Goal: Task Accomplishment & Management: Manage account settings

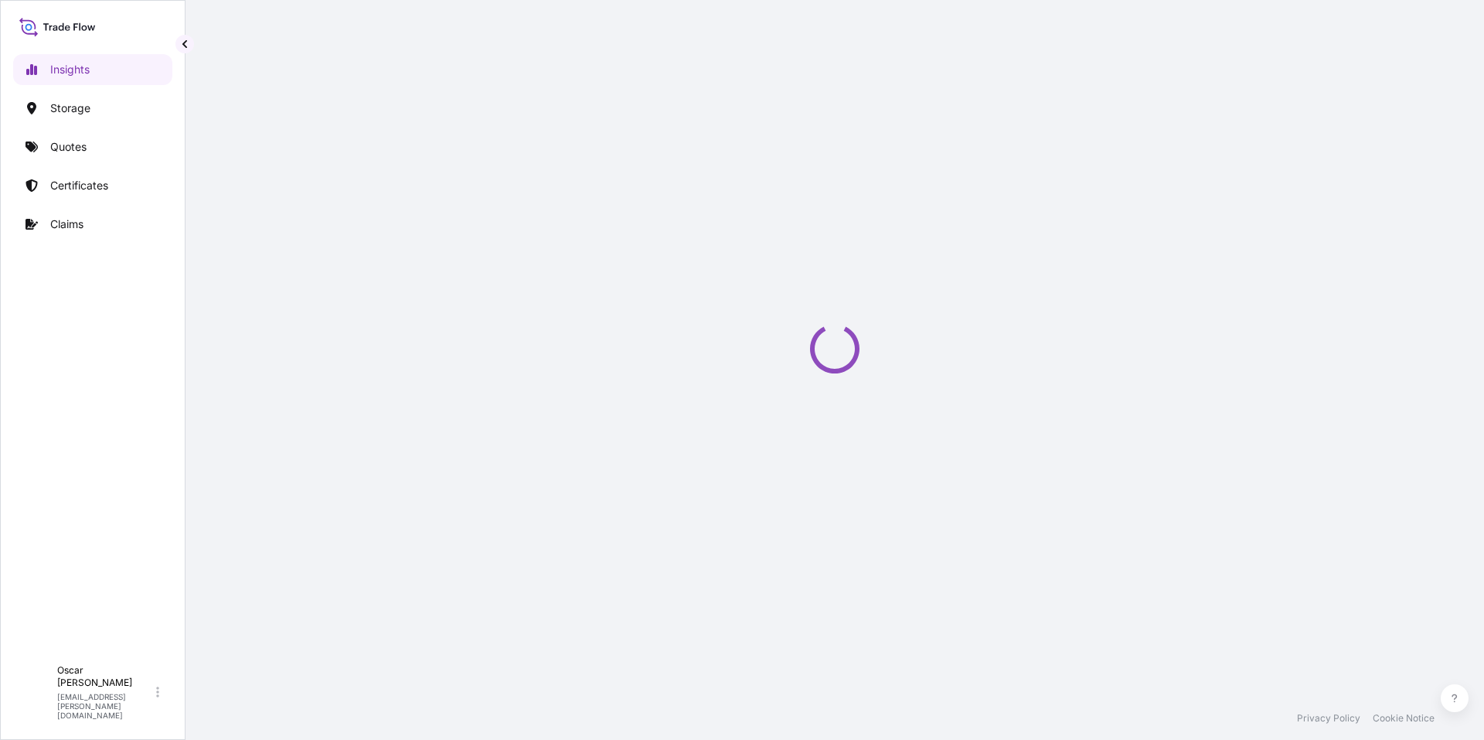
select select "2025"
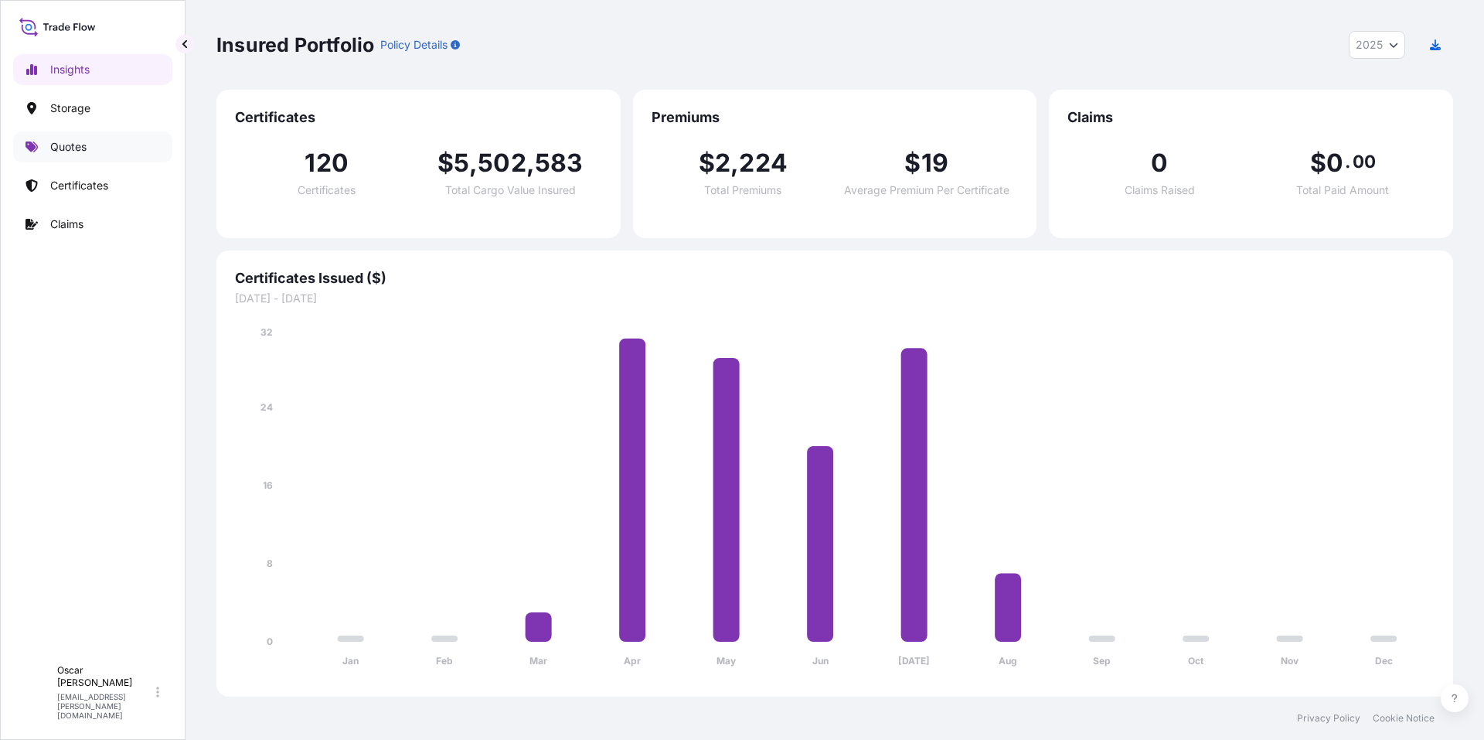
click at [61, 147] on p "Quotes" at bounding box center [68, 146] width 36 height 15
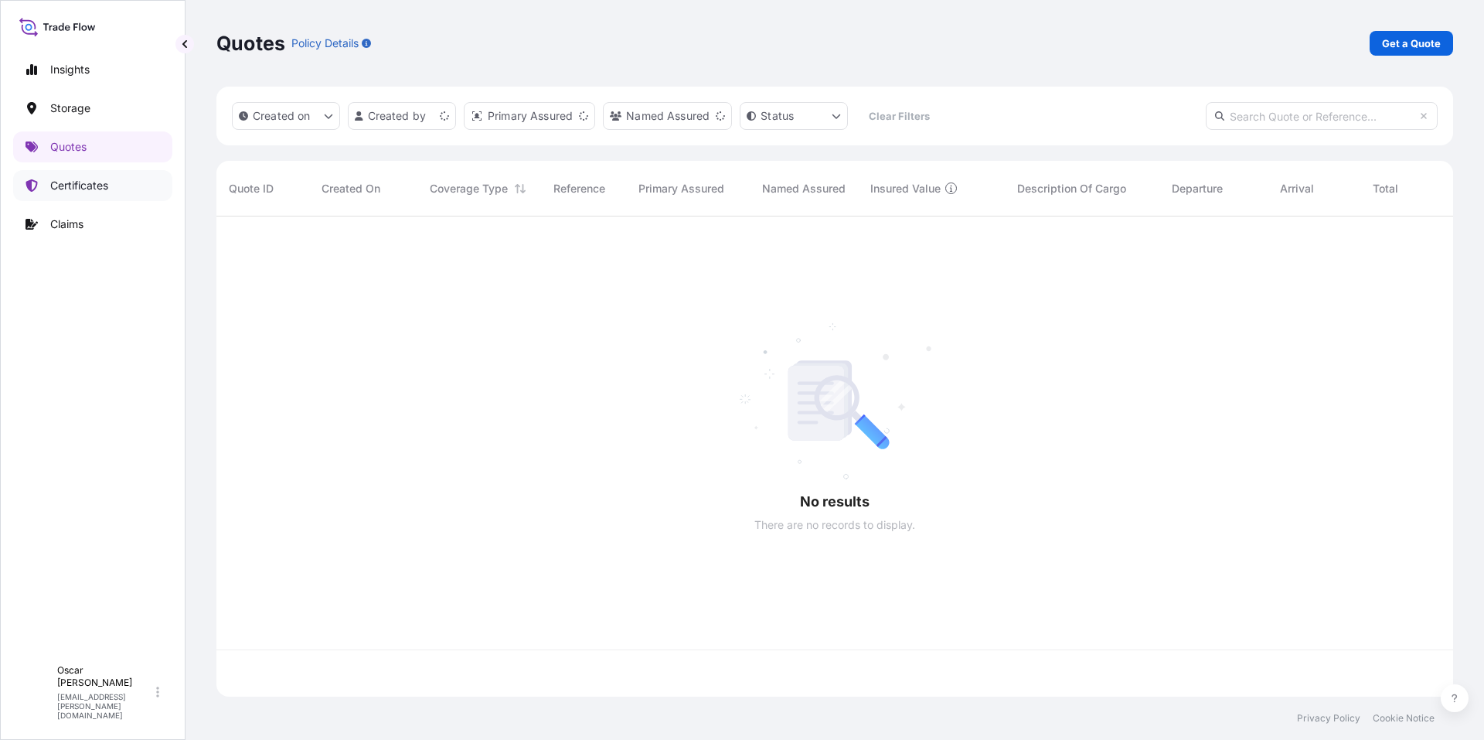
scroll to position [477, 1225]
click at [69, 185] on p "Certificates" at bounding box center [79, 185] width 58 height 15
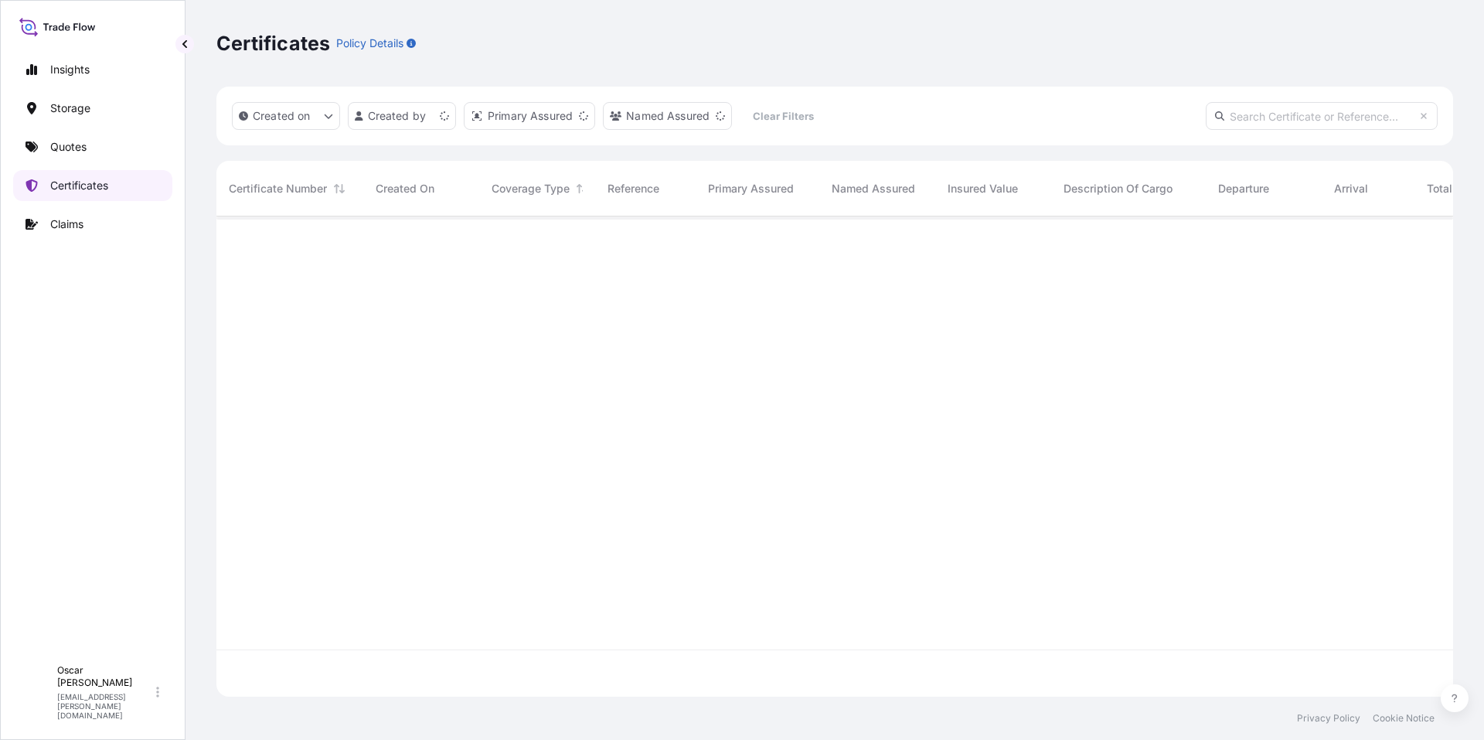
scroll to position [477, 1225]
click at [80, 178] on p "Certificates" at bounding box center [79, 185] width 58 height 15
click at [1264, 121] on input "text" at bounding box center [1322, 116] width 232 height 28
paste input "[PHONE_NUMBER]"
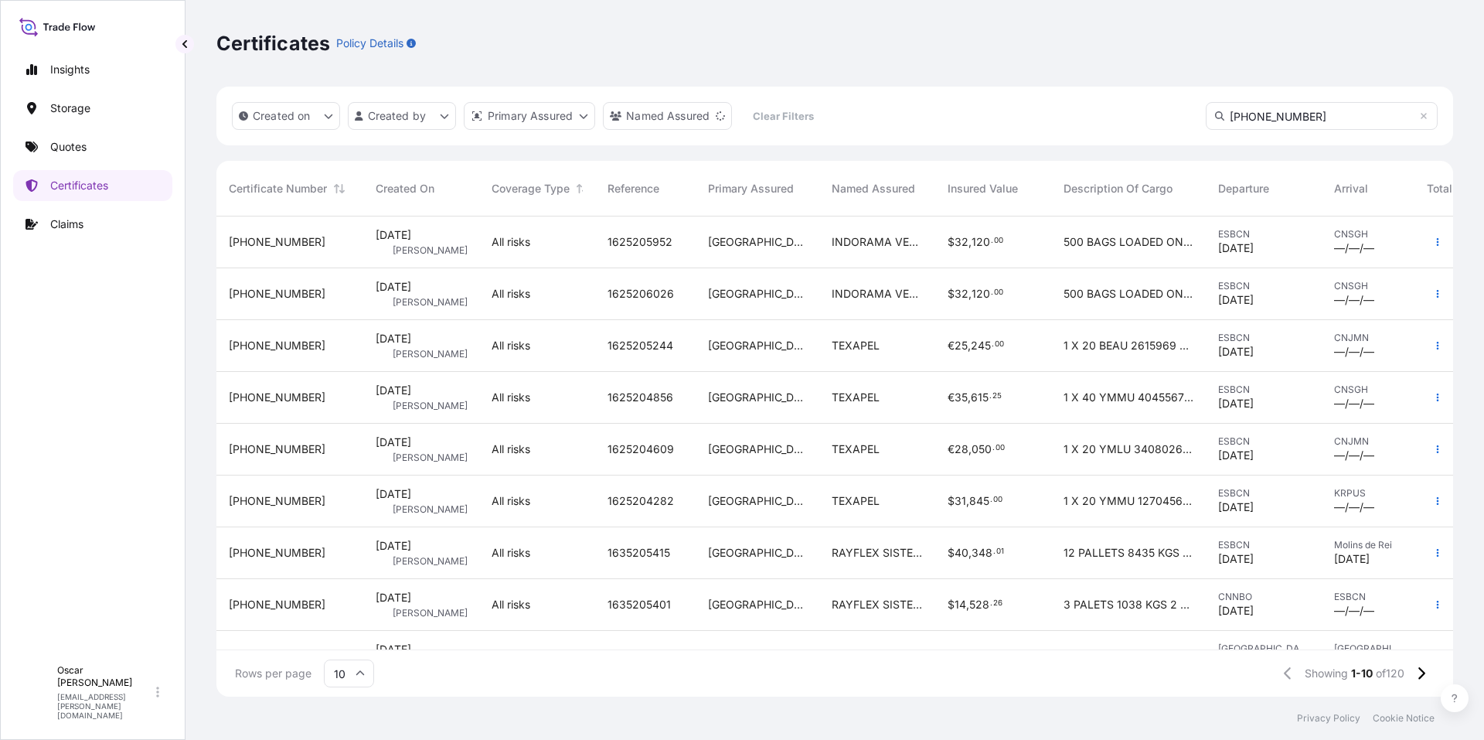
click at [1320, 118] on input "[PHONE_NUMBER]" at bounding box center [1322, 116] width 232 height 28
click at [1329, 121] on input "[PHONE_NUMBER]" at bounding box center [1322, 116] width 232 height 28
click at [1309, 110] on input "[PHONE_NUMBER]" at bounding box center [1322, 116] width 232 height 28
click at [1305, 111] on input "[PHONE_NUMBER]" at bounding box center [1322, 116] width 232 height 28
click at [1305, 119] on input "[PHONE_NUMBER]" at bounding box center [1322, 116] width 232 height 28
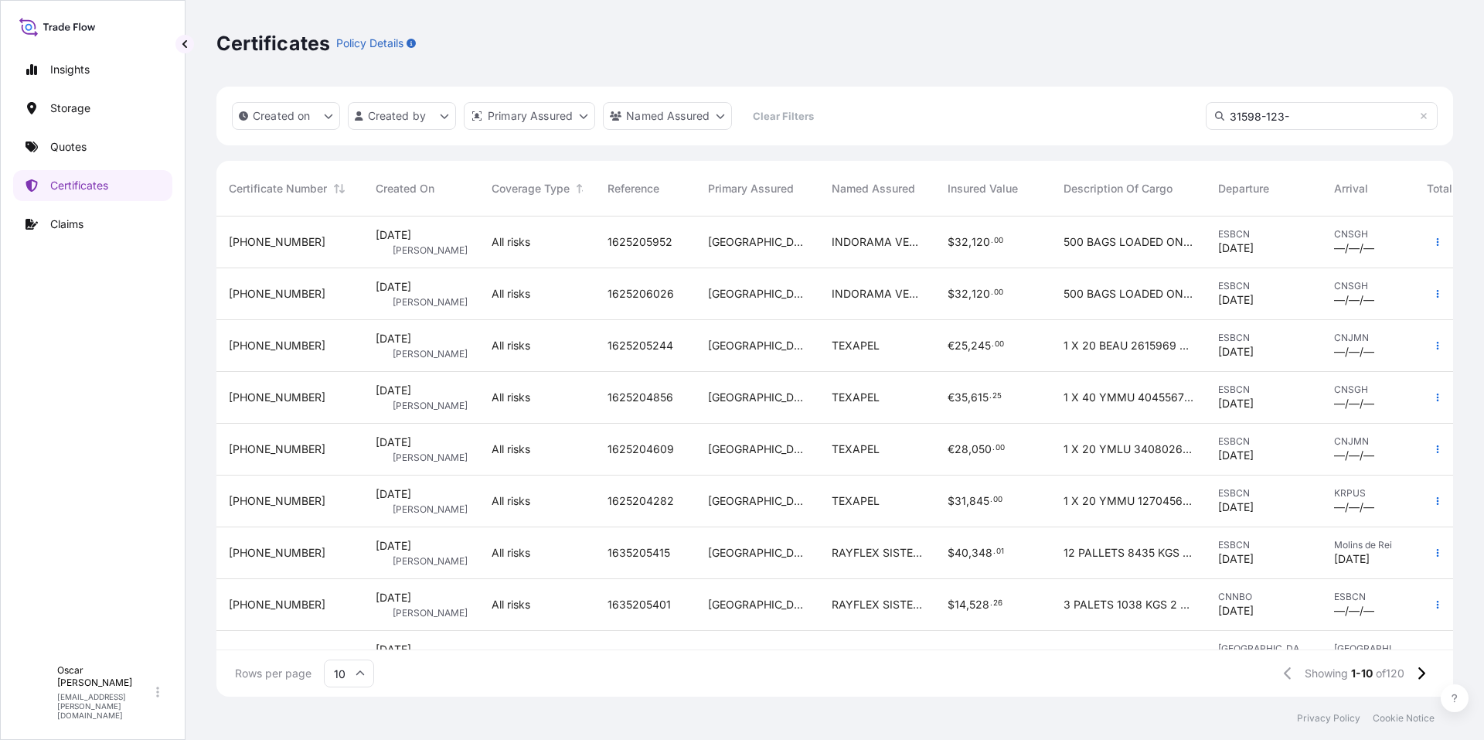
type input "[PHONE_NUMBER]"
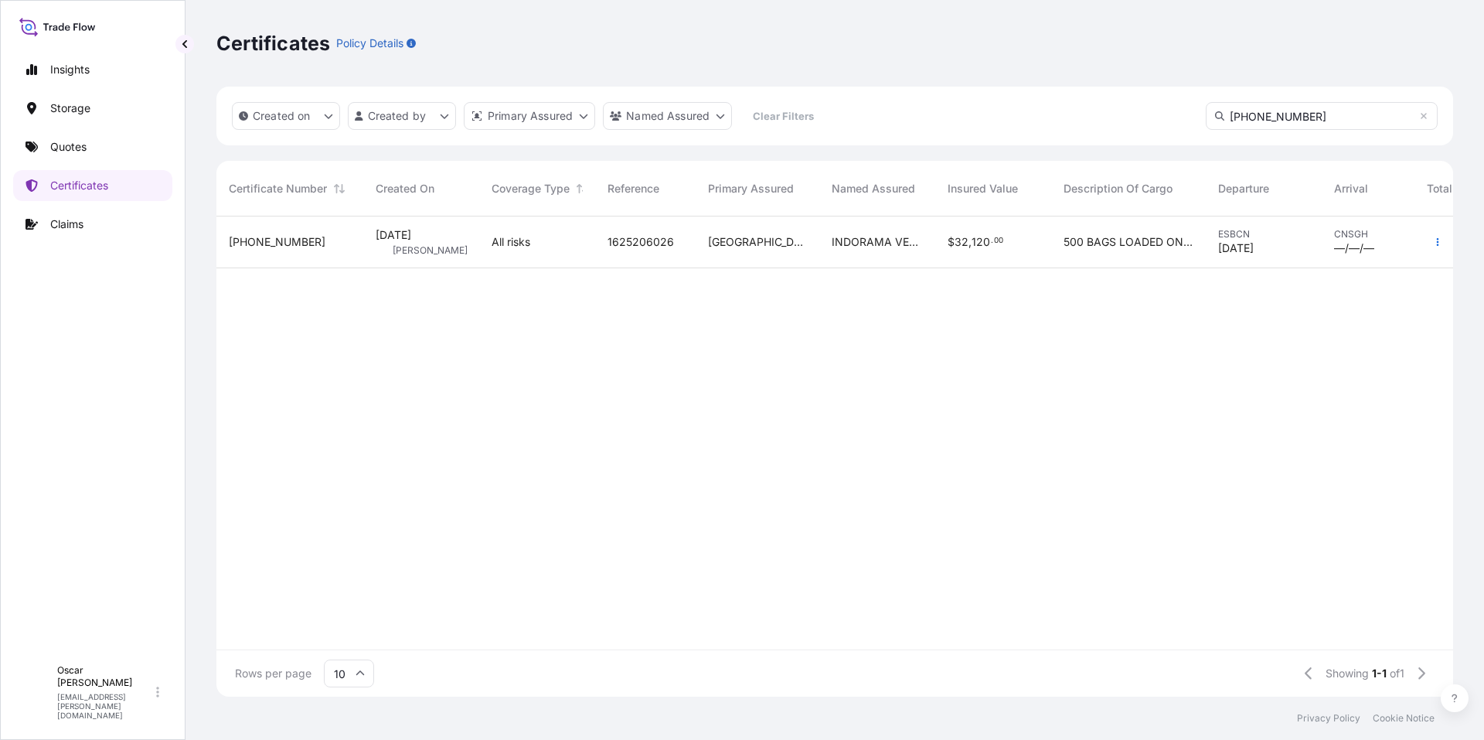
click at [437, 251] on span "[PERSON_NAME]" at bounding box center [430, 250] width 75 height 12
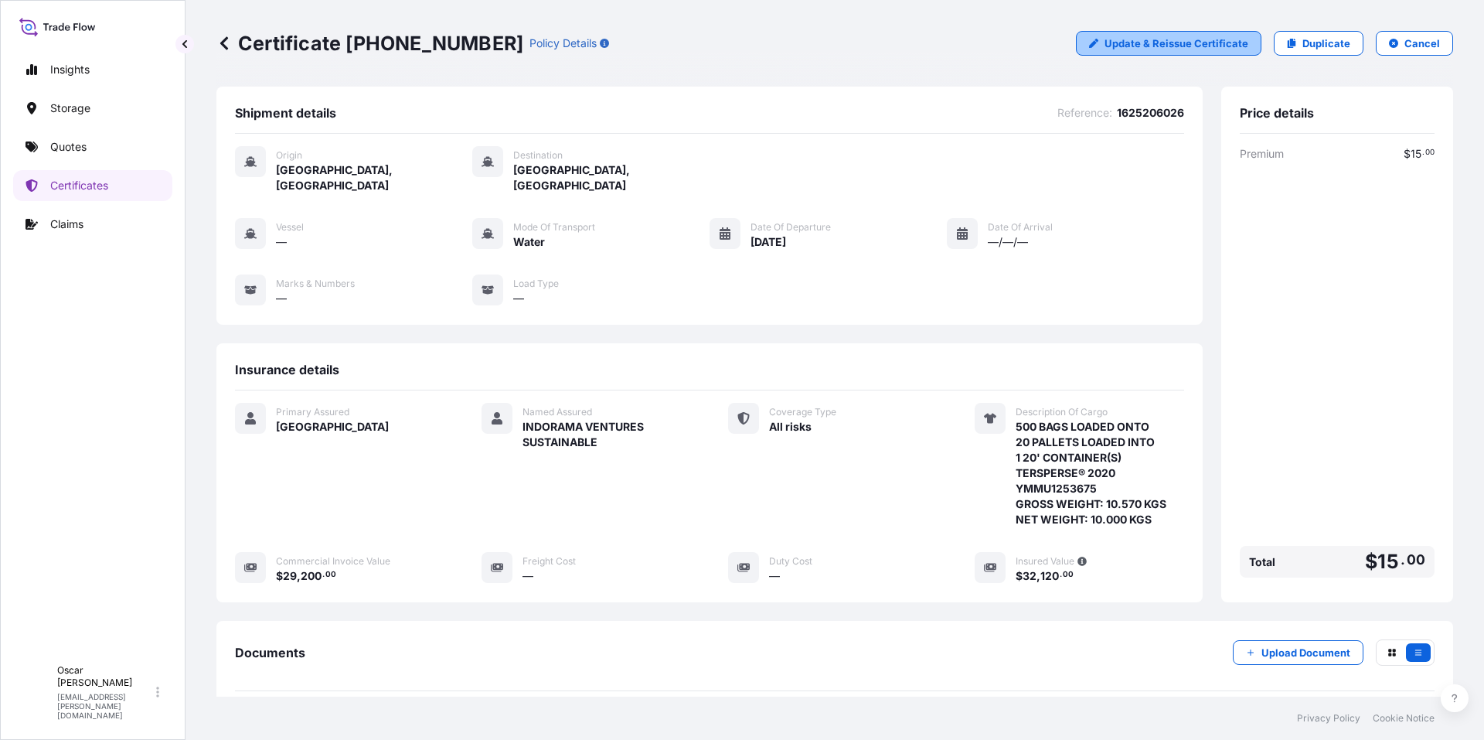
click at [1146, 45] on p "Update & Reissue Certificate" at bounding box center [1176, 43] width 144 height 15
select select "Water"
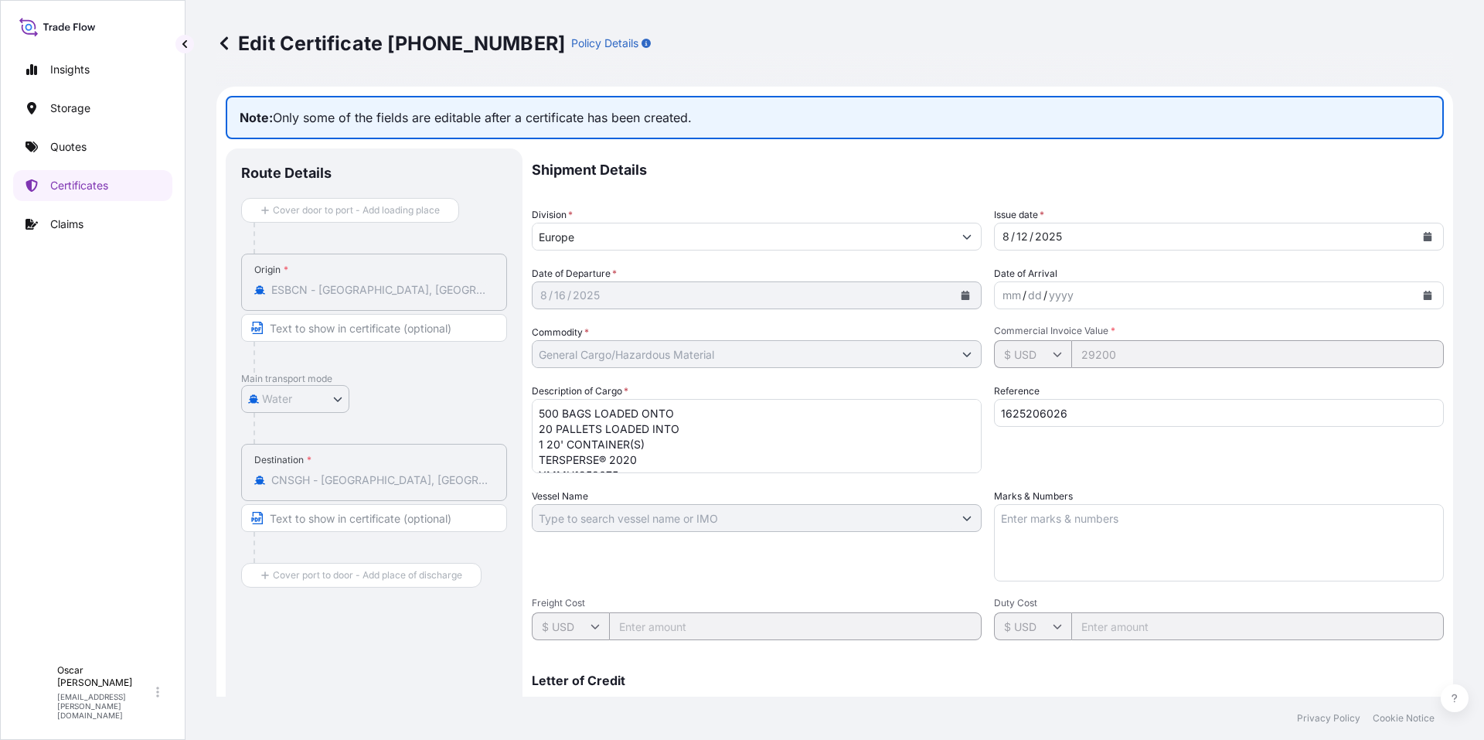
select select "31598"
click at [224, 45] on icon at bounding box center [224, 42] width 8 height 13
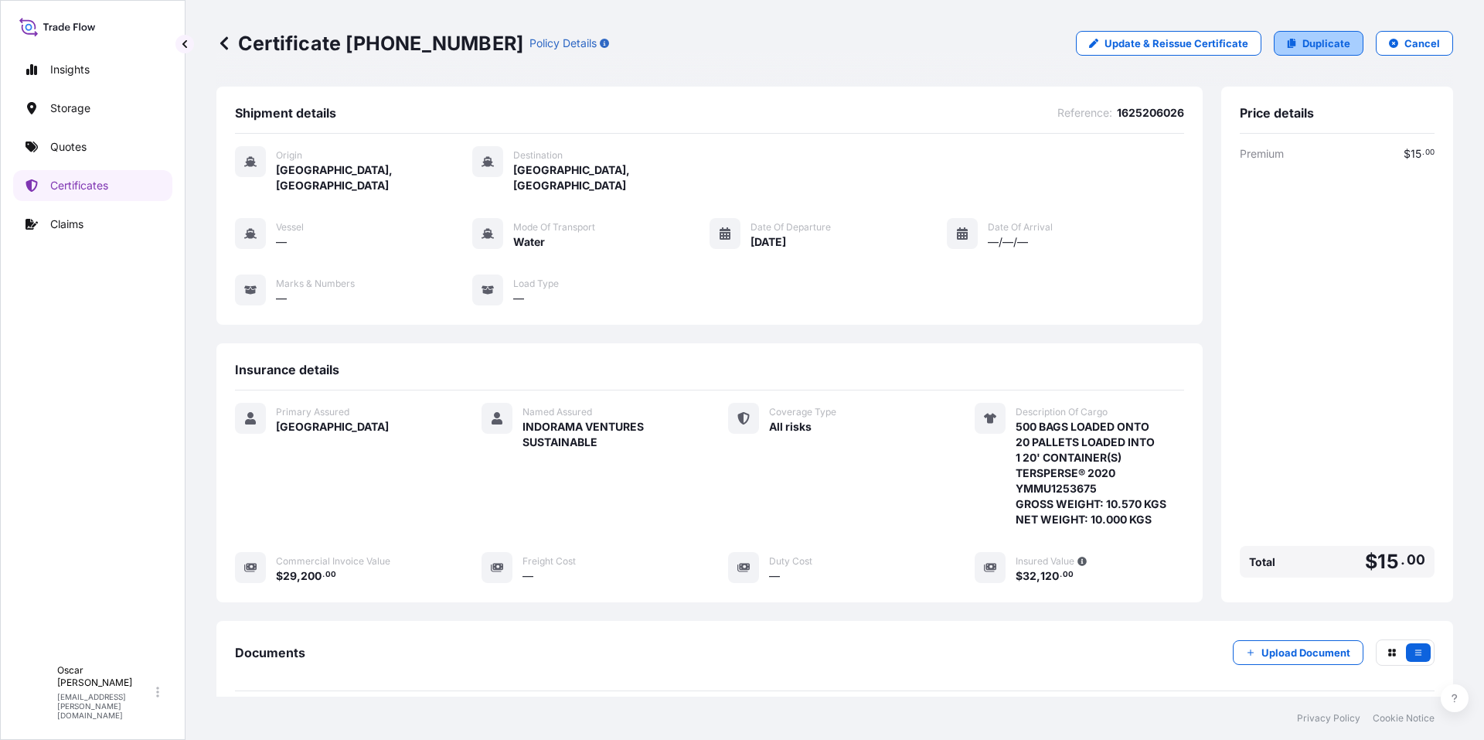
click at [1303, 45] on p "Duplicate" at bounding box center [1326, 43] width 48 height 15
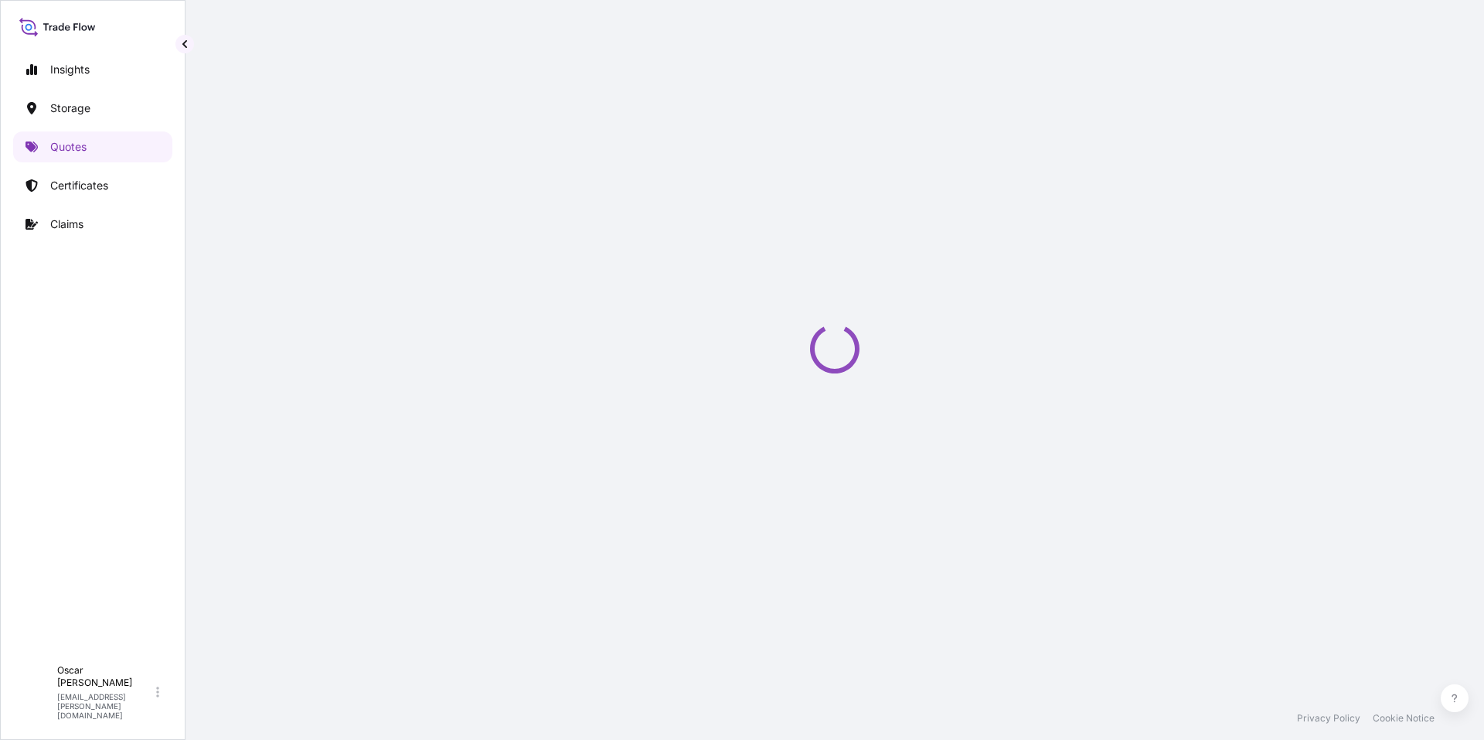
select select "Water"
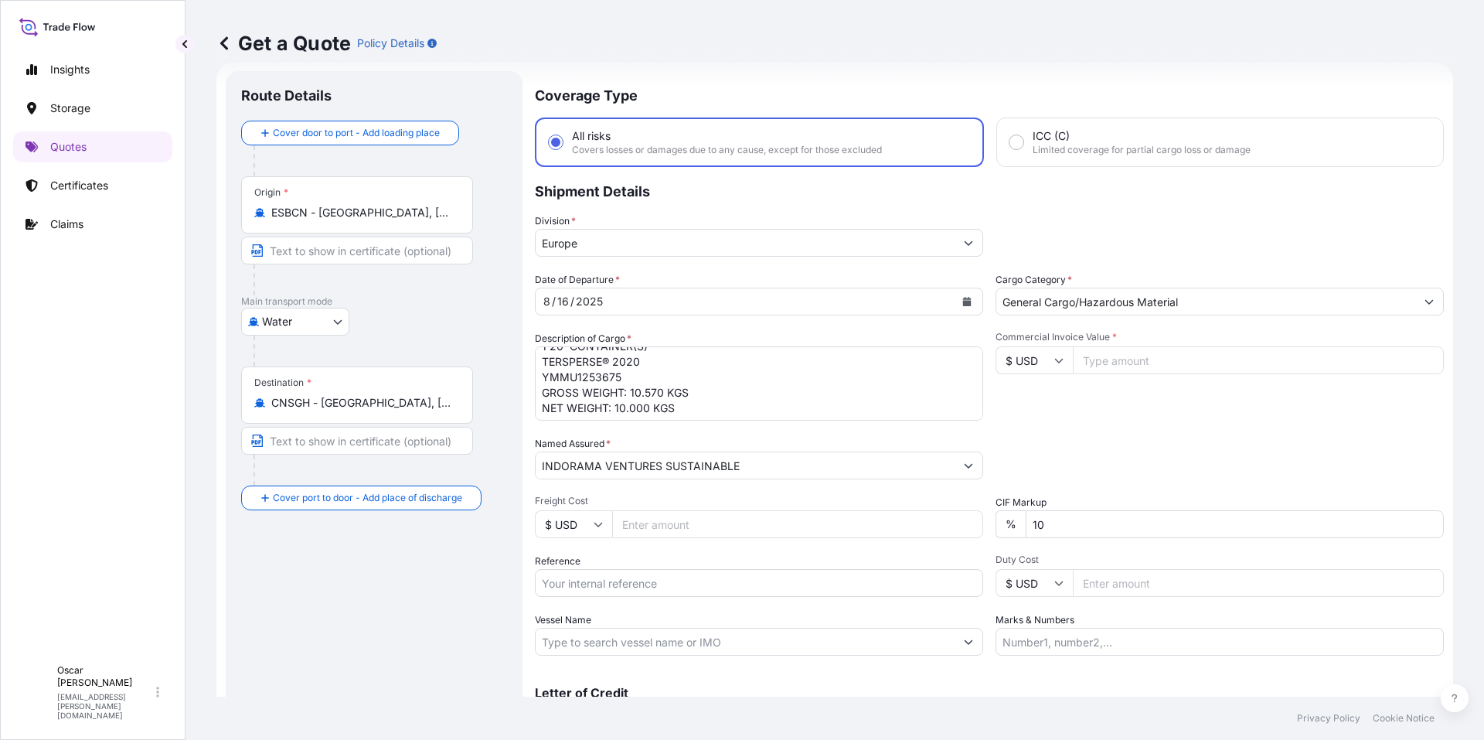
scroll to position [48, 0]
click at [678, 407] on textarea "500 BAGS LOADED ONTO 20 PALLETS LOADED INTO 1 20' CONTAINER(S) TERSPERSE® 2020 …" at bounding box center [759, 383] width 448 height 74
paste textarea "4500314760"
type textarea "500 BAGS LOADED ONTO 20 PALLETS LOADED INTO 1 20' CONTAINER(S) TERSPERSE® 2020 …"
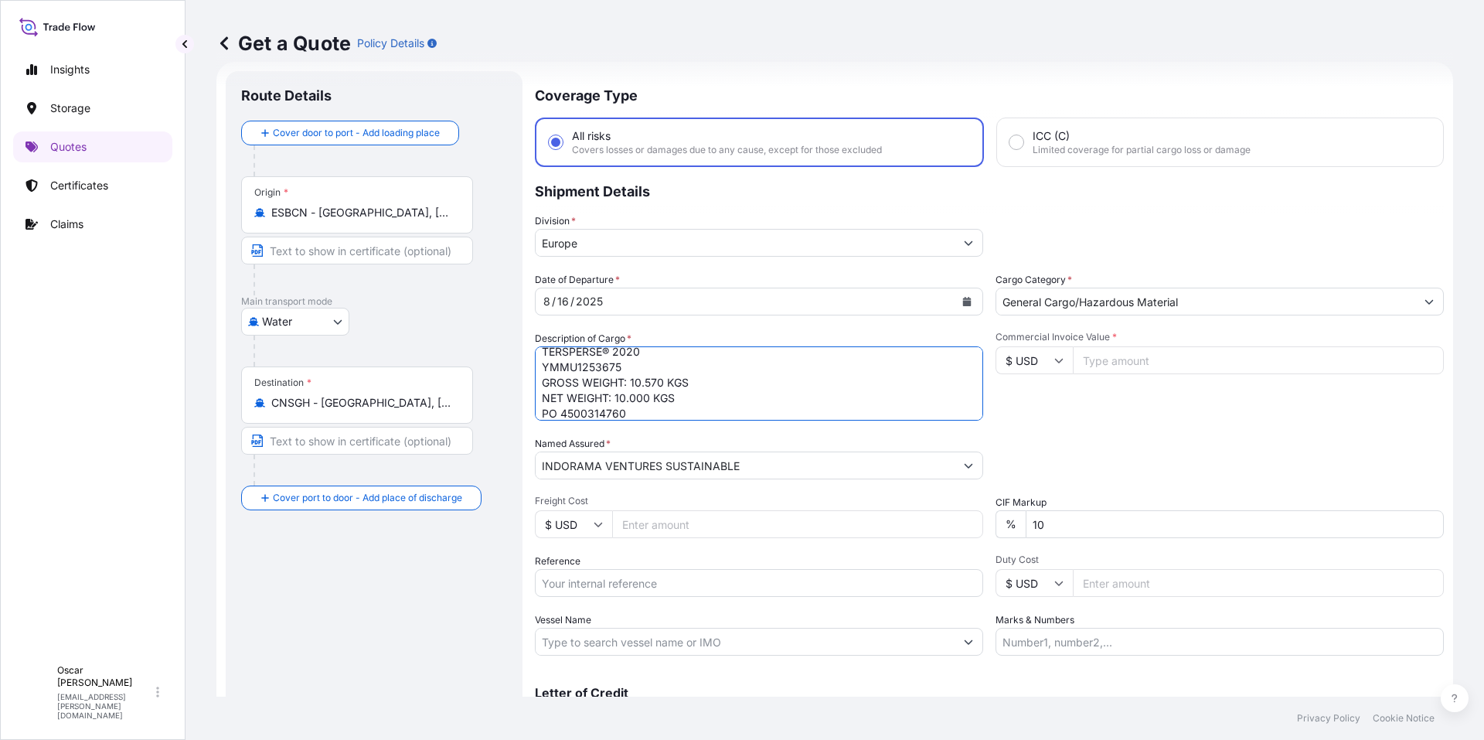
click at [760, 462] on input "INDORAMA VENTURES SUSTAINABLE" at bounding box center [745, 465] width 419 height 28
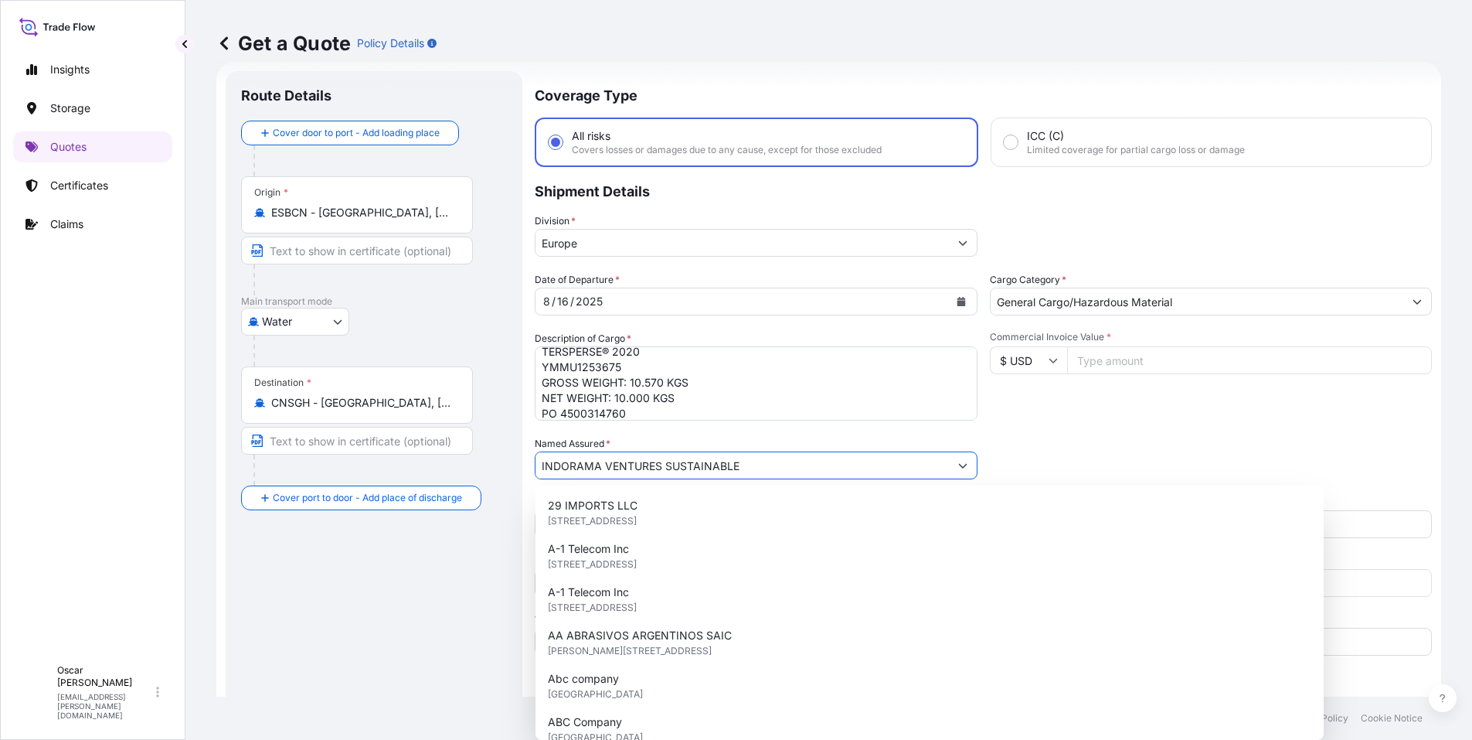
drag, startPoint x: 536, startPoint y: 451, endPoint x: 366, endPoint y: 451, distance: 170.0
click at [366, 451] on form "Route Details Cover door to port - Add loading place Place of loading Road / [G…" at bounding box center [828, 421] width 1225 height 718
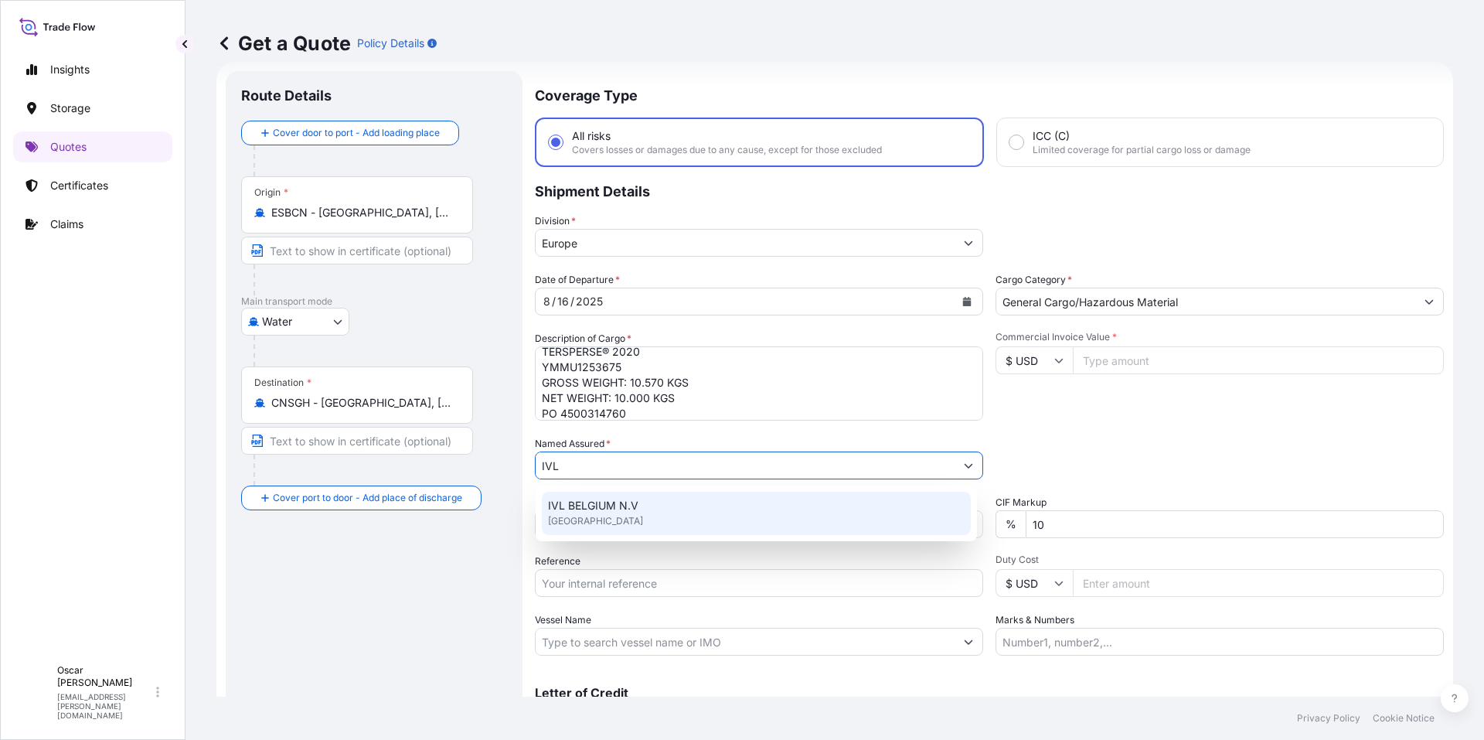
click at [628, 509] on span "IVL BELGIUM N.V" at bounding box center [593, 505] width 90 height 15
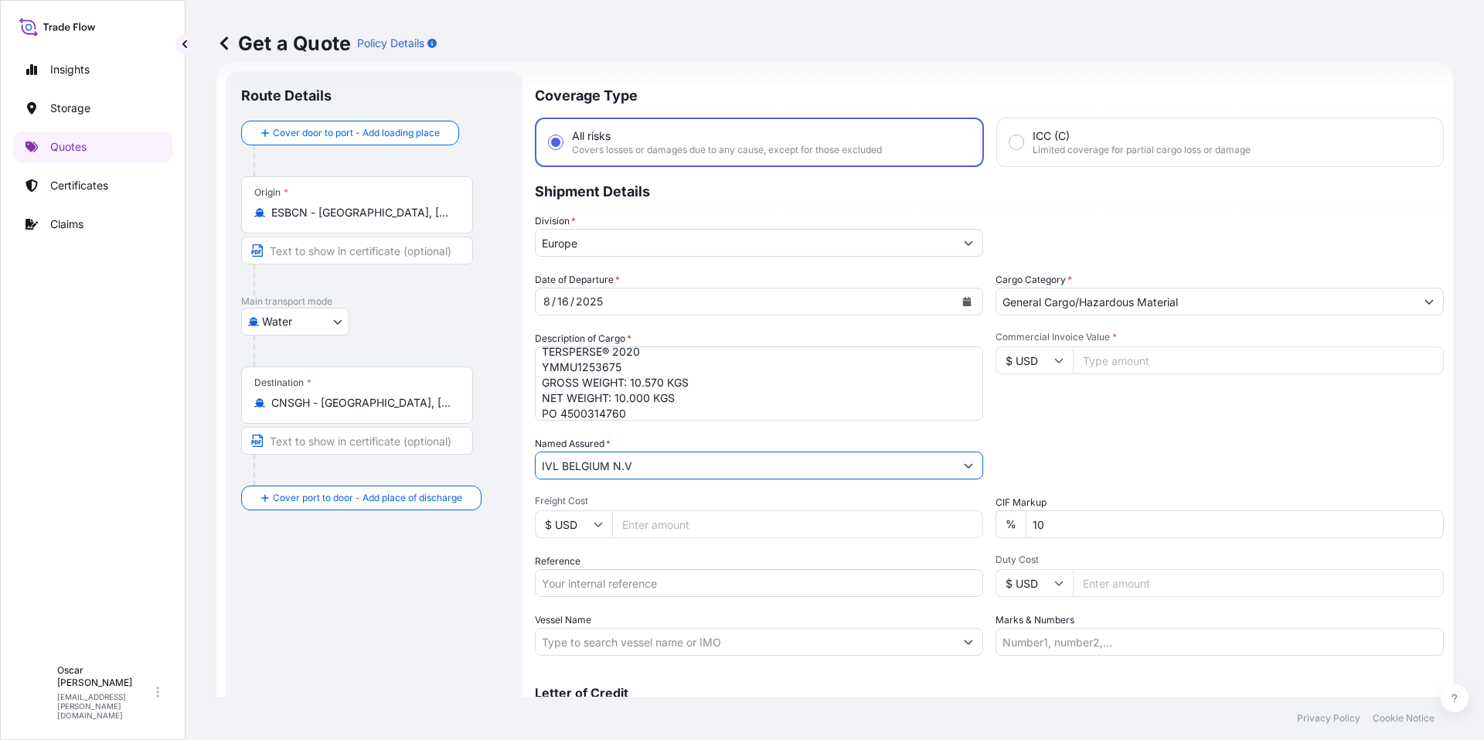
type input "IVL BELGIUM N.V"
click at [1148, 433] on div "Date of Departure * [DATE] Cargo Category * General Cargo/Hazardous Material De…" at bounding box center [989, 463] width 909 height 383
click at [658, 590] on input "Reference" at bounding box center [759, 583] width 448 height 28
paste input "1625206026"
type input "1625206026"
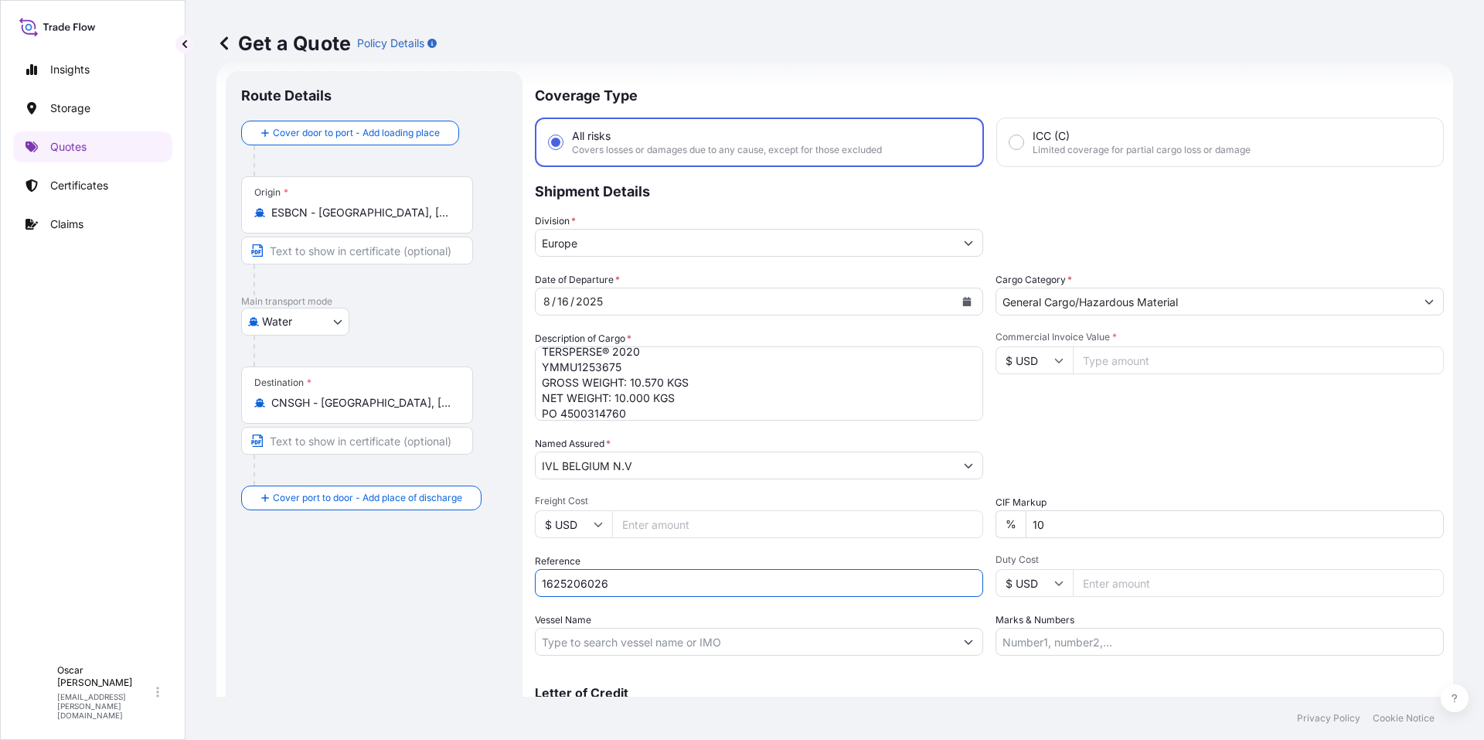
click at [1134, 461] on div "Packing Category Type to search a container mode Please select a primary mode o…" at bounding box center [1219, 457] width 448 height 43
click at [1110, 359] on input "Commercial Invoice Value *" at bounding box center [1258, 360] width 371 height 28
type input "29200"
click at [1172, 430] on div "Date of Departure * [DATE] Cargo Category * General Cargo/Hazardous Material De…" at bounding box center [989, 463] width 909 height 383
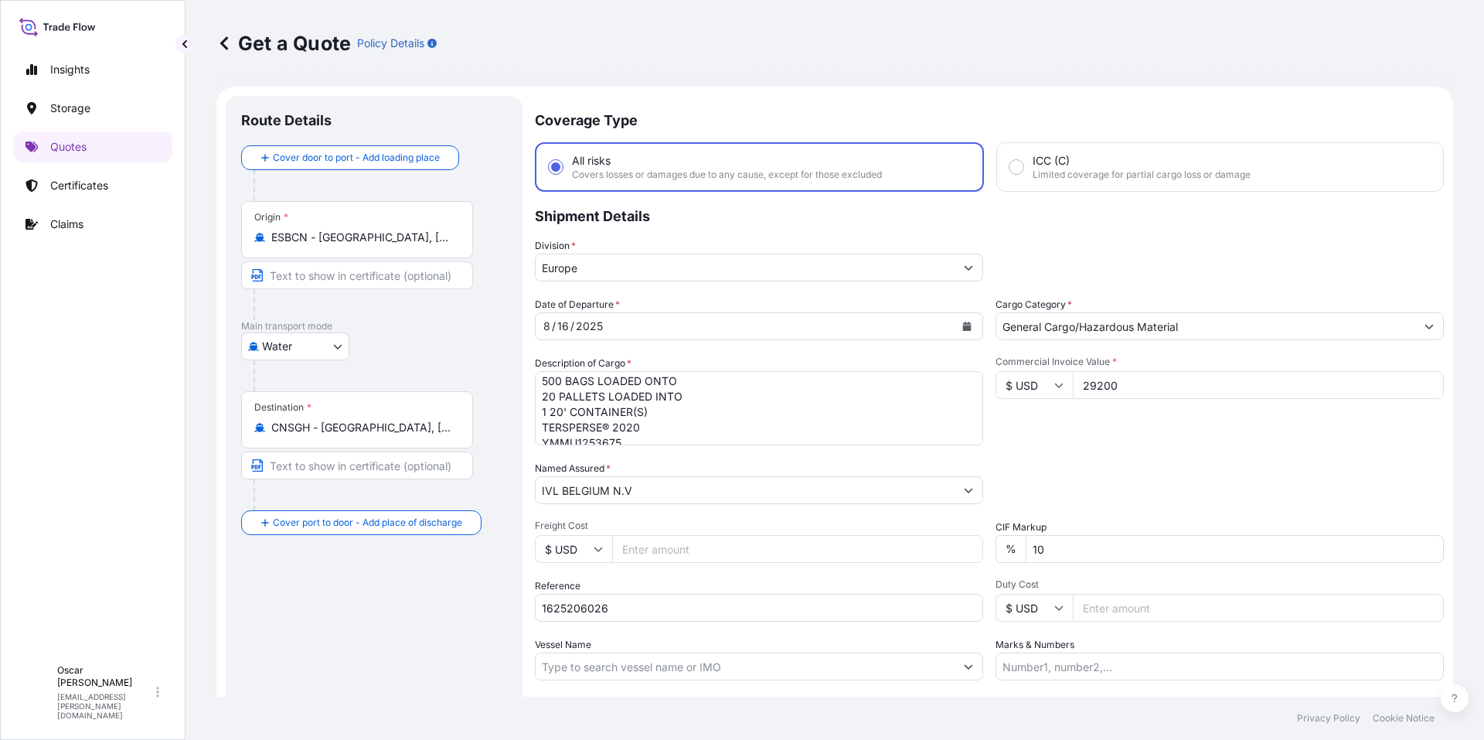
scroll to position [0, 0]
click at [798, 325] on div "[DATE]" at bounding box center [745, 326] width 419 height 28
click at [699, 327] on div "[DATE]" at bounding box center [745, 326] width 419 height 28
click at [964, 319] on button "Calendar" at bounding box center [966, 326] width 25 height 25
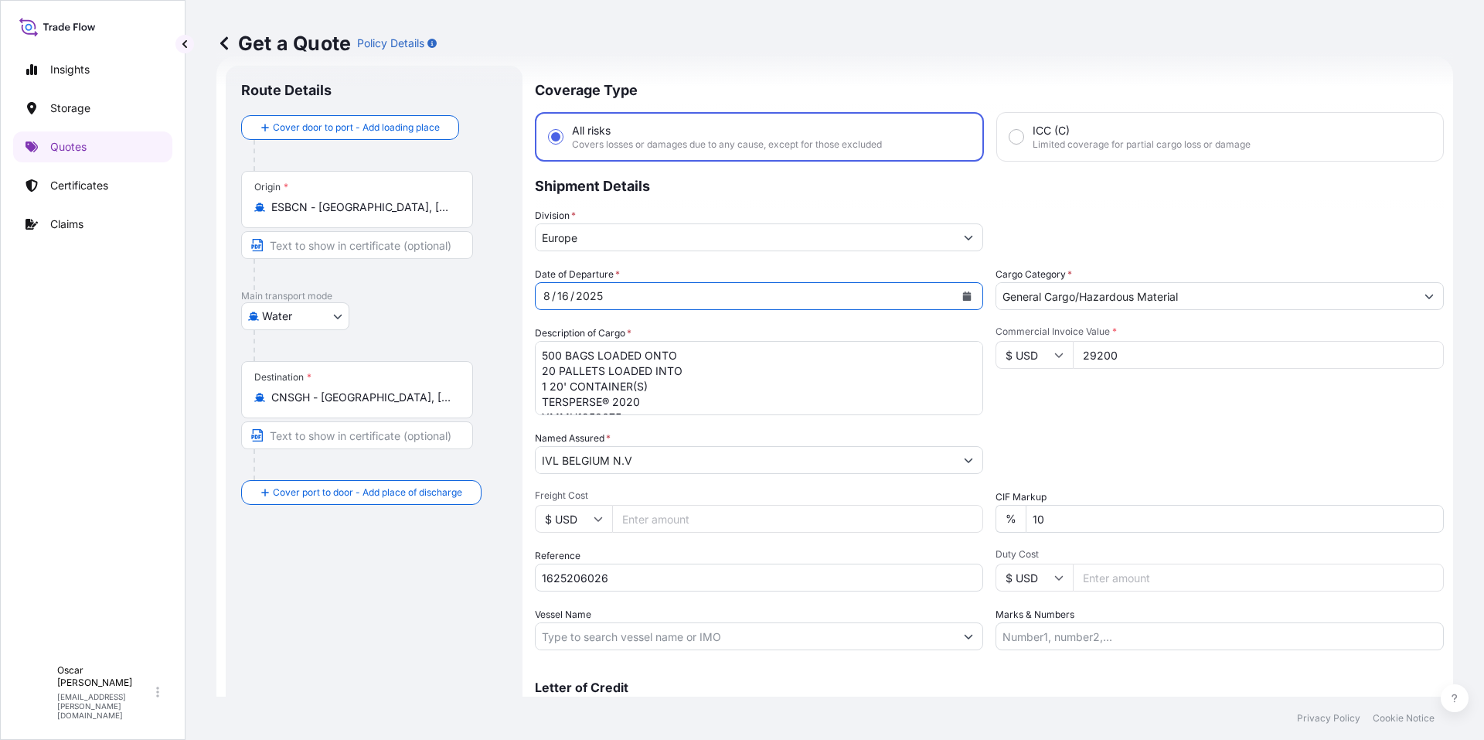
scroll to position [108, 0]
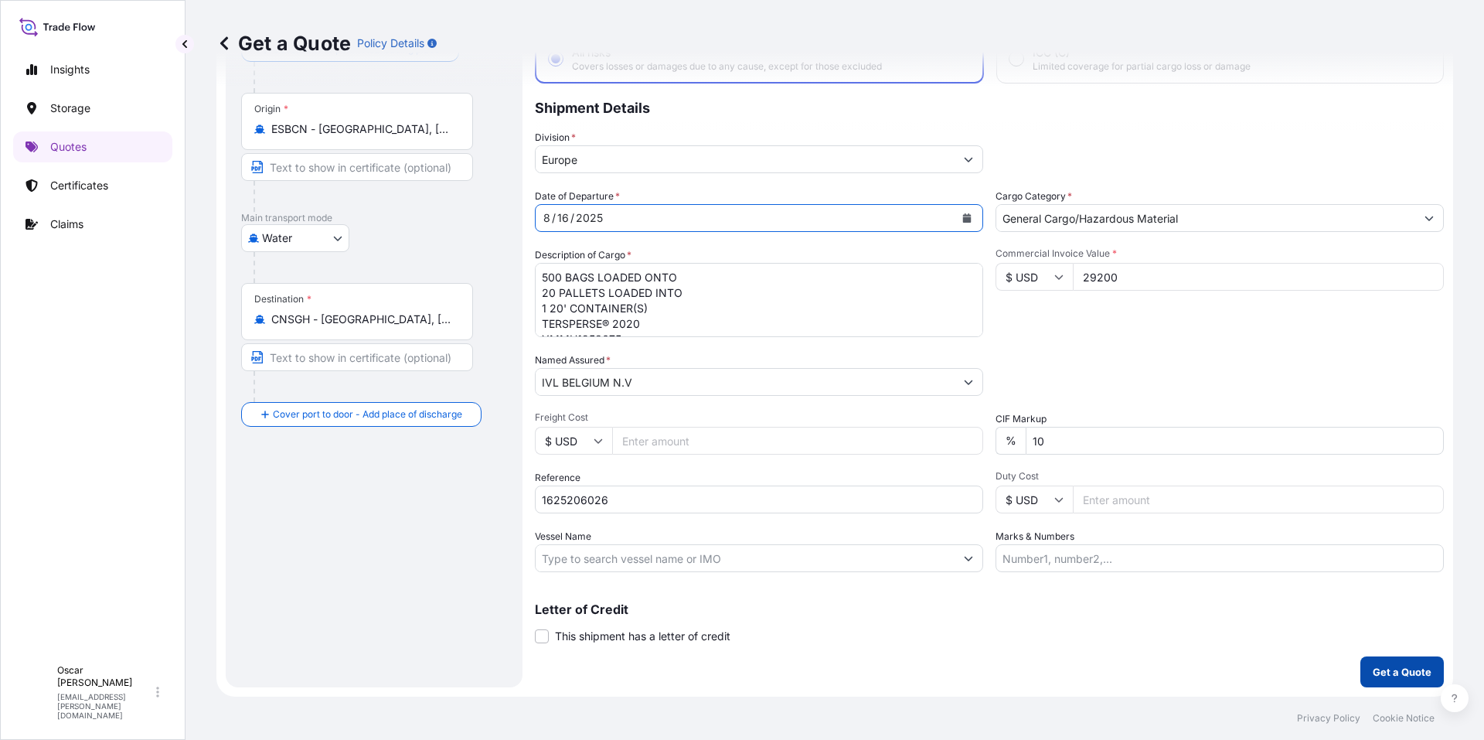
click at [1378, 669] on p "Get a Quote" at bounding box center [1402, 671] width 59 height 15
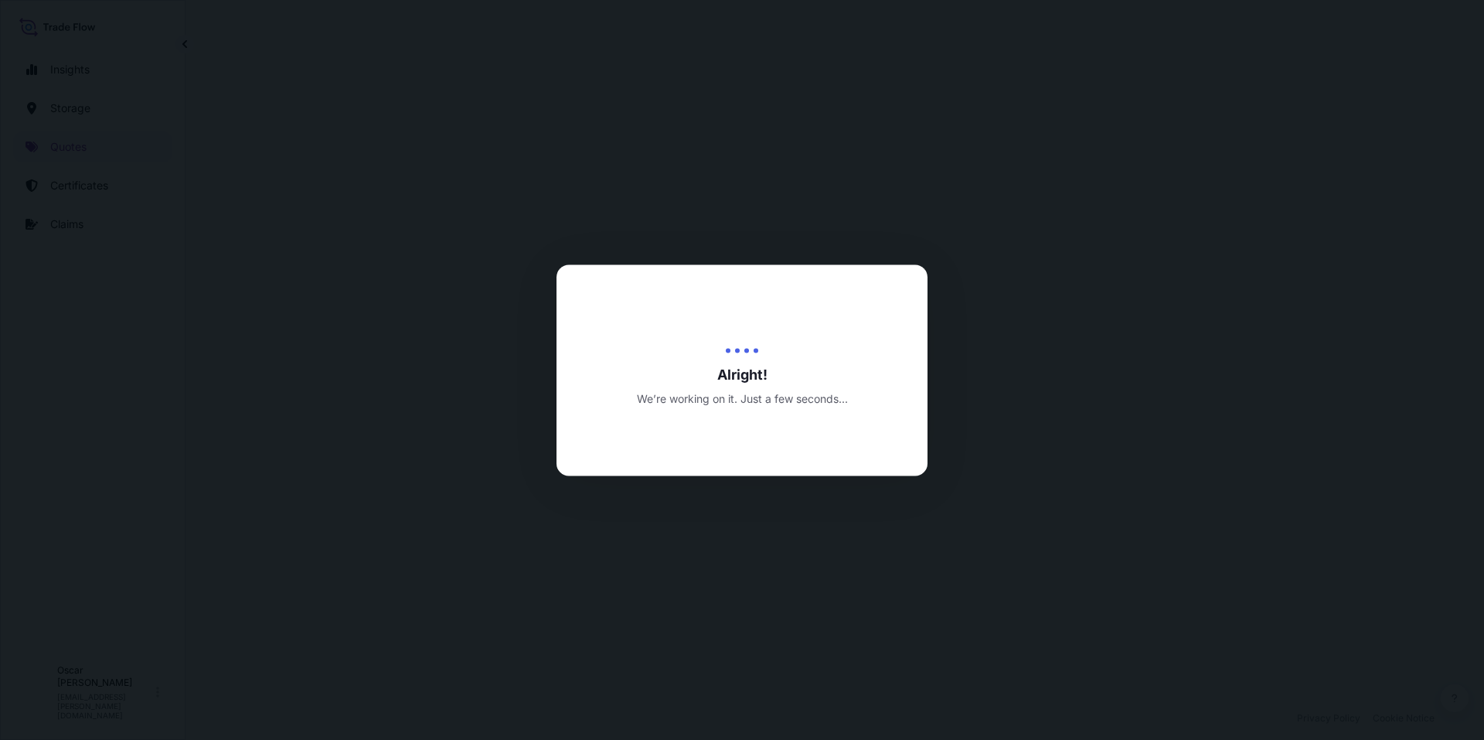
select select "Water"
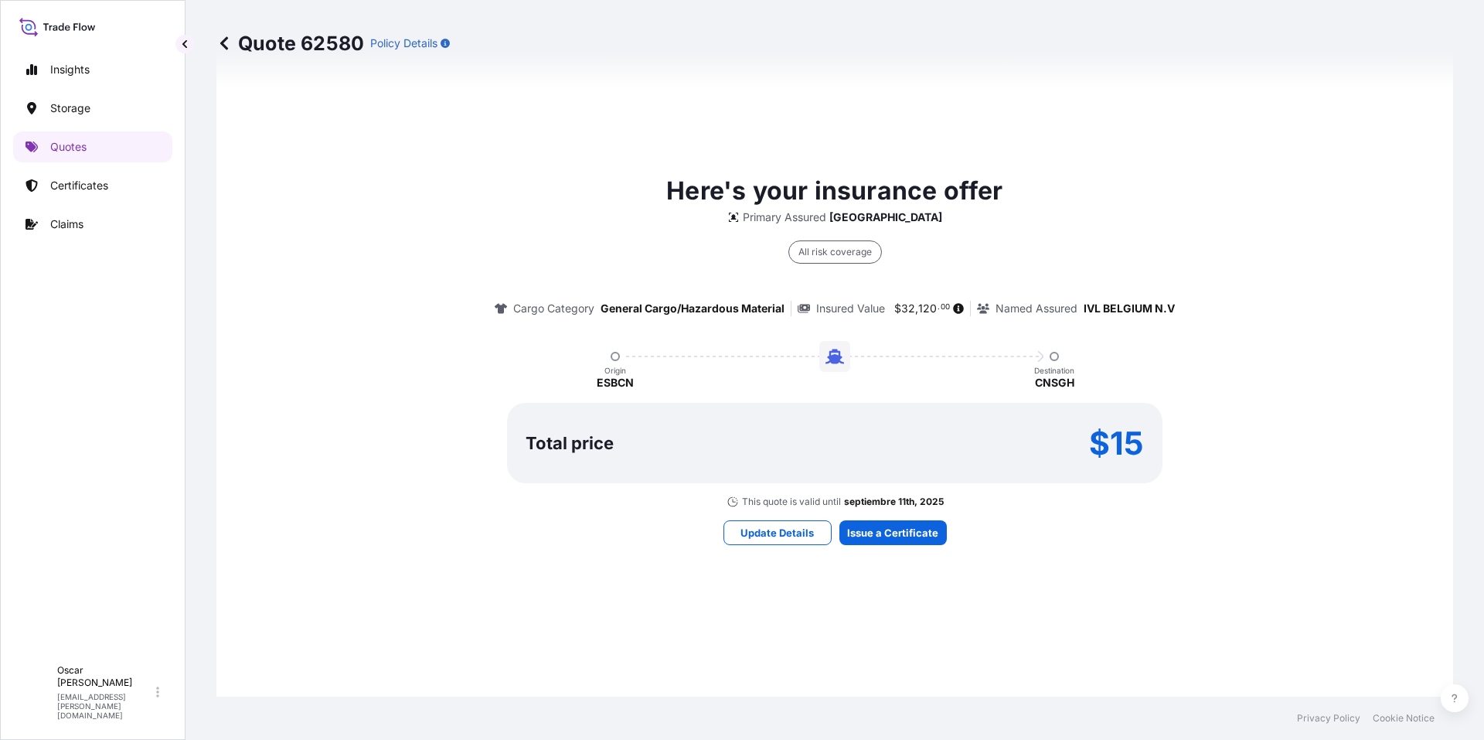
scroll to position [1052, 0]
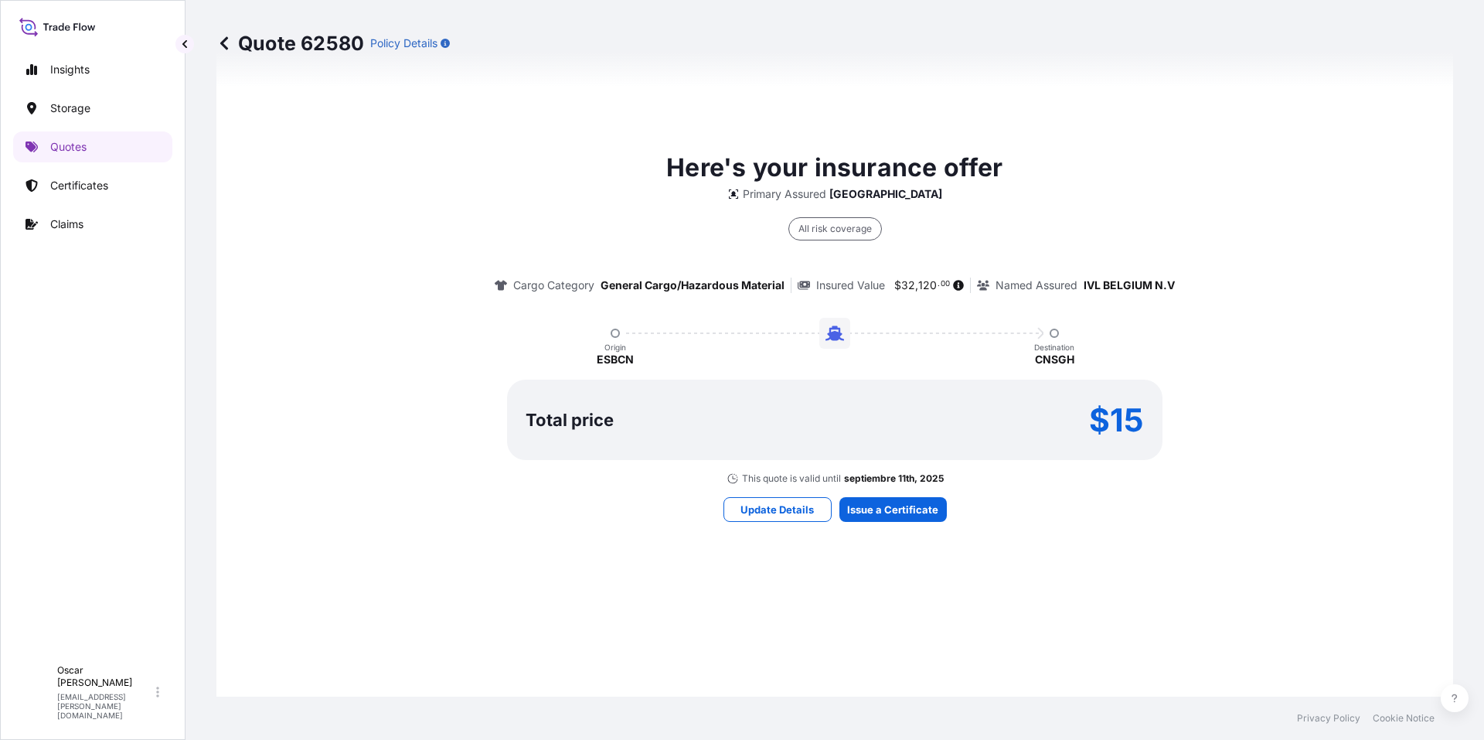
click at [828, 234] on div "All risk coverage" at bounding box center [835, 228] width 94 height 23
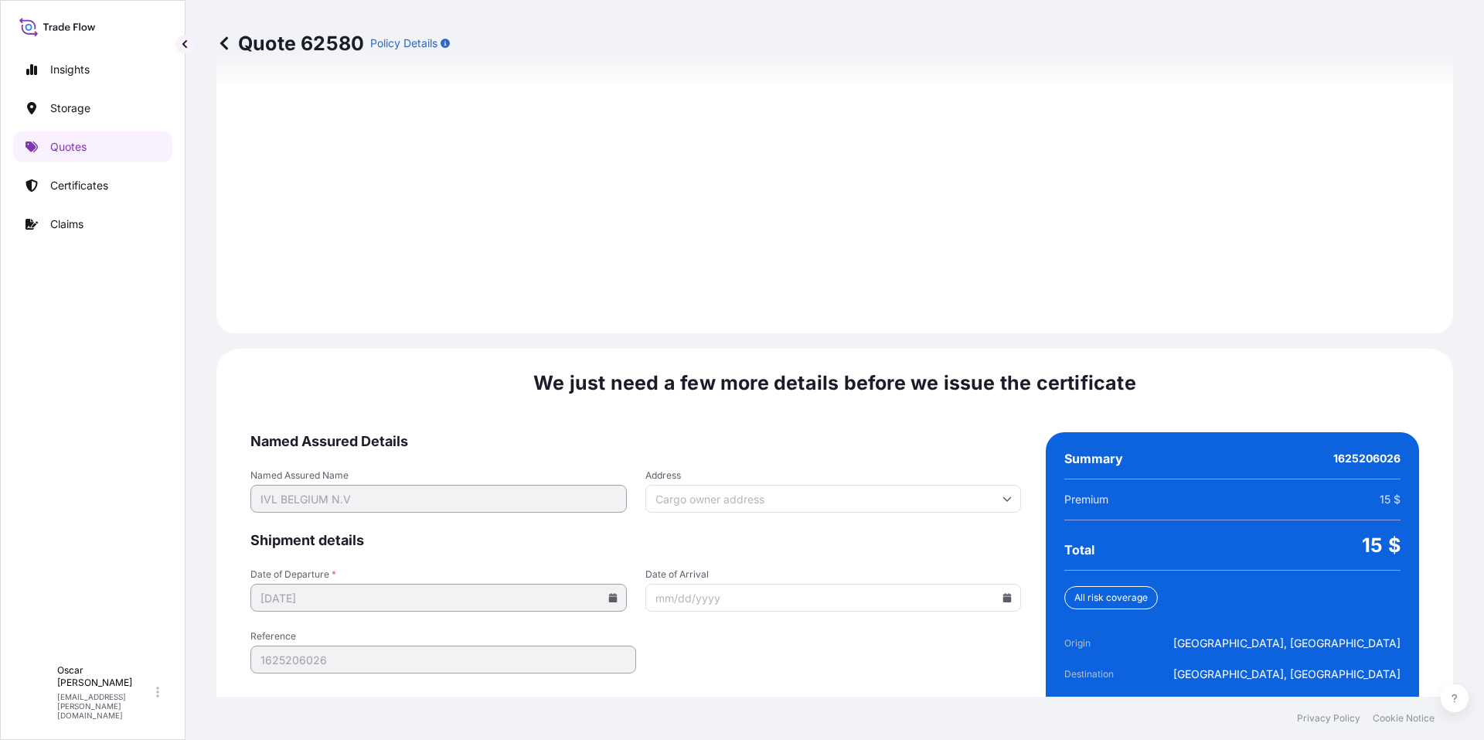
scroll to position [2128, 0]
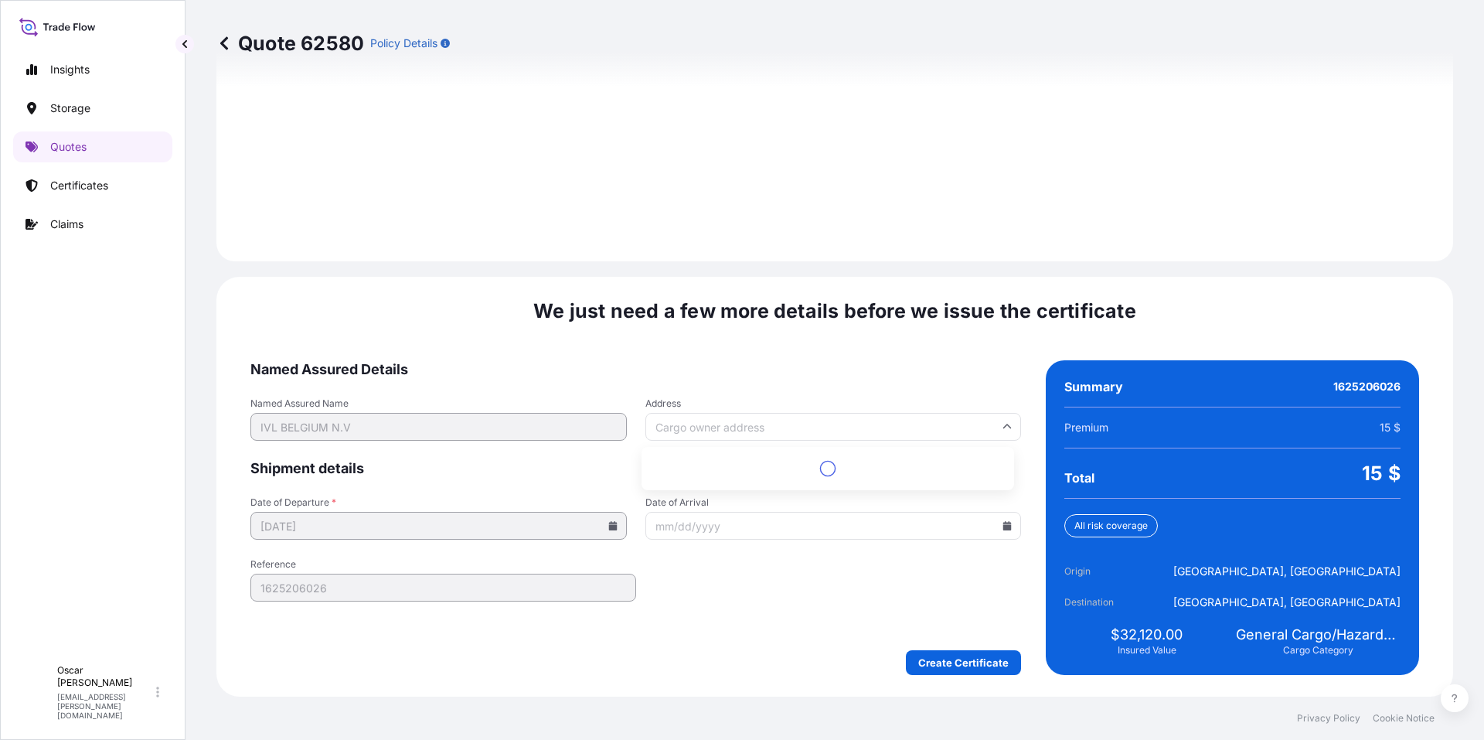
click at [989, 427] on input "Address" at bounding box center [833, 427] width 376 height 28
click at [981, 423] on input "Address" at bounding box center [833, 427] width 376 height 28
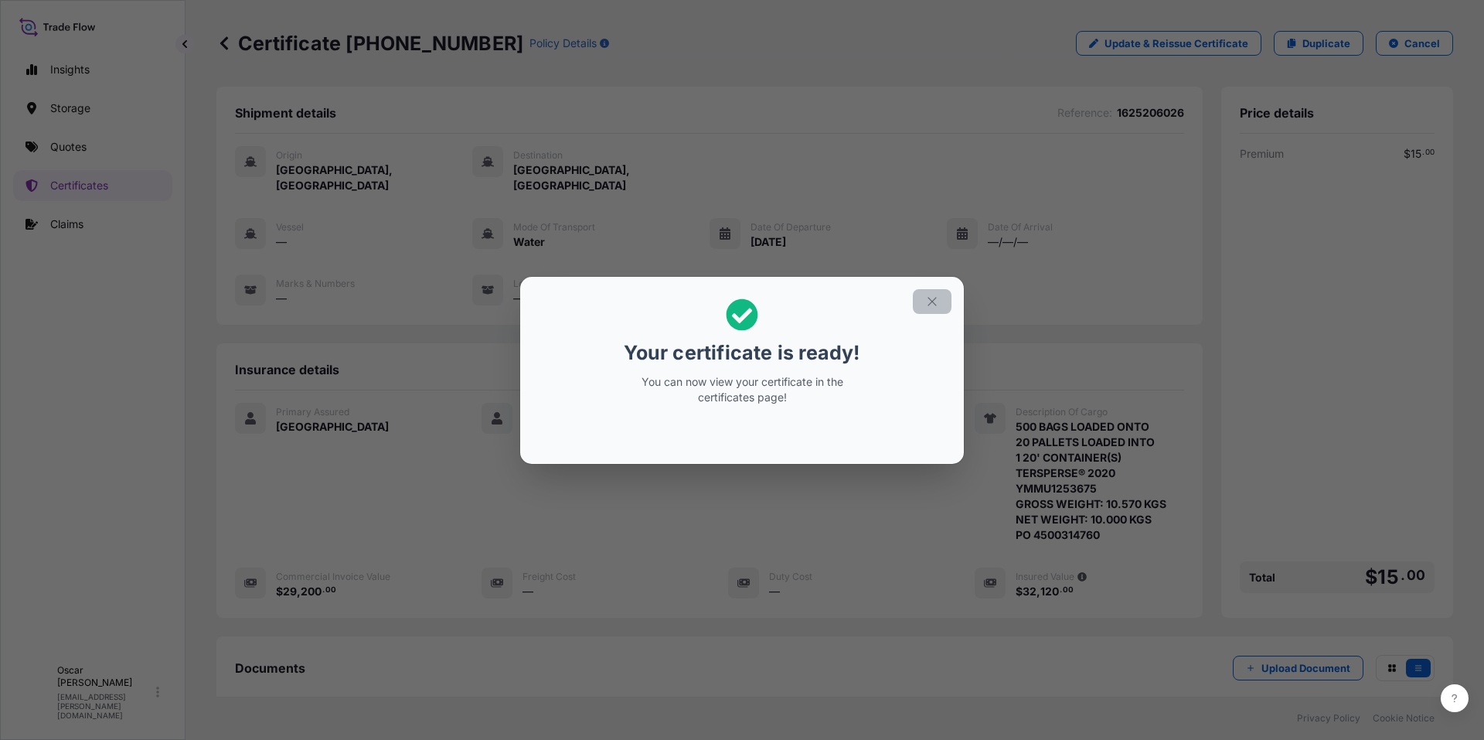
click at [924, 301] on button "button" at bounding box center [932, 301] width 39 height 25
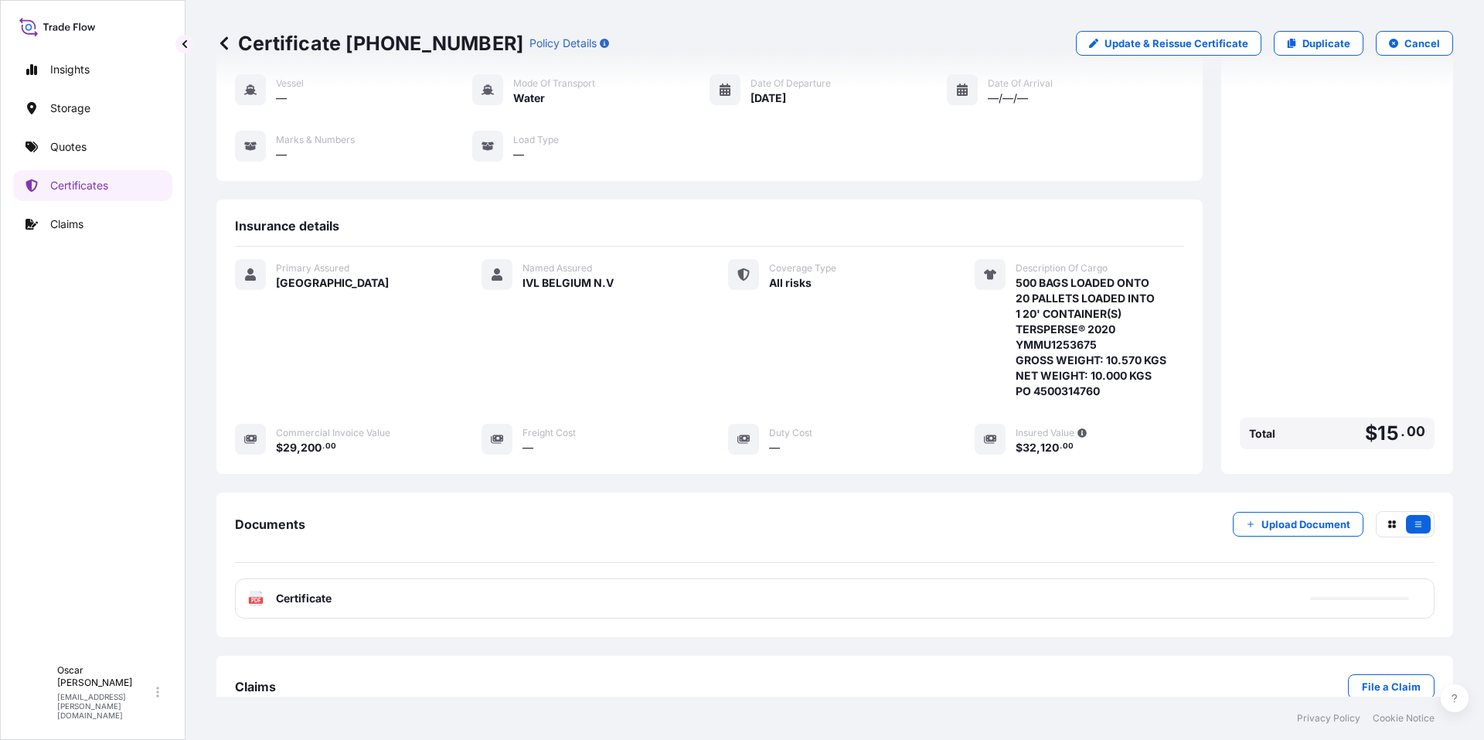
scroll to position [165, 0]
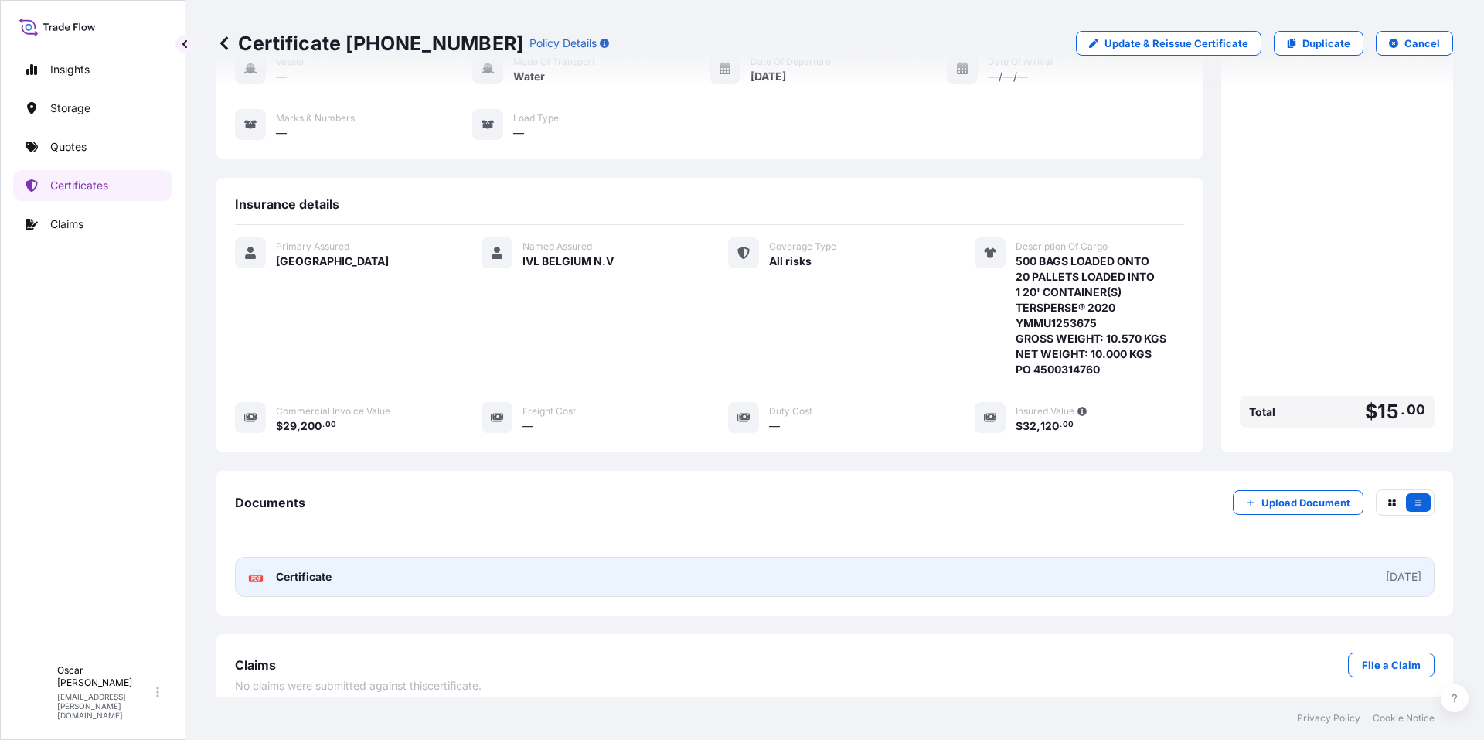
click at [546, 558] on link "PDF Certificate [DATE]" at bounding box center [834, 576] width 1199 height 40
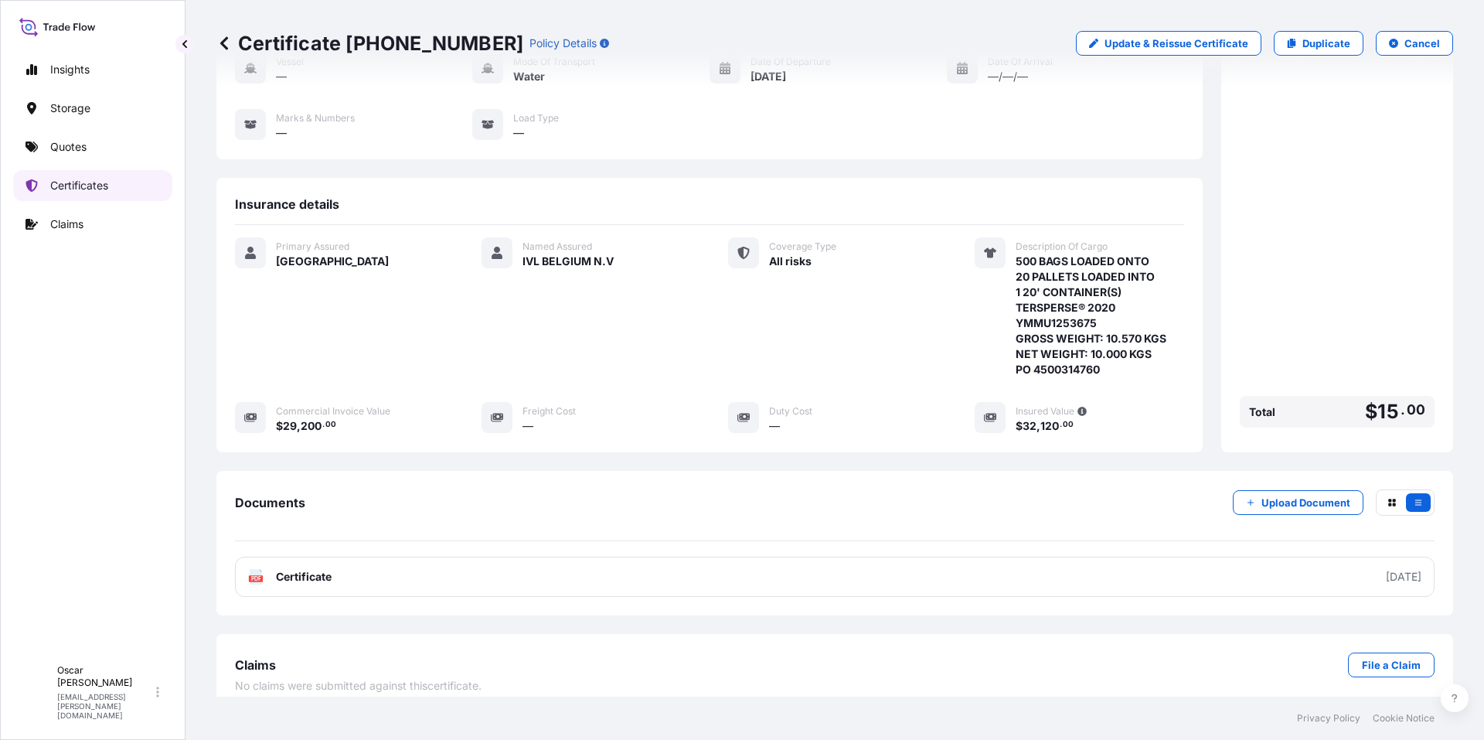
click at [61, 186] on p "Certificates" at bounding box center [79, 185] width 58 height 15
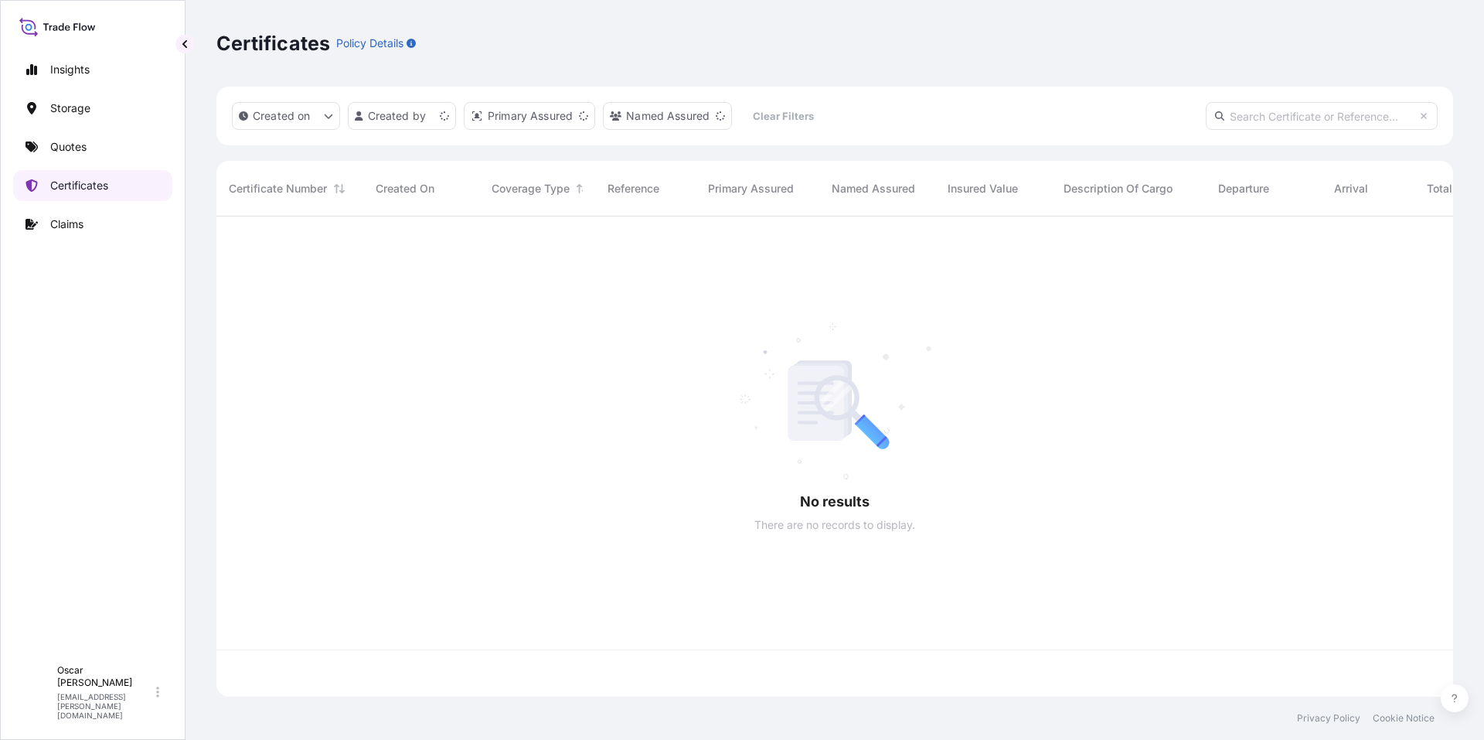
scroll to position [477, 1225]
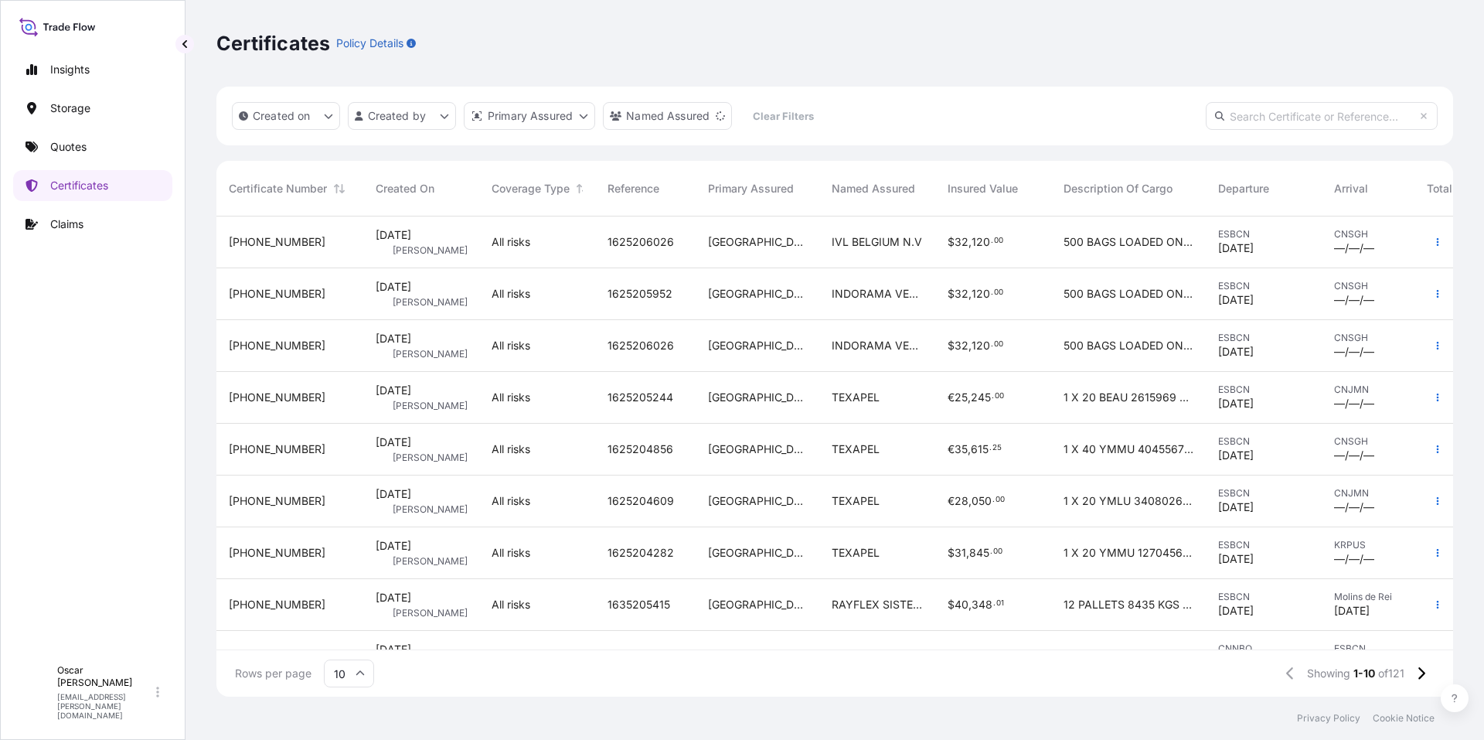
click at [1247, 121] on input "text" at bounding box center [1322, 116] width 232 height 28
paste input "[PHONE_NUMBER]"
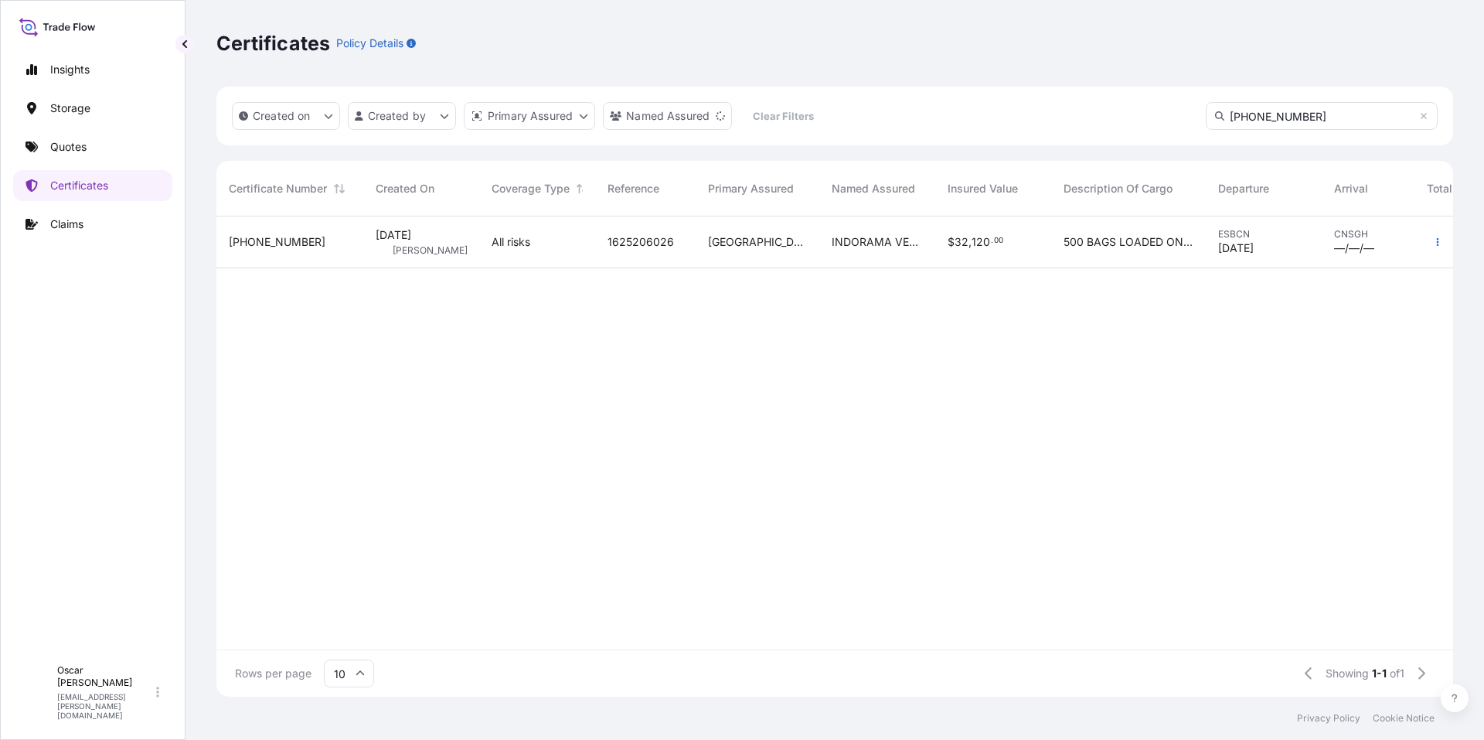
type input "[PHONE_NUMBER]"
click at [747, 250] on div "[GEOGRAPHIC_DATA]" at bounding box center [758, 242] width 124 height 52
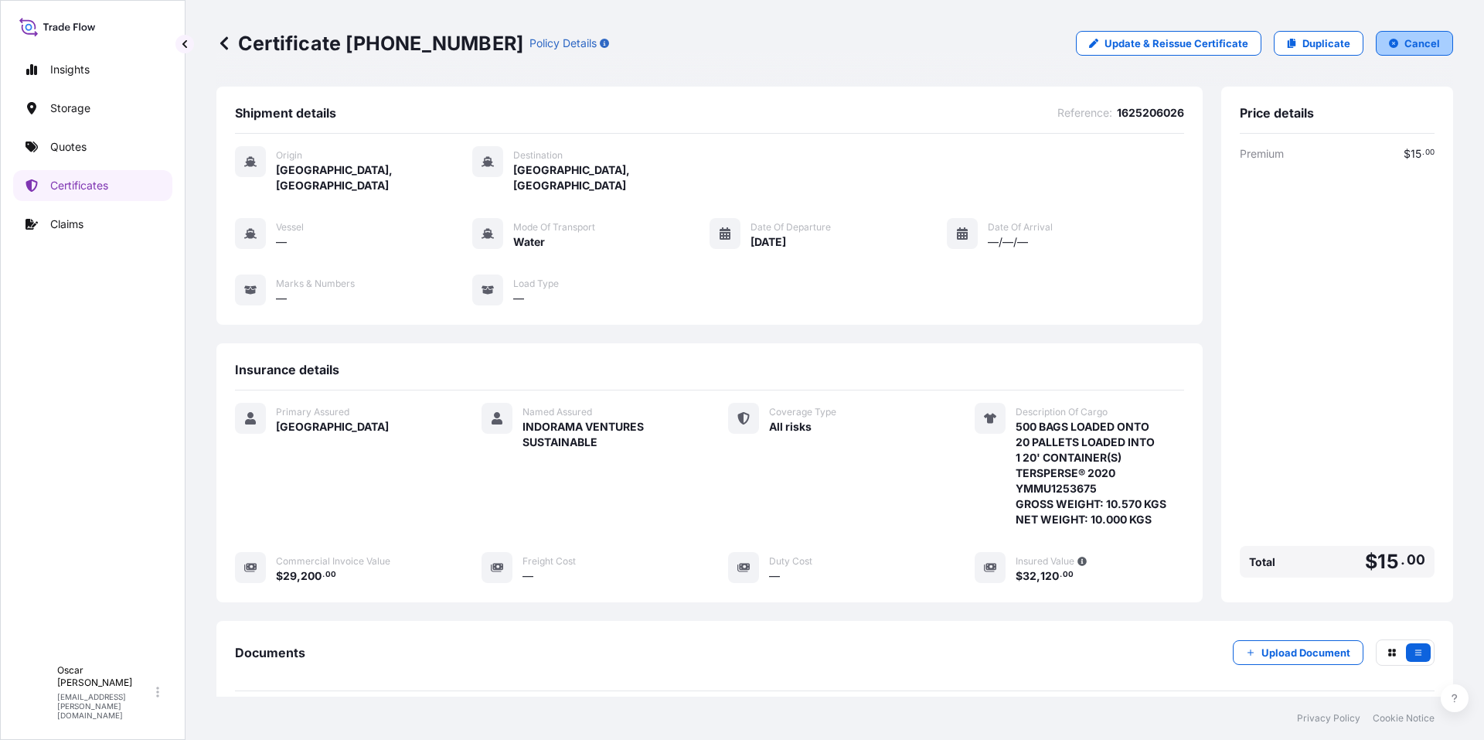
click at [1404, 47] on p "Cancel" at bounding box center [1422, 43] width 36 height 15
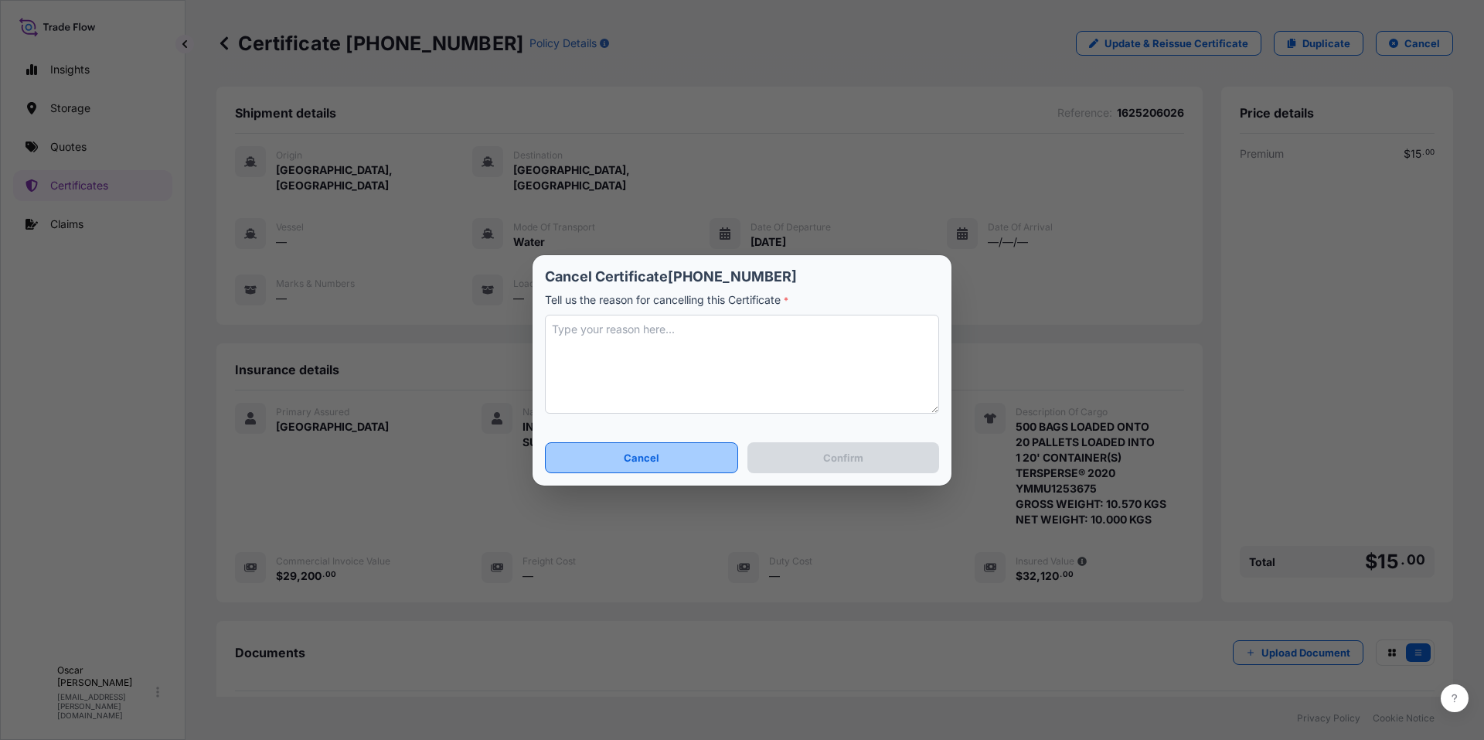
click at [633, 458] on p "Cancel" at bounding box center [642, 457] width 36 height 15
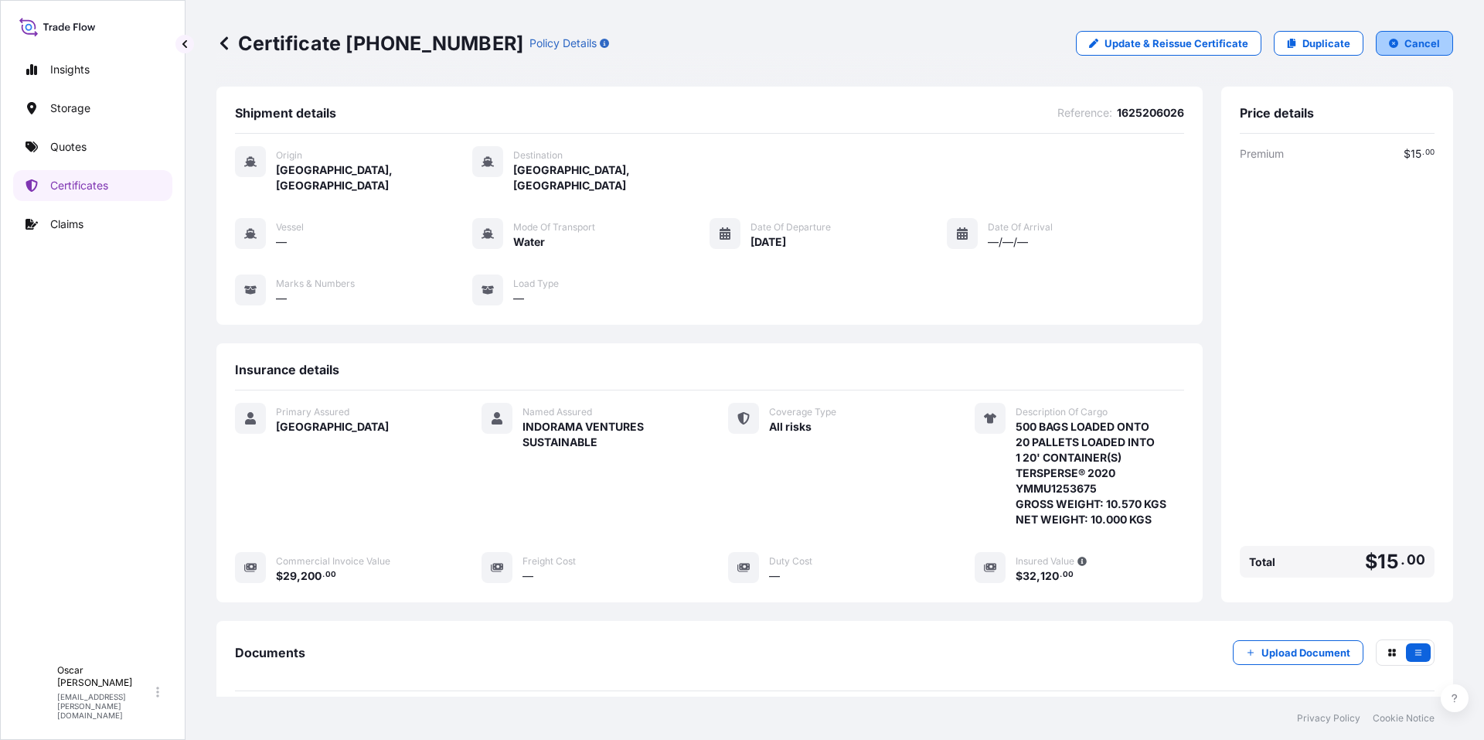
click at [1389, 46] on icon "button" at bounding box center [1393, 43] width 9 height 9
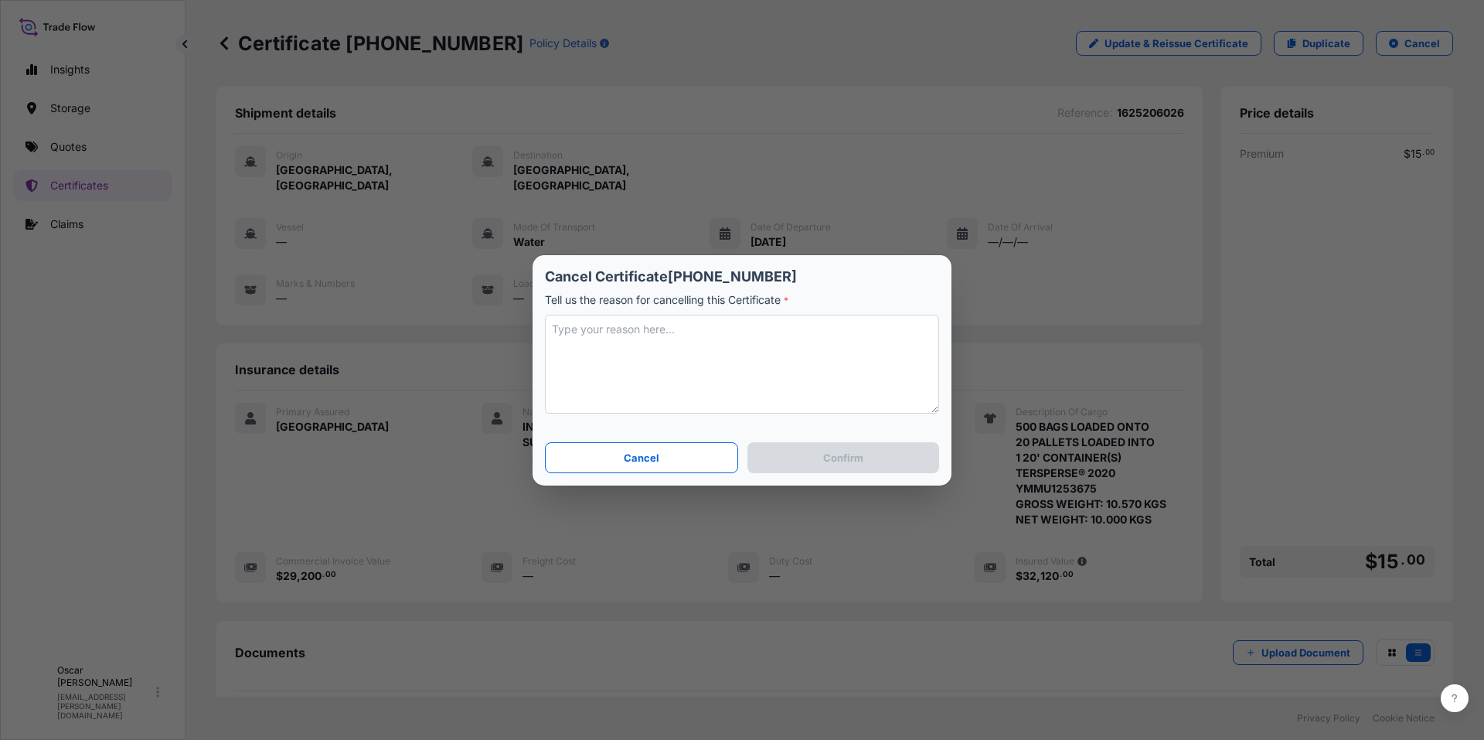
click at [635, 332] on textarea at bounding box center [742, 364] width 394 height 99
click at [607, 327] on textarea at bounding box center [742, 364] width 394 height 99
type textarea "ISSUED OTHER CERTIFICATE"
click at [837, 456] on p "Confirm" at bounding box center [843, 457] width 40 height 15
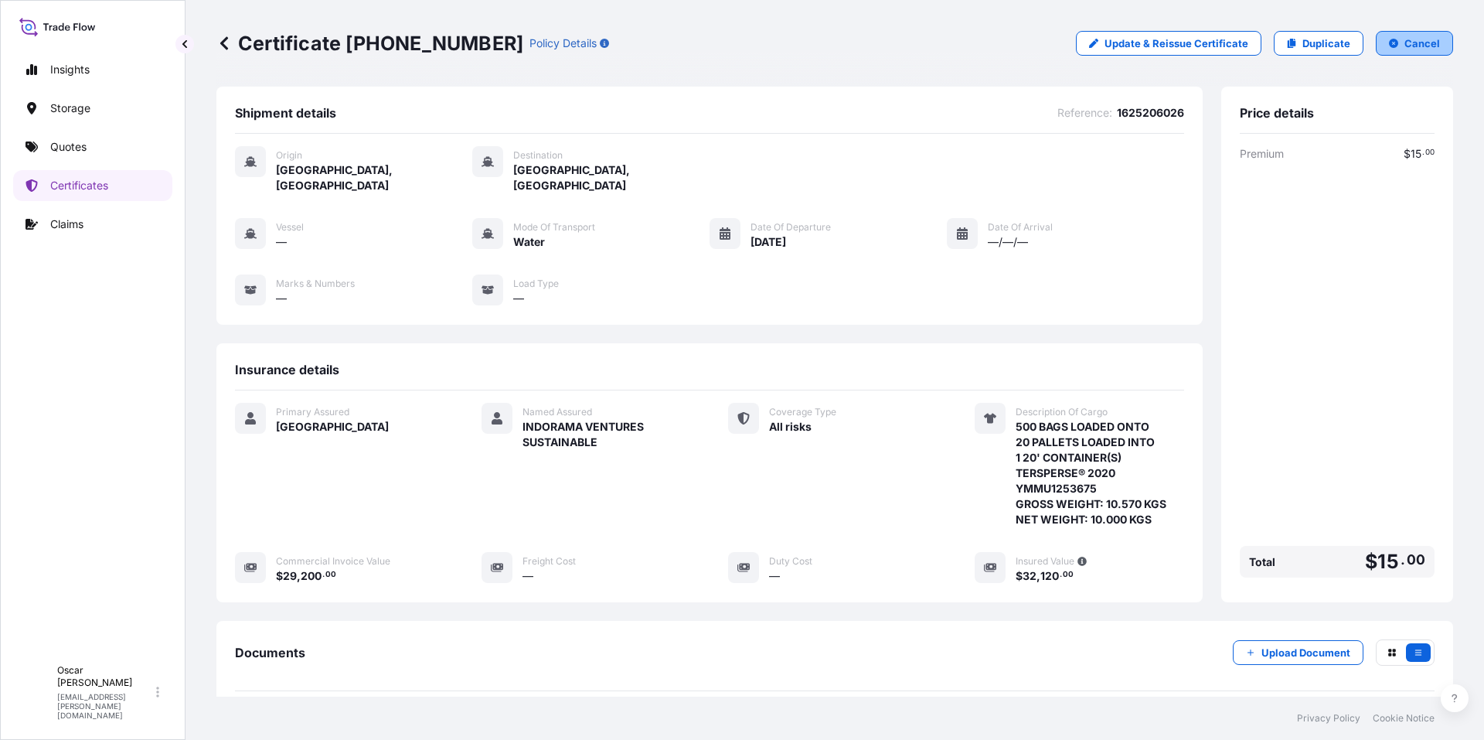
click at [1393, 47] on button "Cancel" at bounding box center [1414, 43] width 77 height 25
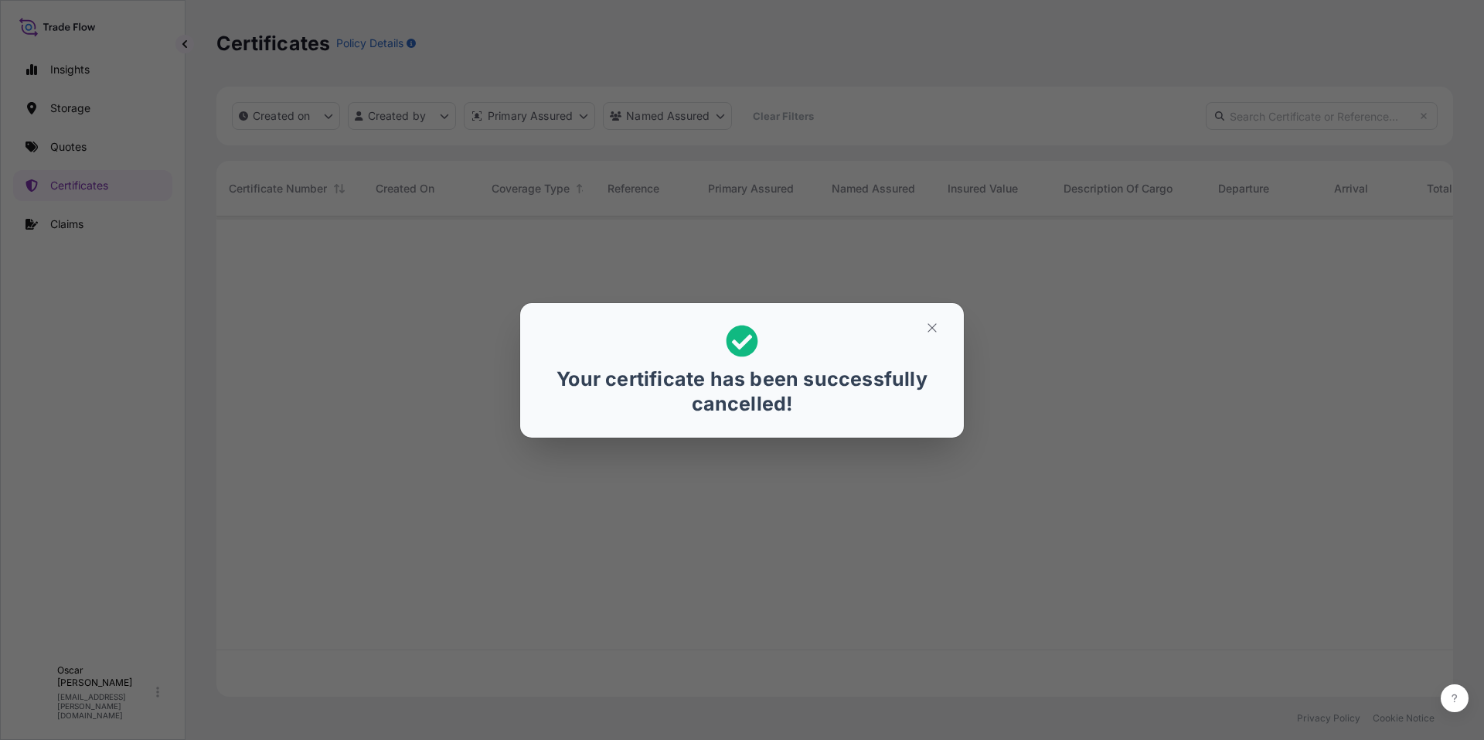
scroll to position [477, 1225]
click at [930, 325] on icon "button" at bounding box center [932, 328] width 14 height 14
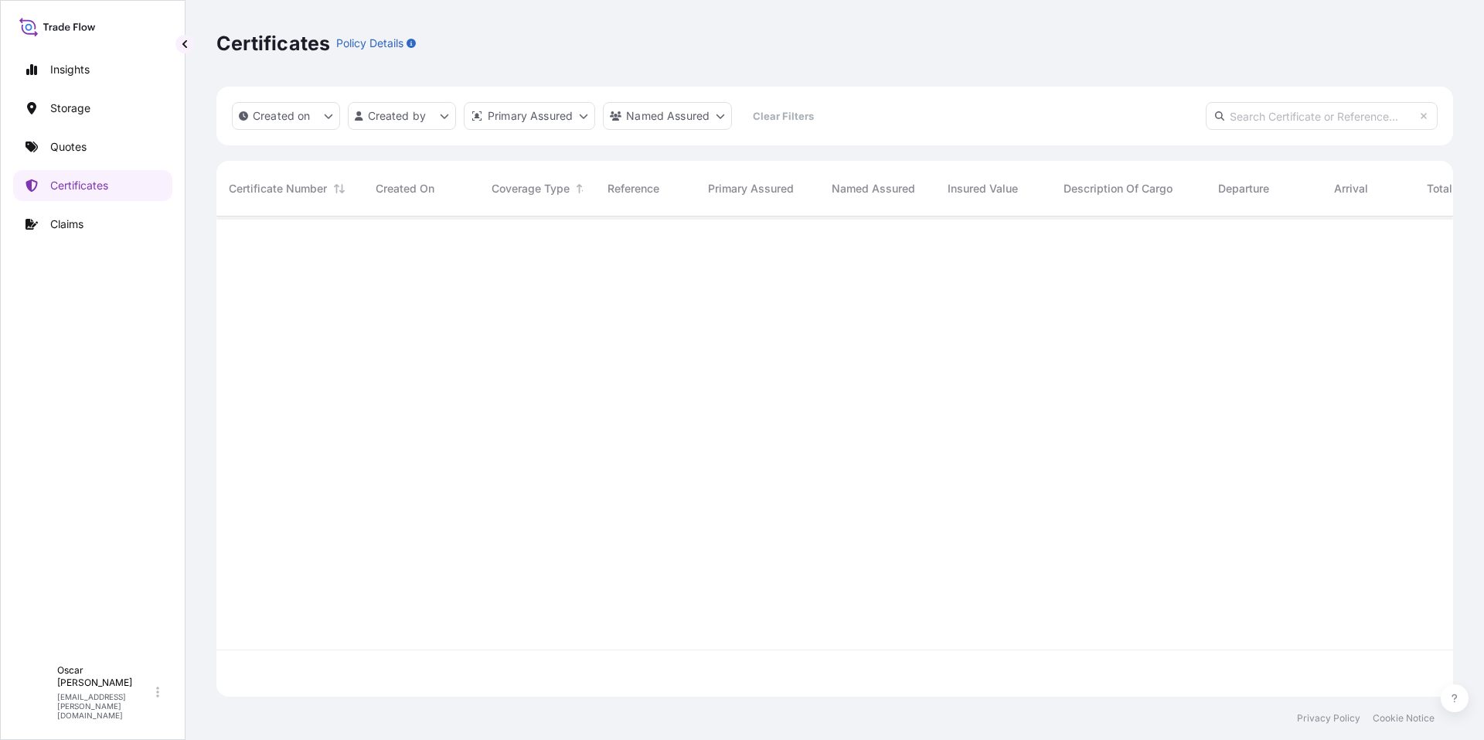
click at [1226, 125] on input "text" at bounding box center [1322, 116] width 232 height 28
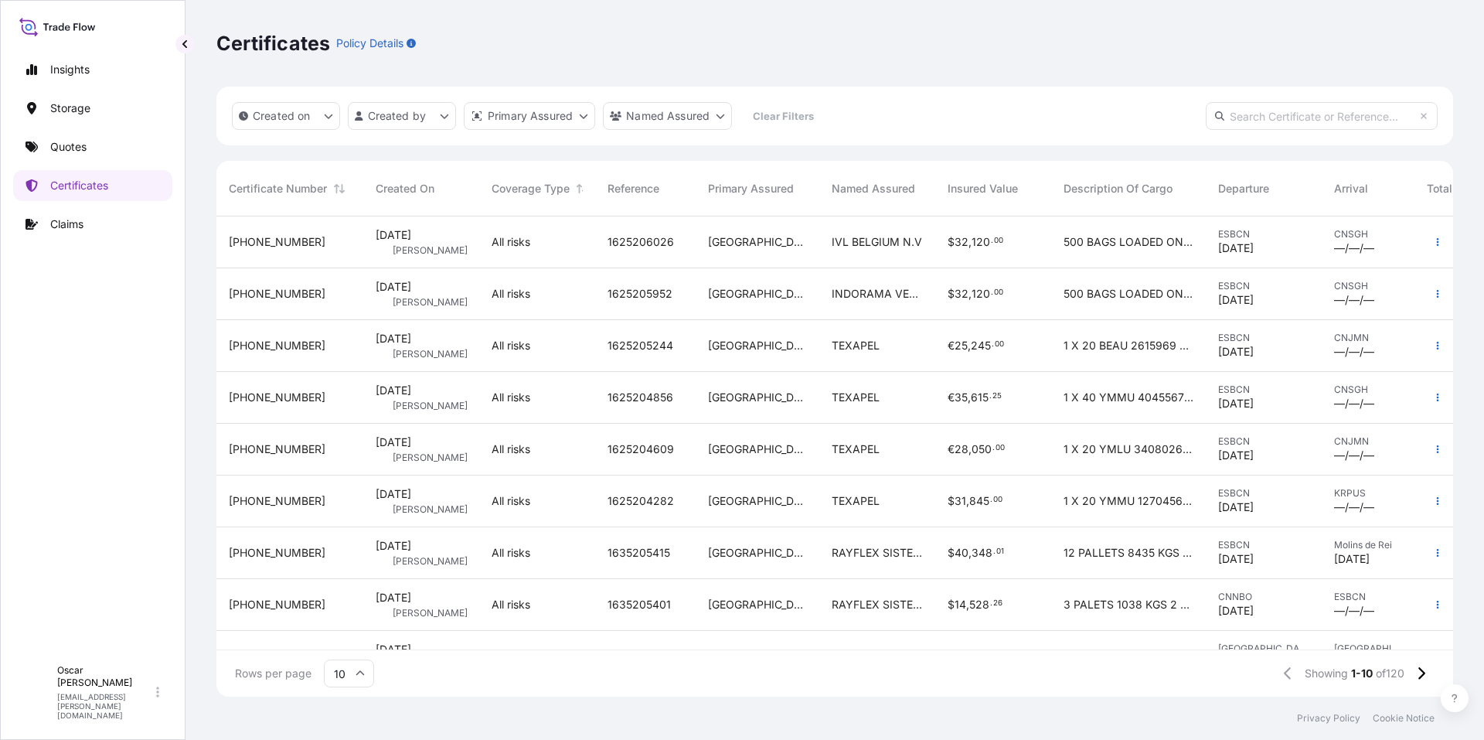
click at [1237, 114] on input "text" at bounding box center [1322, 116] width 232 height 28
paste input "[PHONE_NUMBER]"
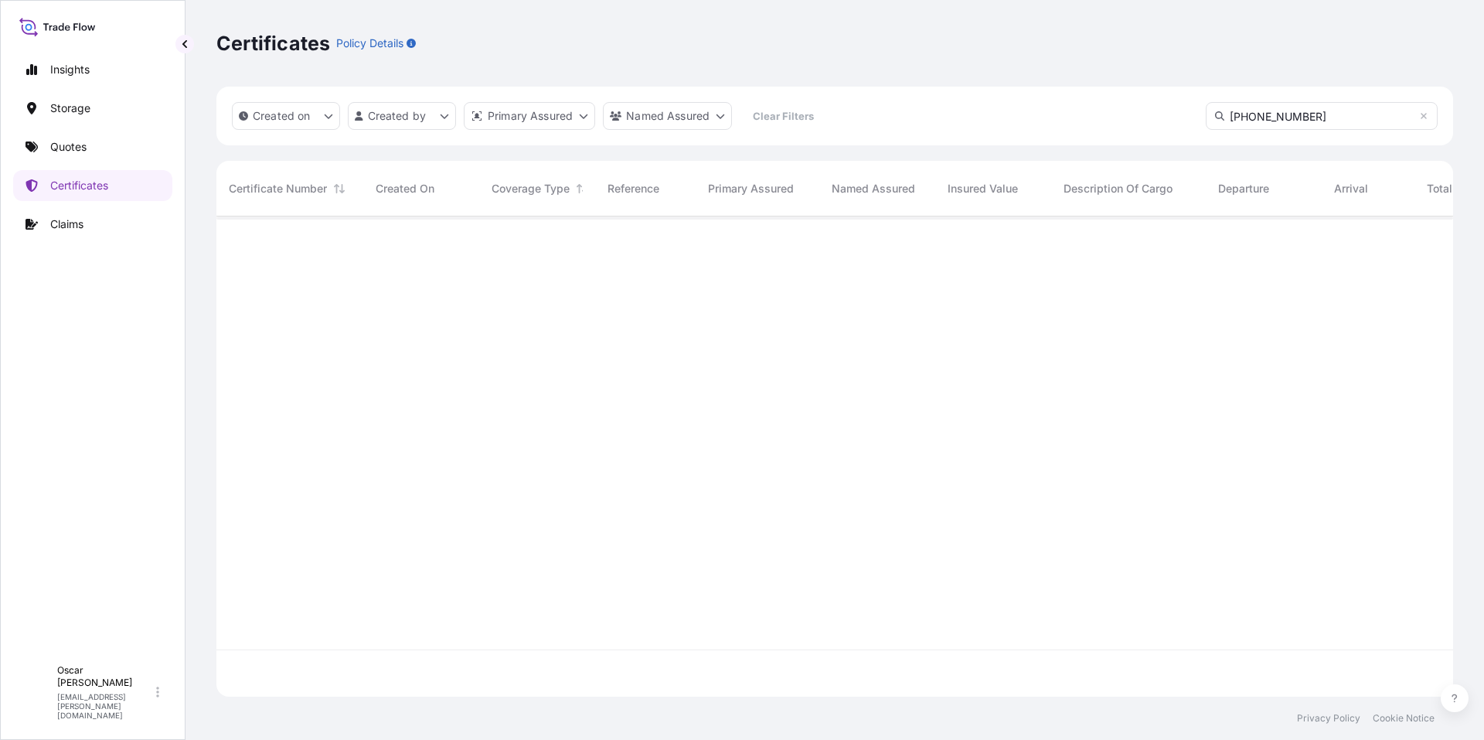
scroll to position [524, 1225]
drag, startPoint x: 1315, startPoint y: 118, endPoint x: 1145, endPoint y: 118, distance: 170.8
click at [1145, 118] on div "Created on Created by Primary Assured Named Assured Clear Filters [PHONE_NUMBER]" at bounding box center [834, 116] width 1237 height 59
paste input "4"
type input "[PHONE_NUMBER]"
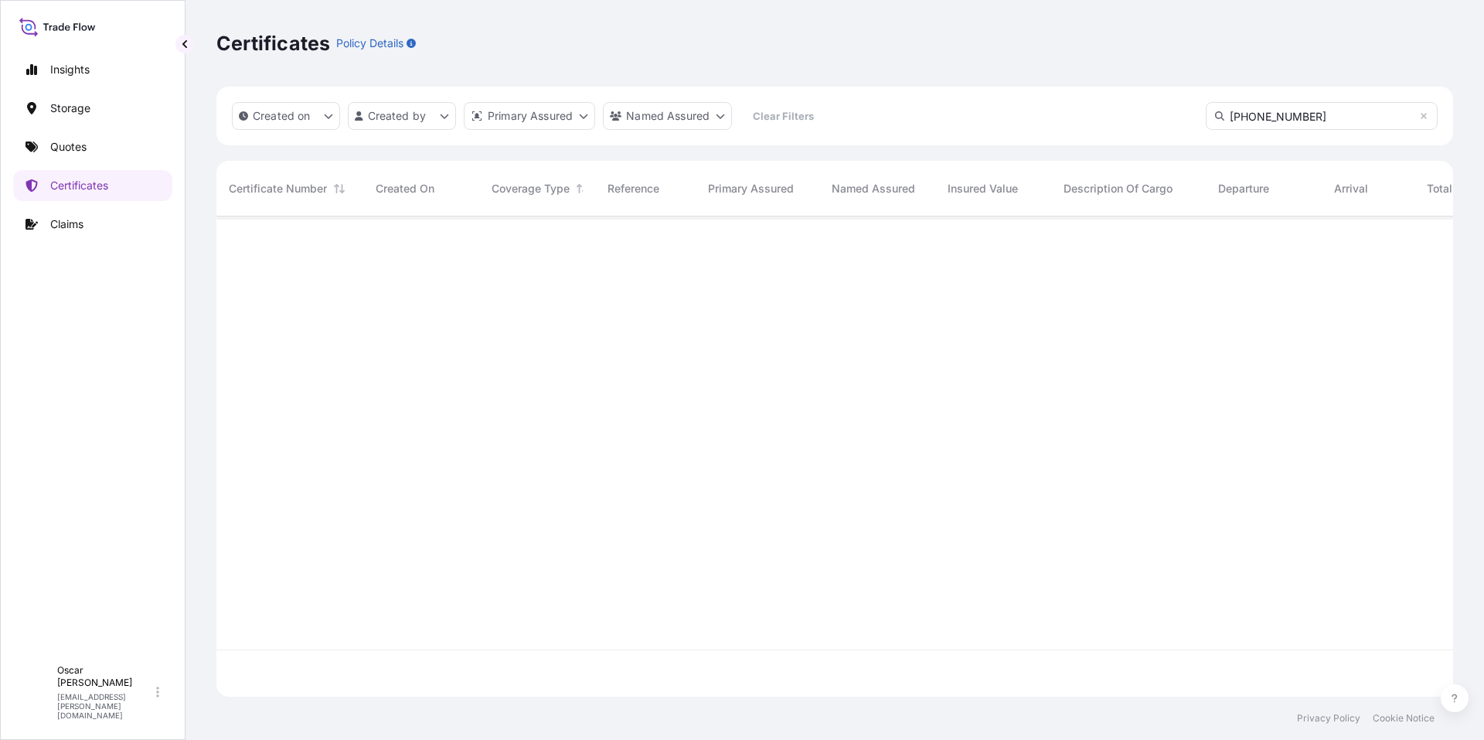
scroll to position [477, 1225]
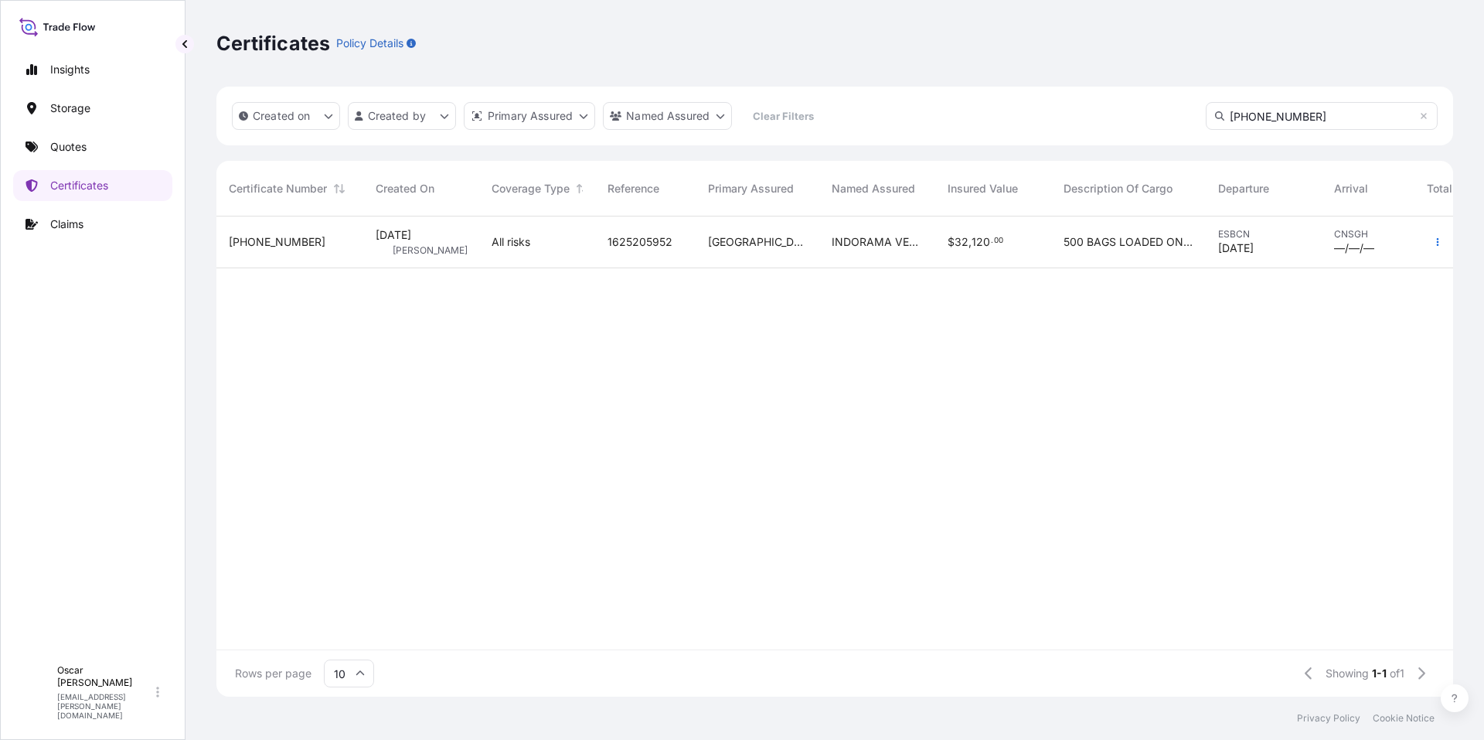
click at [560, 259] on div "All risks" at bounding box center [537, 242] width 116 height 52
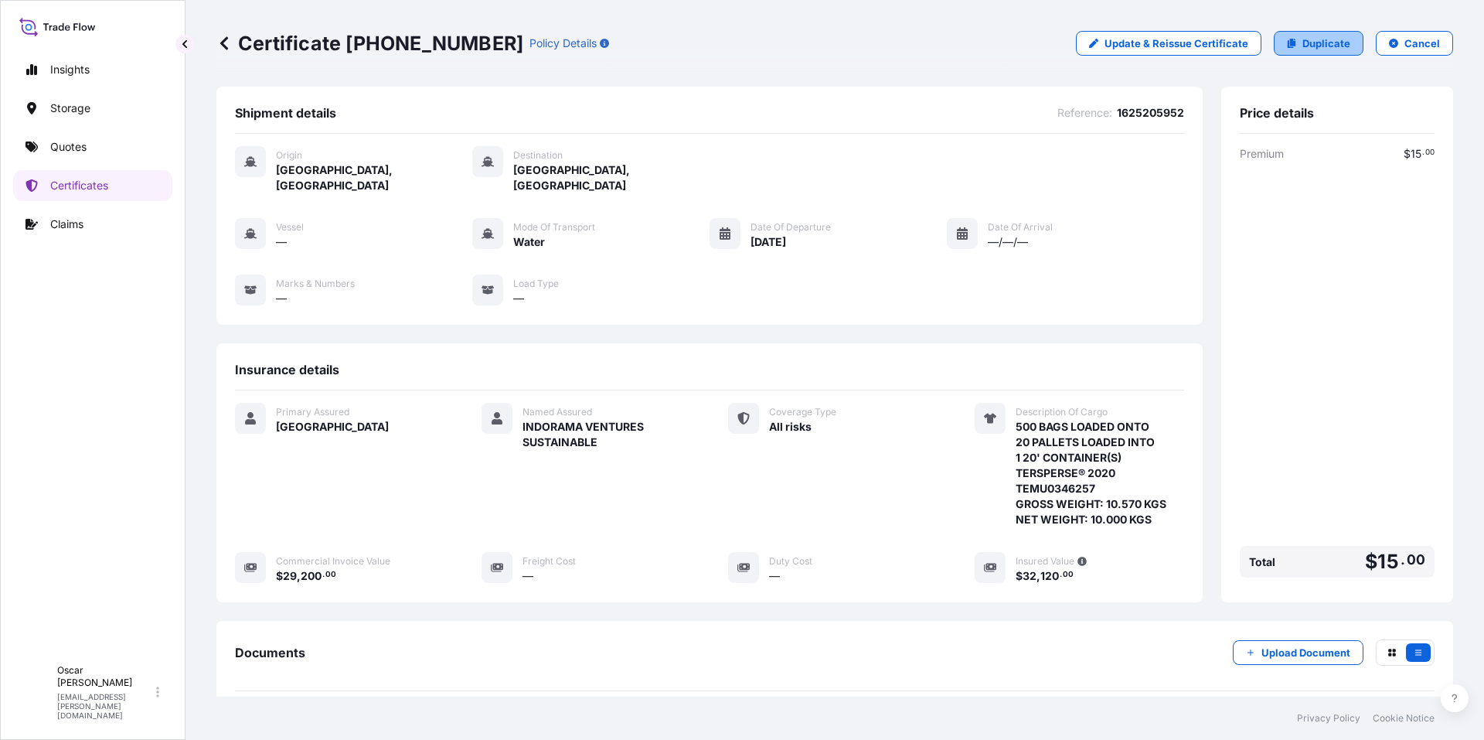
click at [1325, 46] on p "Duplicate" at bounding box center [1326, 43] width 48 height 15
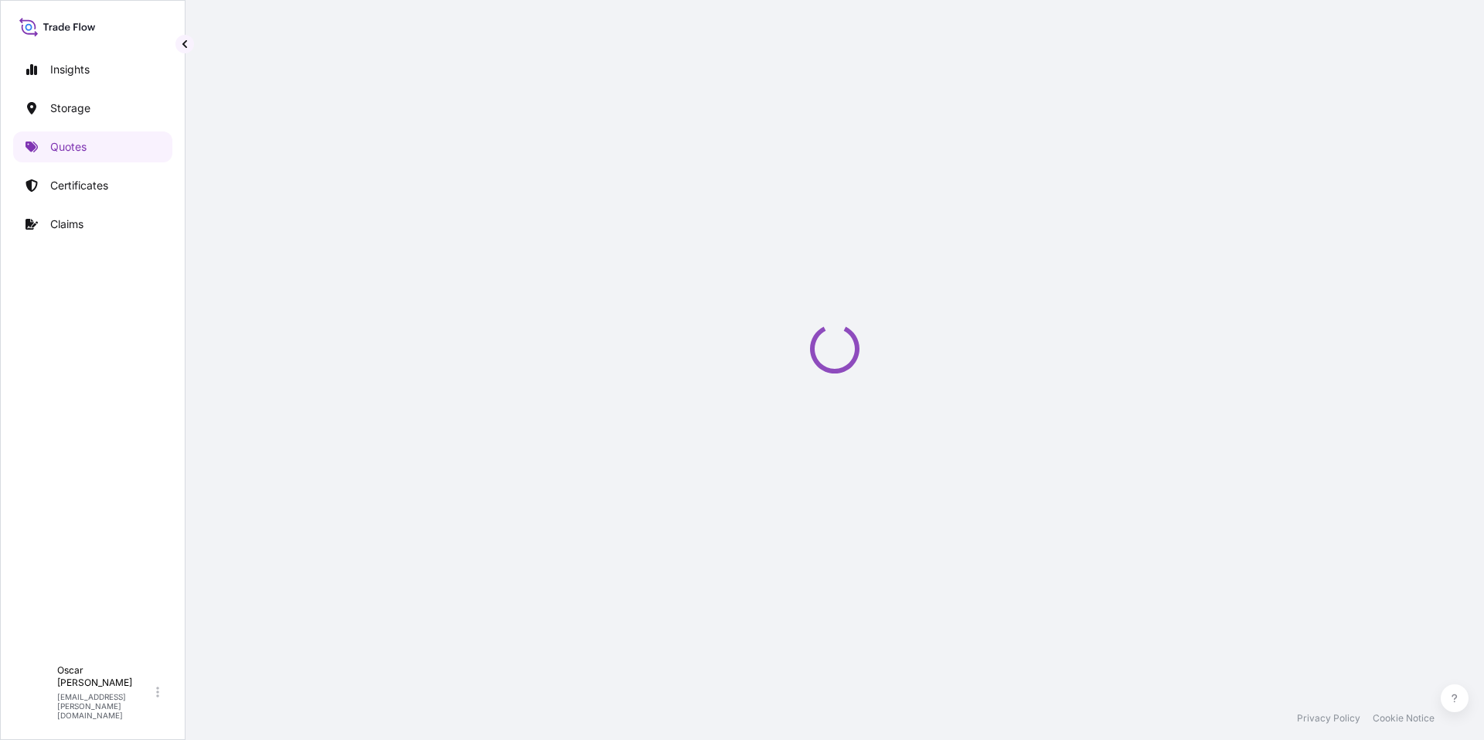
select select "Water"
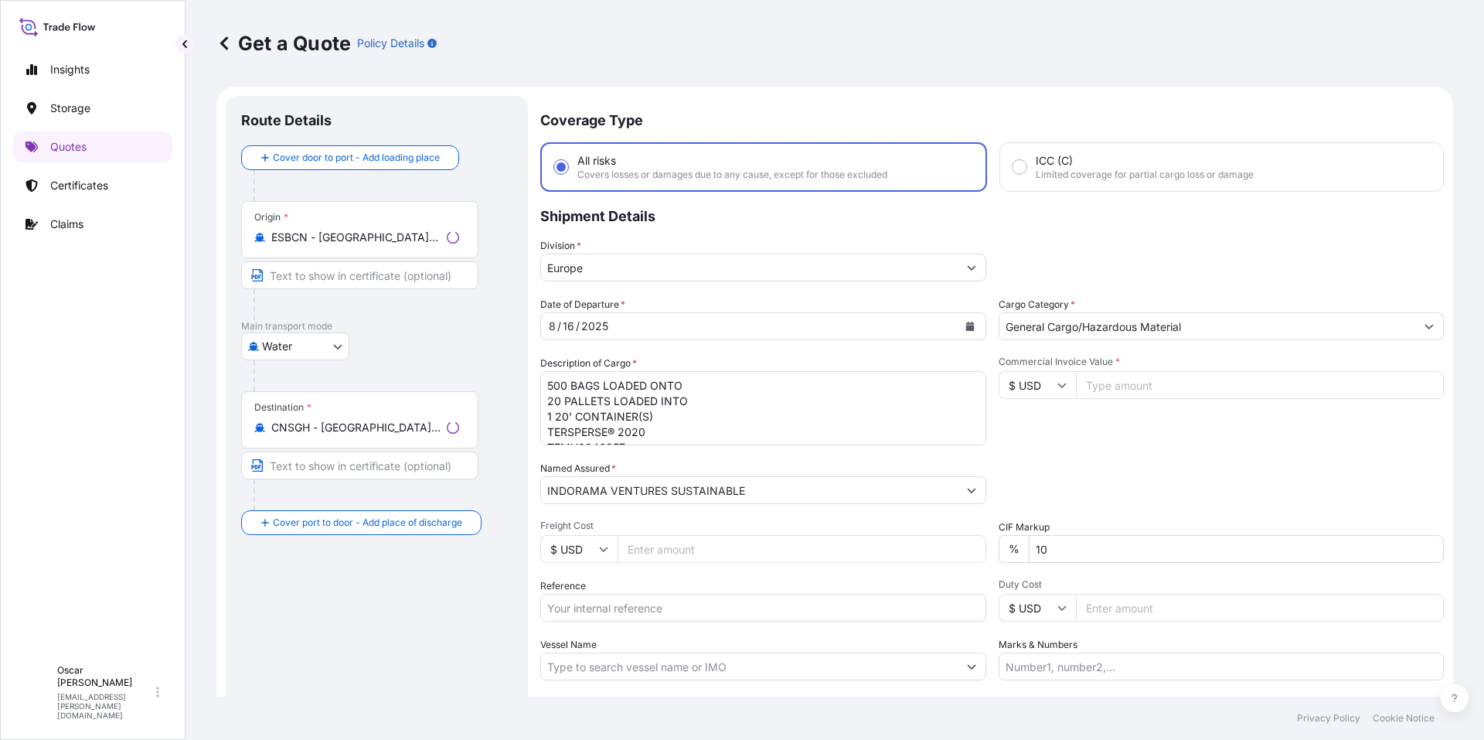
scroll to position [25, 0]
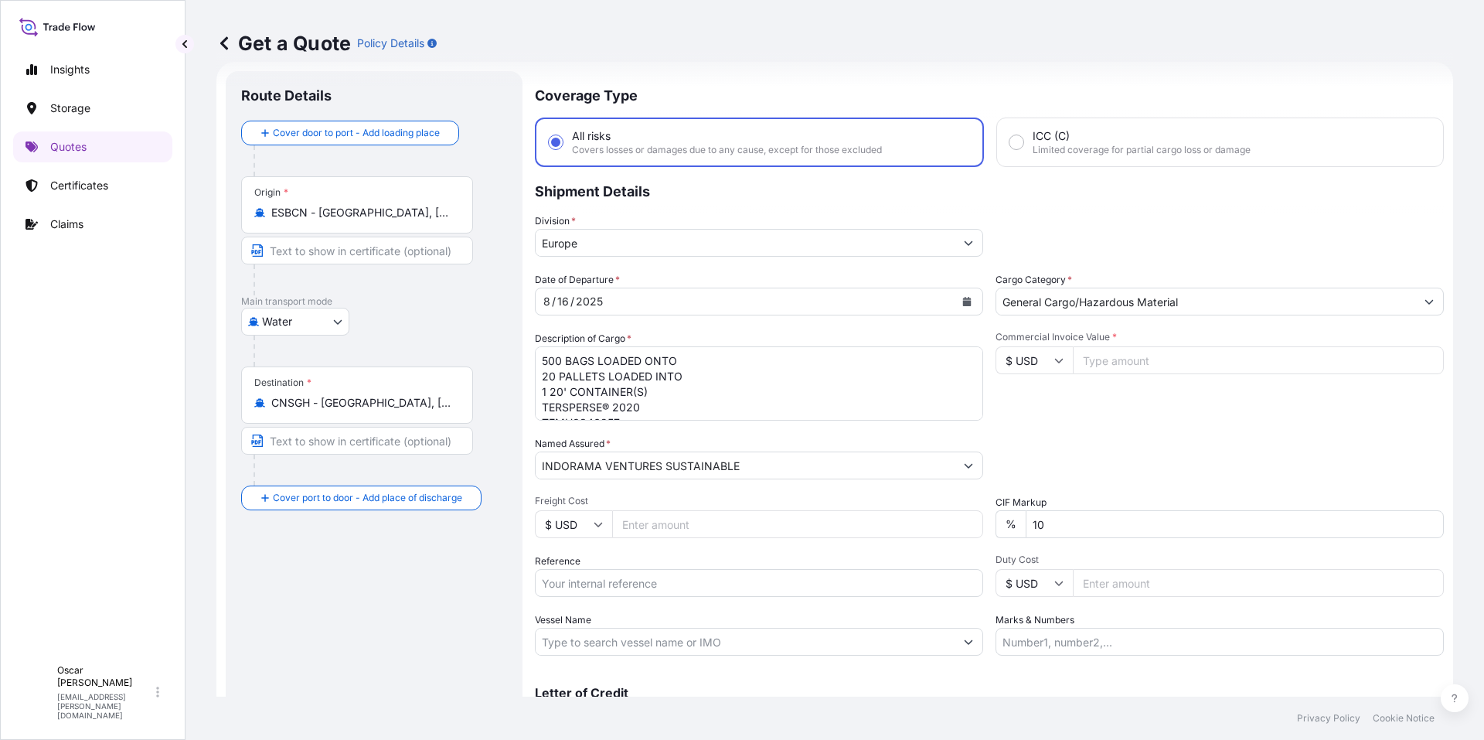
click at [1094, 353] on input "Commercial Invoice Value *" at bounding box center [1258, 360] width 371 height 28
type input "29200"
click at [1098, 425] on div "Date of Departure * [DATE] Cargo Category * General Cargo/Hazardous Material De…" at bounding box center [989, 463] width 909 height 383
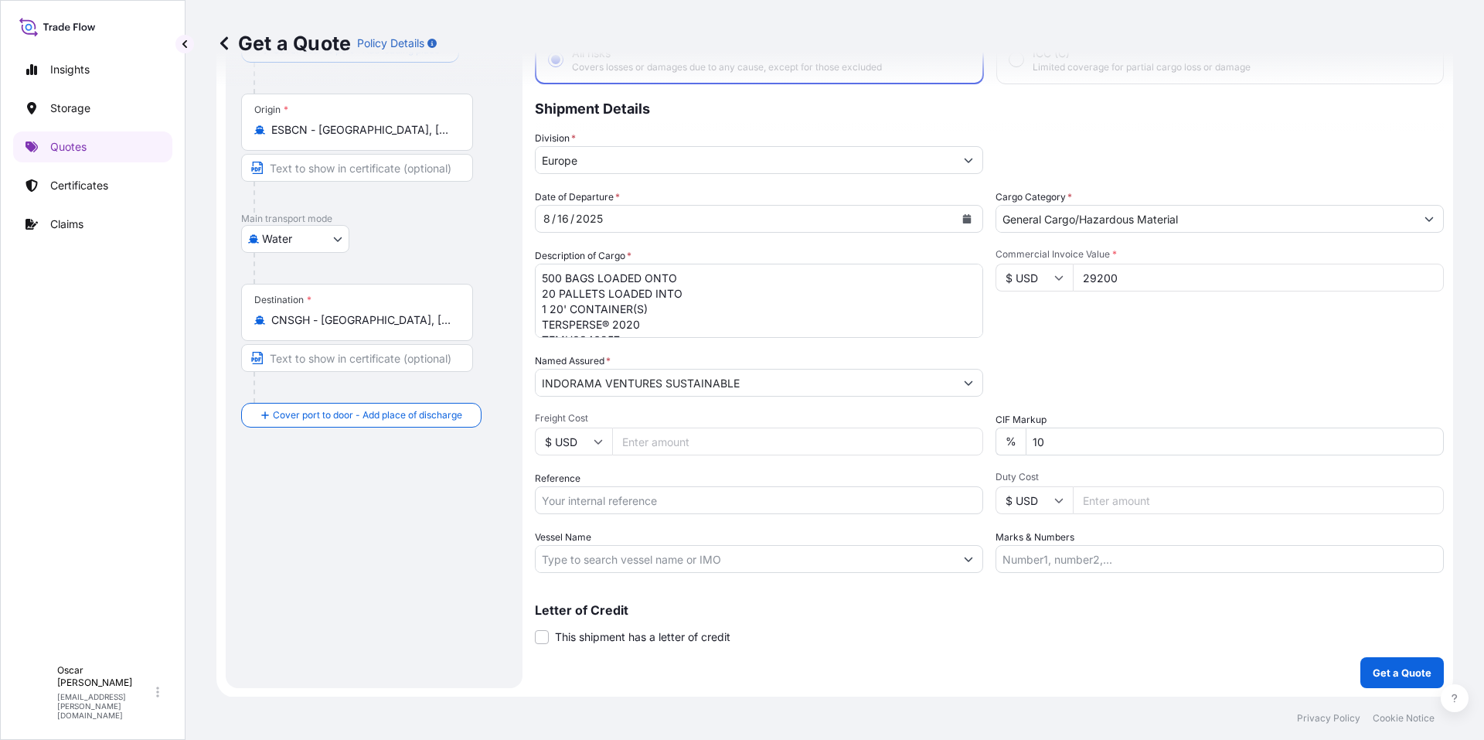
scroll to position [108, 0]
click at [655, 487] on input "Reference" at bounding box center [759, 499] width 448 height 28
paste input "1625205952"
type input "1625205952"
click at [1111, 354] on div "Packing Category Type to search a container mode Please select a primary mode o…" at bounding box center [1219, 373] width 448 height 43
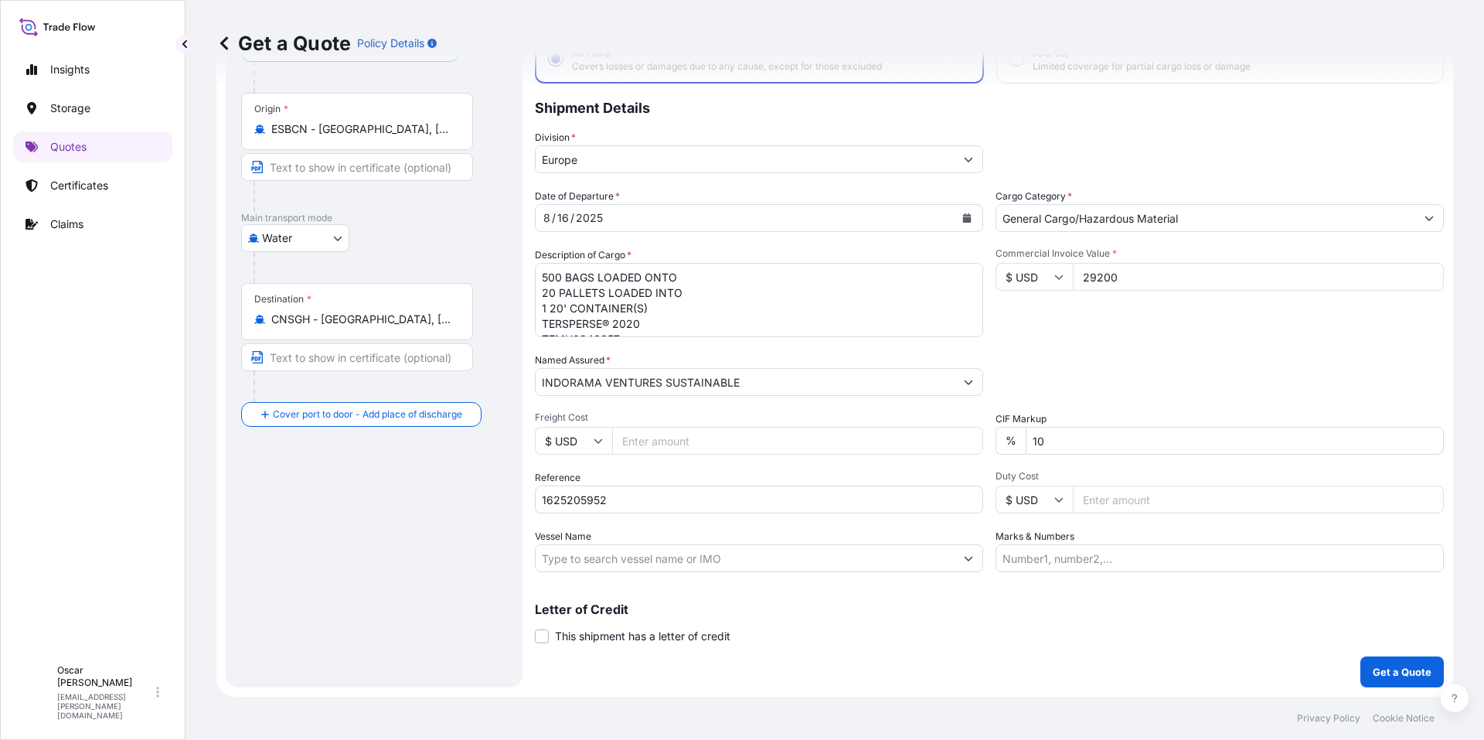
click at [947, 383] on input "INDORAMA VENTURES SUSTAINABLE" at bounding box center [745, 382] width 419 height 28
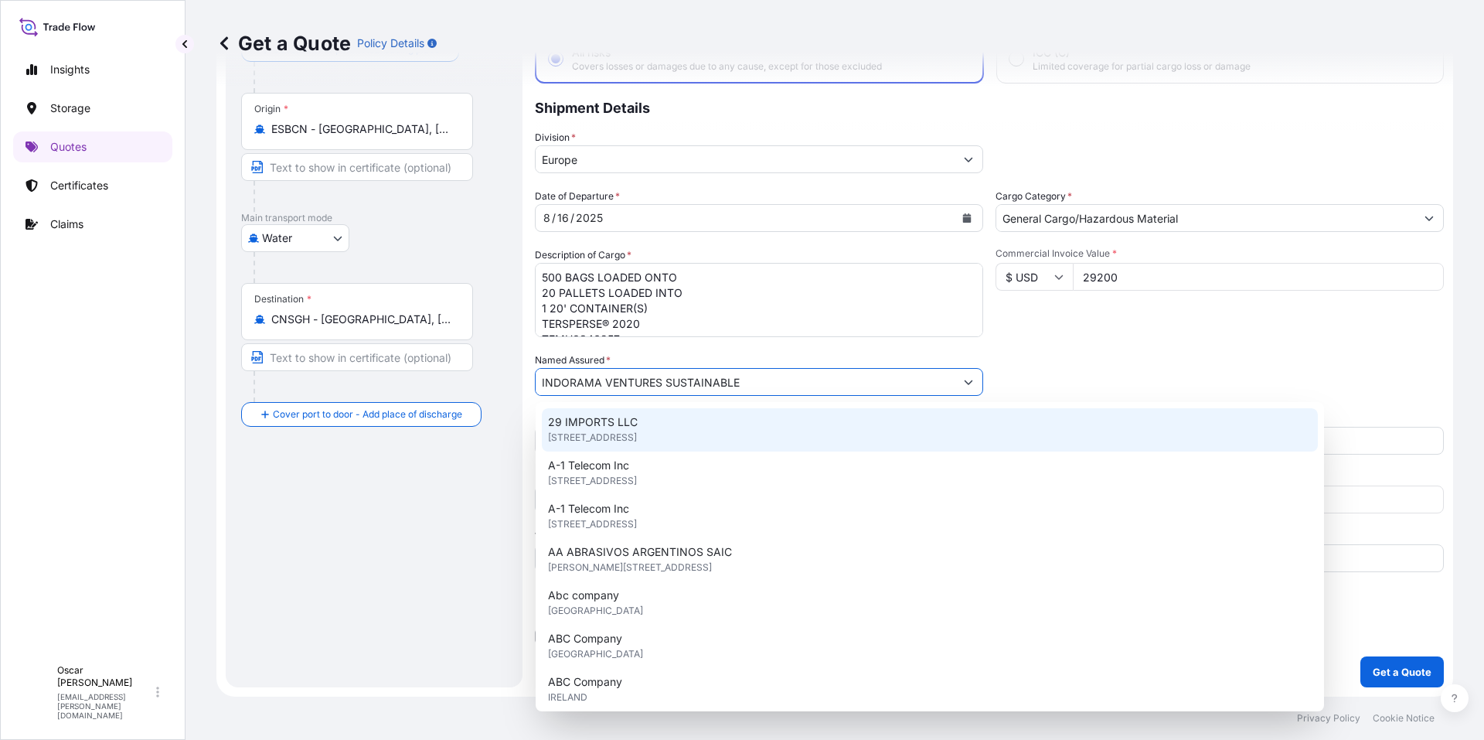
drag, startPoint x: 481, startPoint y: 398, endPoint x: 432, endPoint y: 403, distance: 48.9
click at [434, 403] on form "Route Details Cover door to port - Add loading place Place of loading Road / [G…" at bounding box center [834, 337] width 1237 height 718
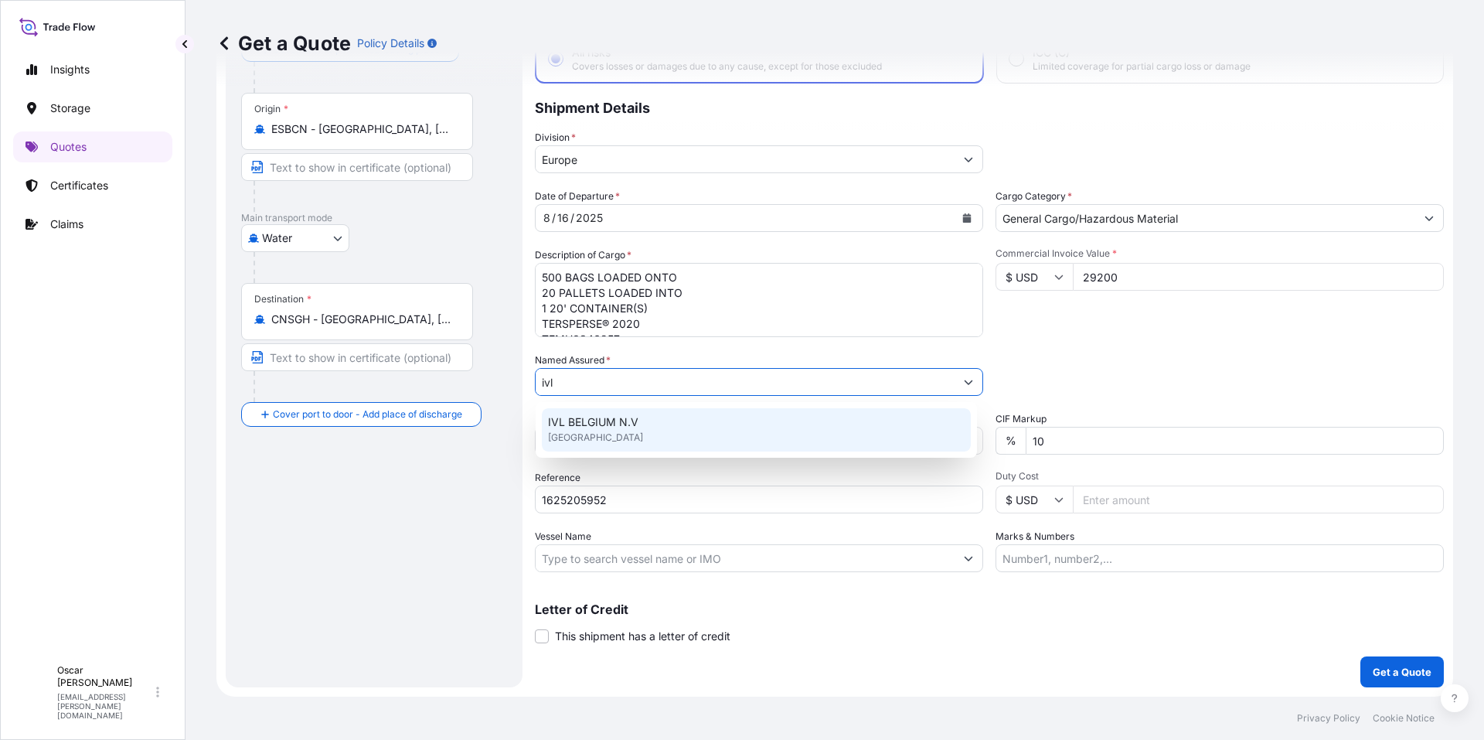
click at [675, 428] on div "IVL [GEOGRAPHIC_DATA] N.V [GEOGRAPHIC_DATA]" at bounding box center [756, 429] width 429 height 43
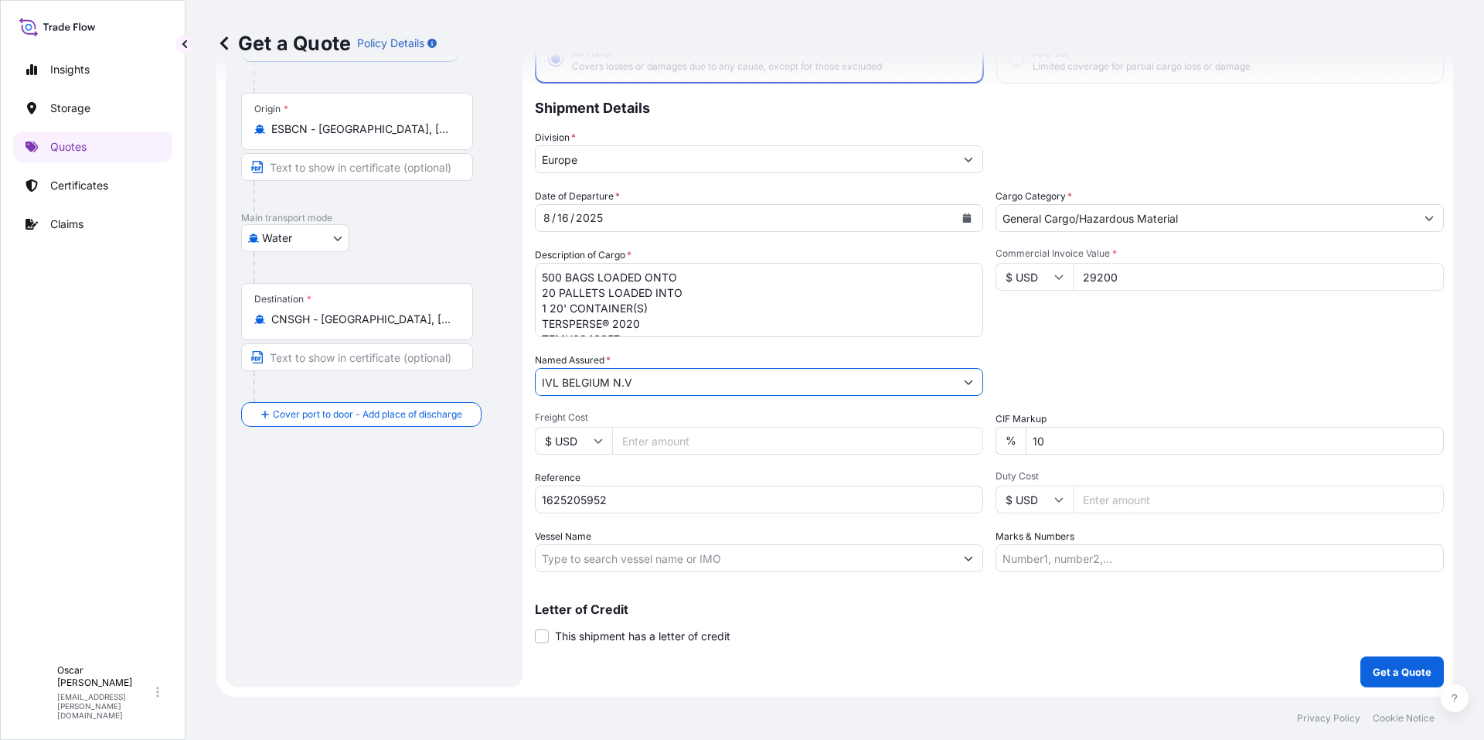
type input "IVL BELGIUM N.V"
click at [1190, 356] on div "Packing Category Type to search a container mode Please select a primary mode o…" at bounding box center [1219, 373] width 448 height 43
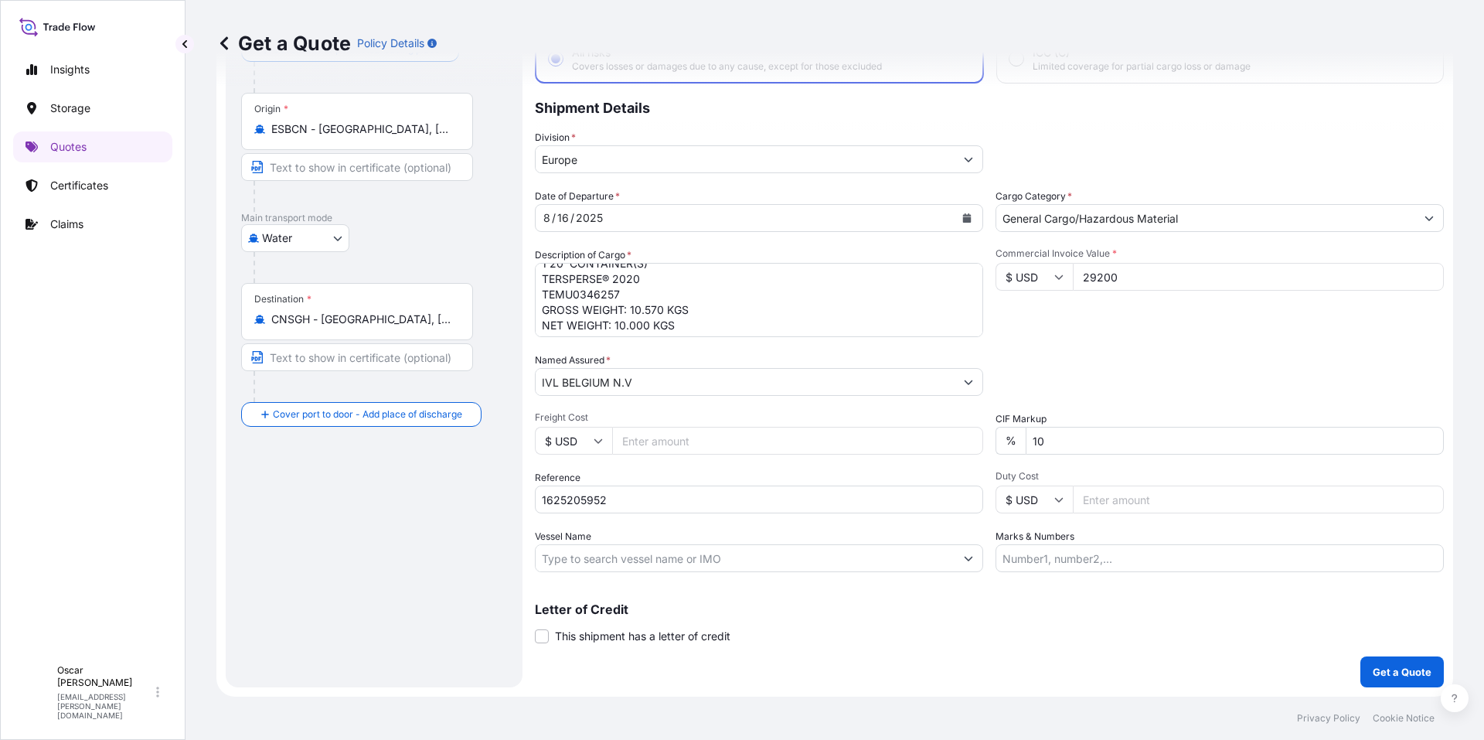
scroll to position [48, 0]
click at [699, 315] on textarea "500 BAGS LOADED ONTO 20 PALLETS LOADED INTO 1 20' CONTAINER(S) TERSPERSE® 2020 …" at bounding box center [759, 300] width 448 height 74
click at [589, 327] on textarea "500 BAGS LOADED ONTO 20 PALLETS LOADED INTO 1 20' CONTAINER(S) TERSPERSE® 2020 …" at bounding box center [759, 300] width 448 height 74
paste textarea "4500314756"
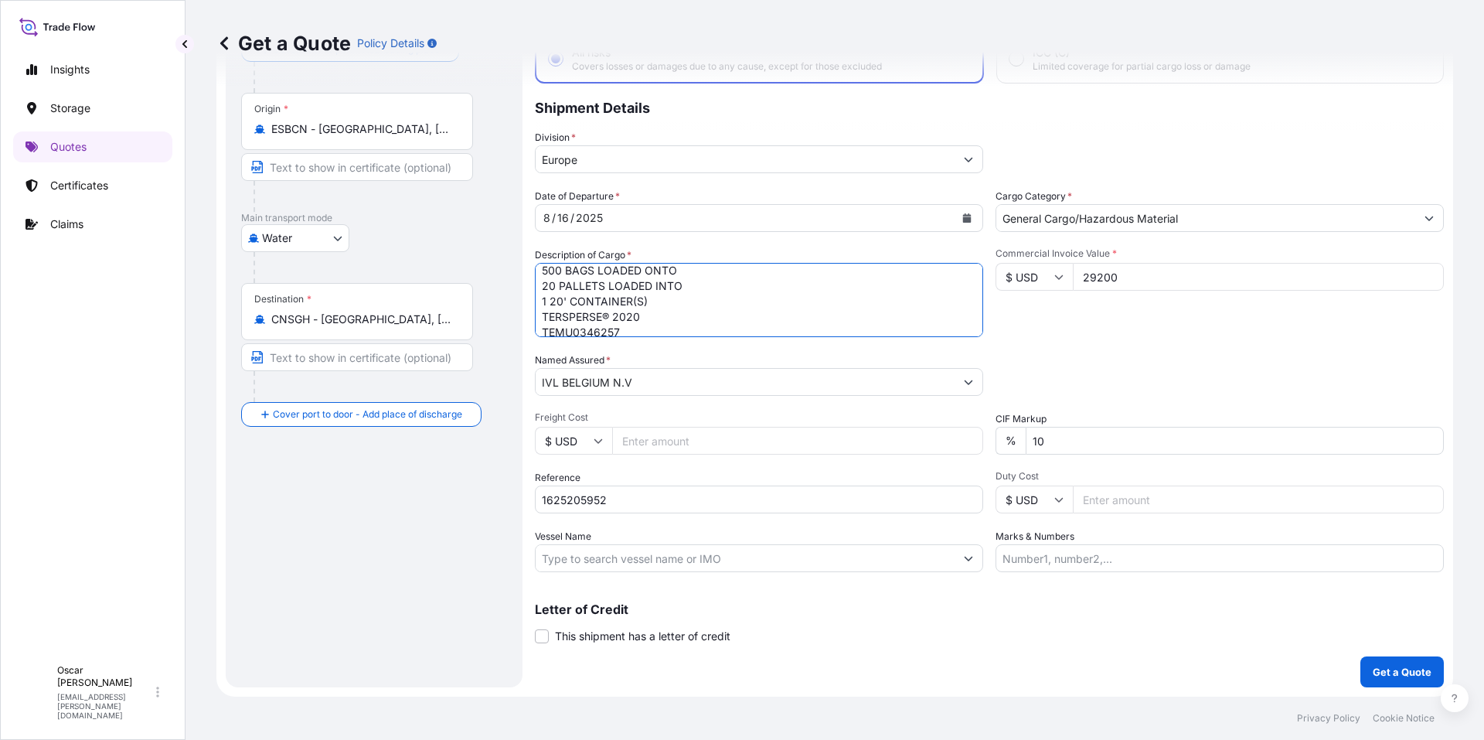
scroll to position [0, 0]
type textarea "500 BAGS LOADED ONTO 20 PALLETS LOADED INTO 1 20' CONTAINER(S) TERSPERSE® 2020 …"
click at [1136, 325] on div "Commercial Invoice Value * $ USD 29200" at bounding box center [1219, 292] width 448 height 90
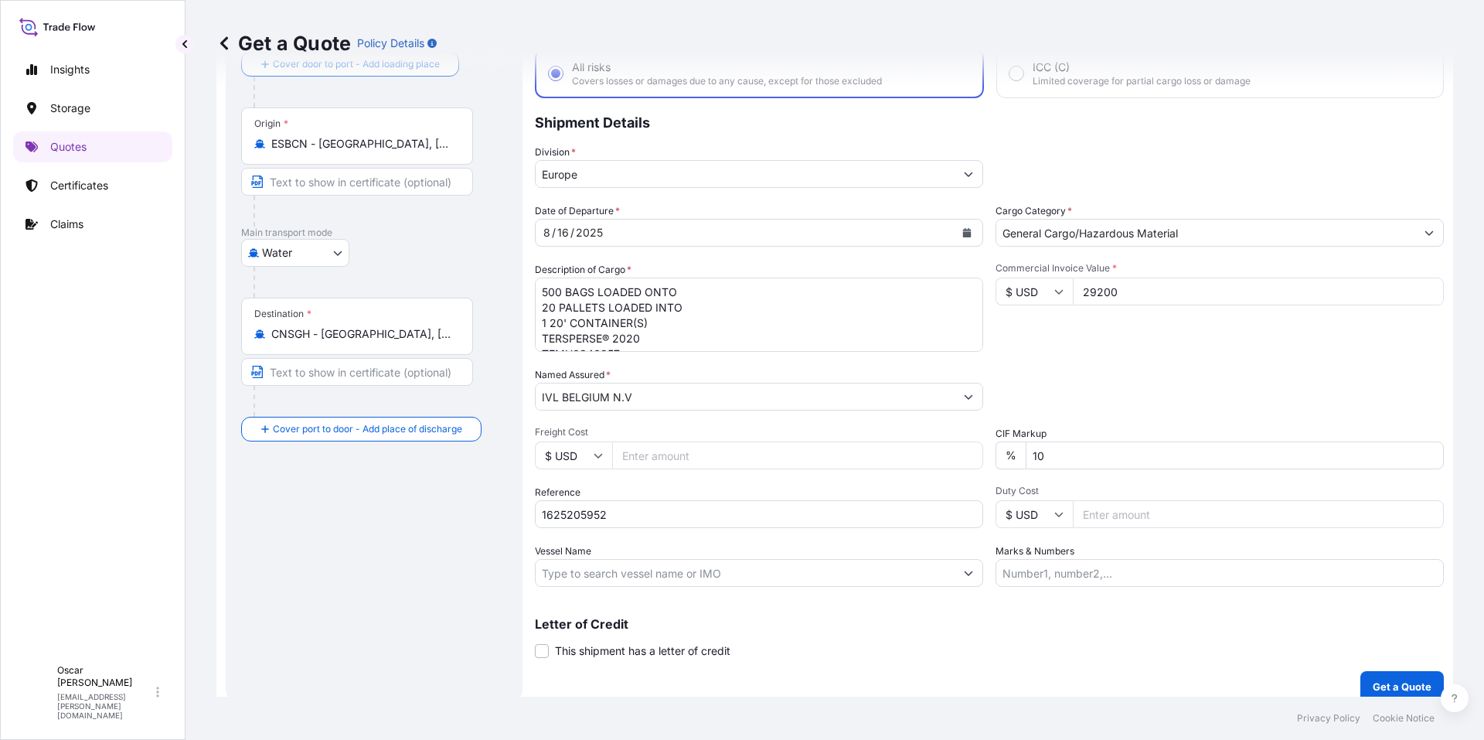
scroll to position [108, 0]
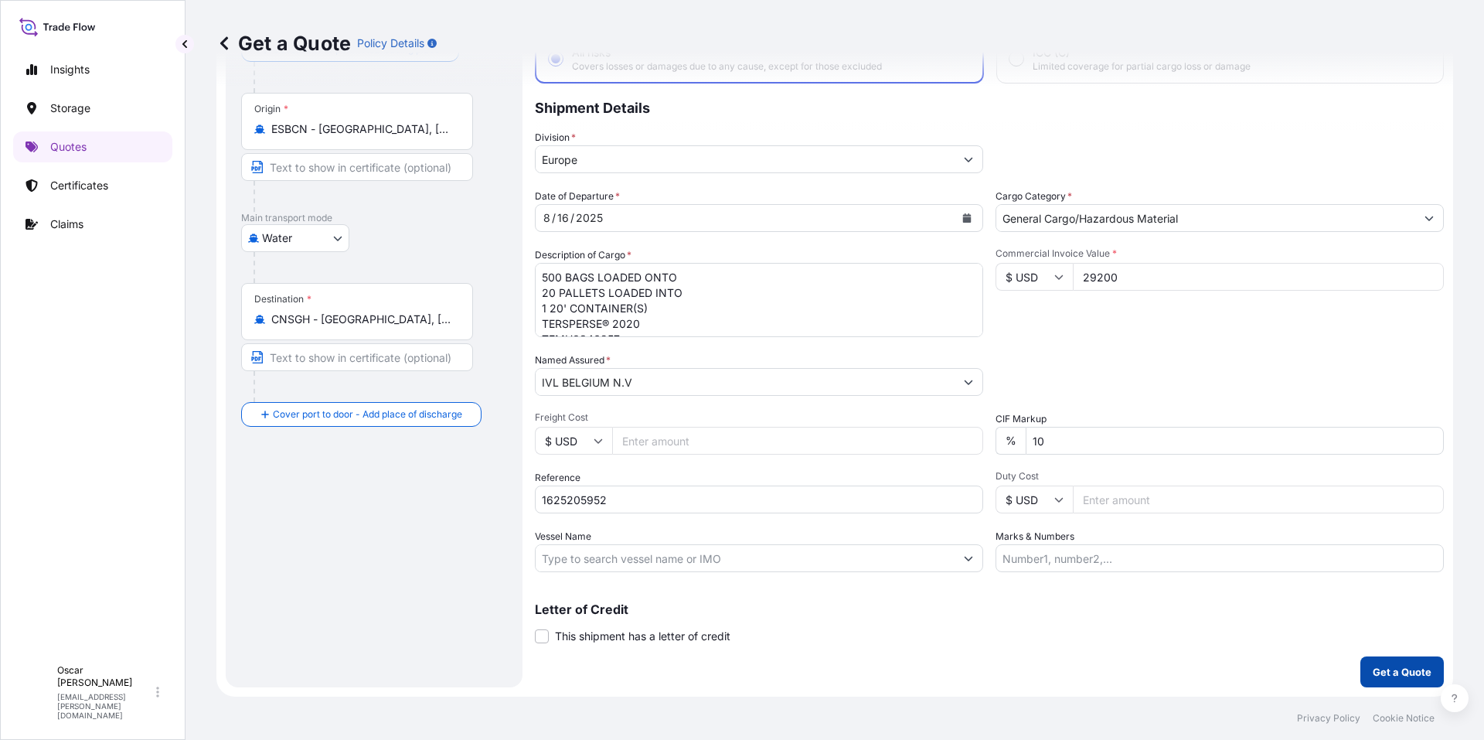
click at [1392, 662] on button "Get a Quote" at bounding box center [1401, 671] width 83 height 31
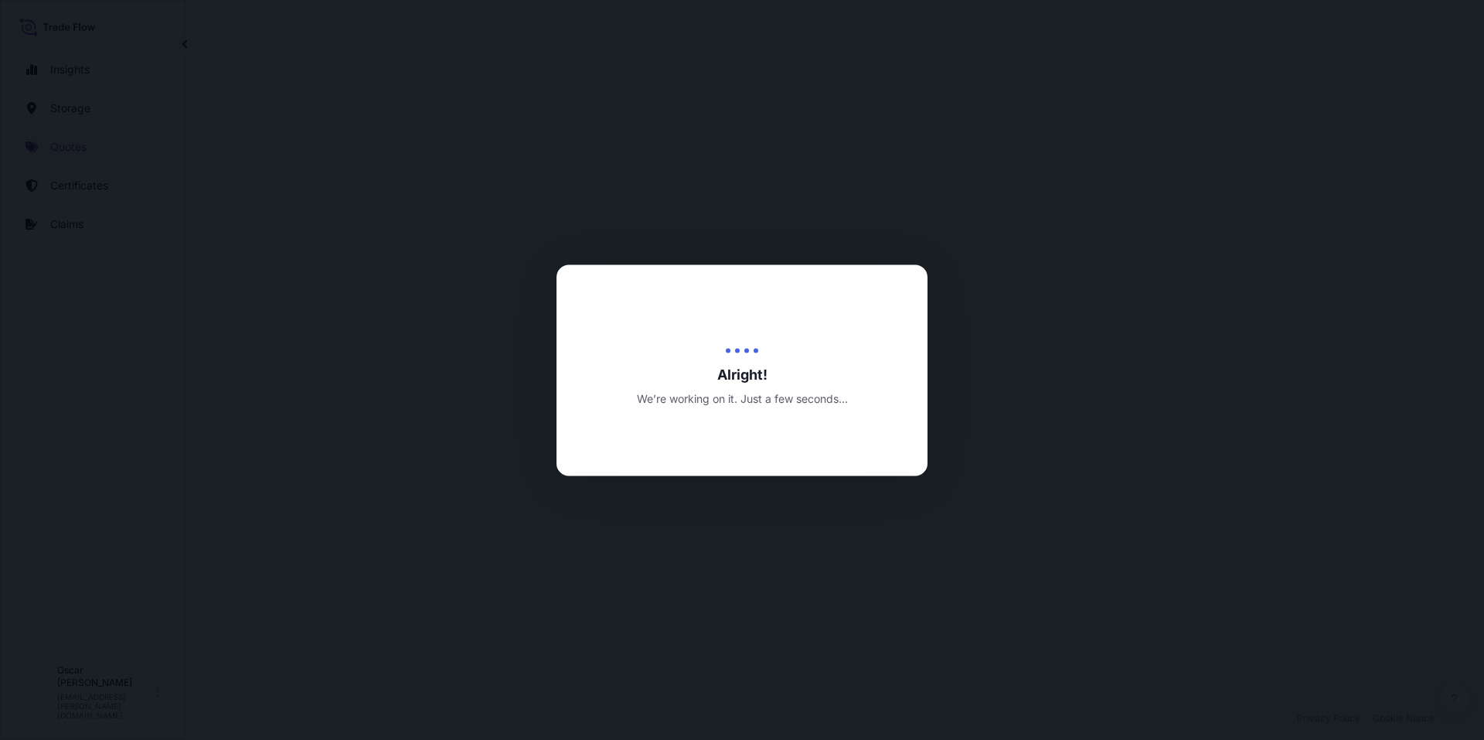
select select "Water"
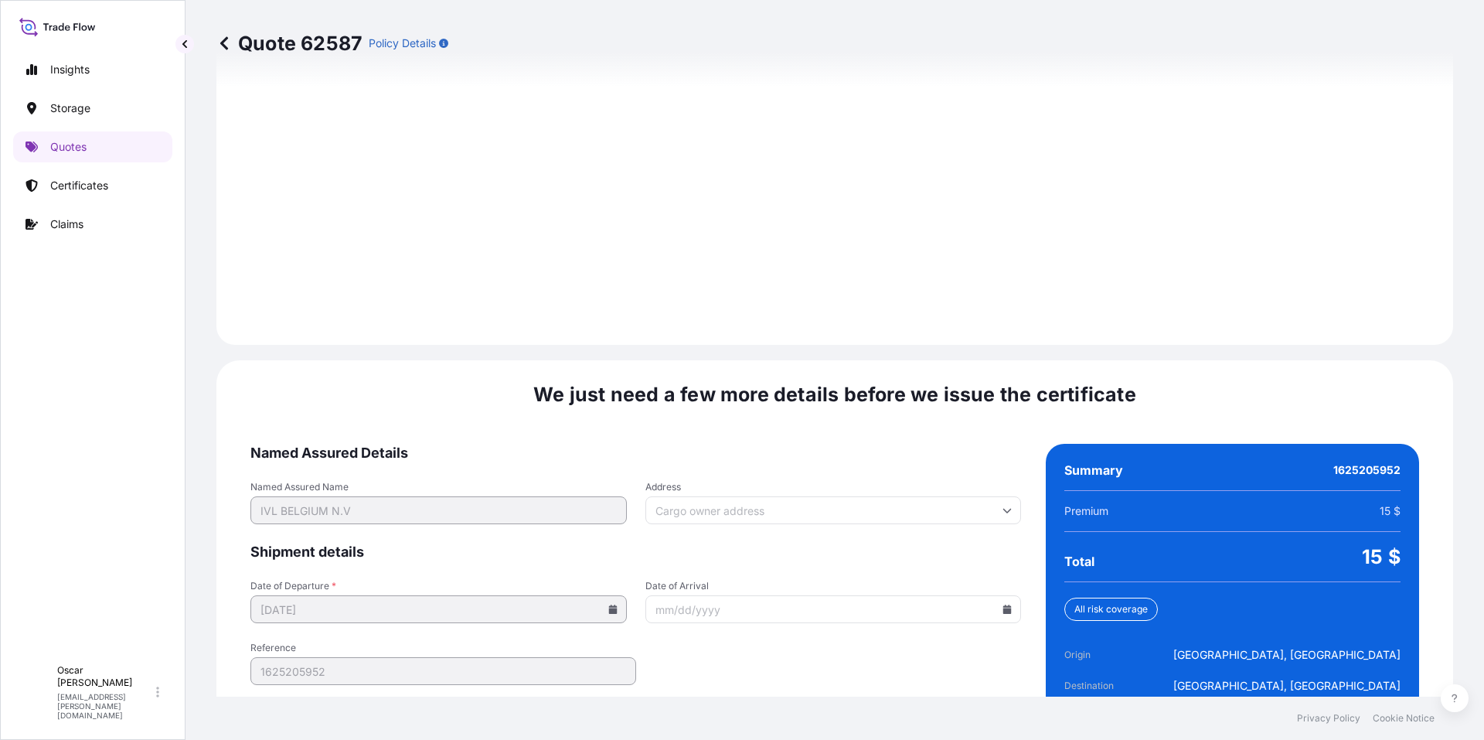
scroll to position [2128, 0]
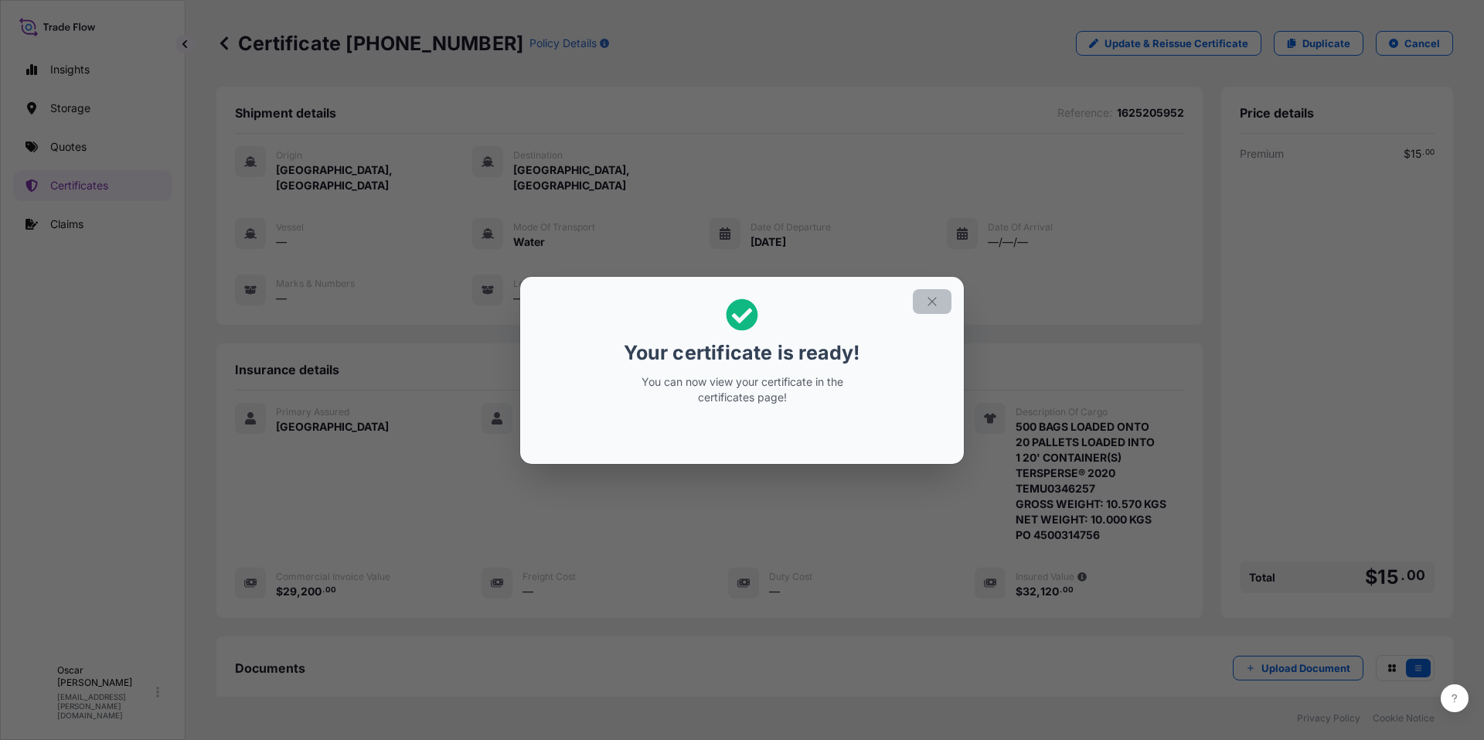
click at [936, 298] on icon "button" at bounding box center [932, 301] width 14 height 14
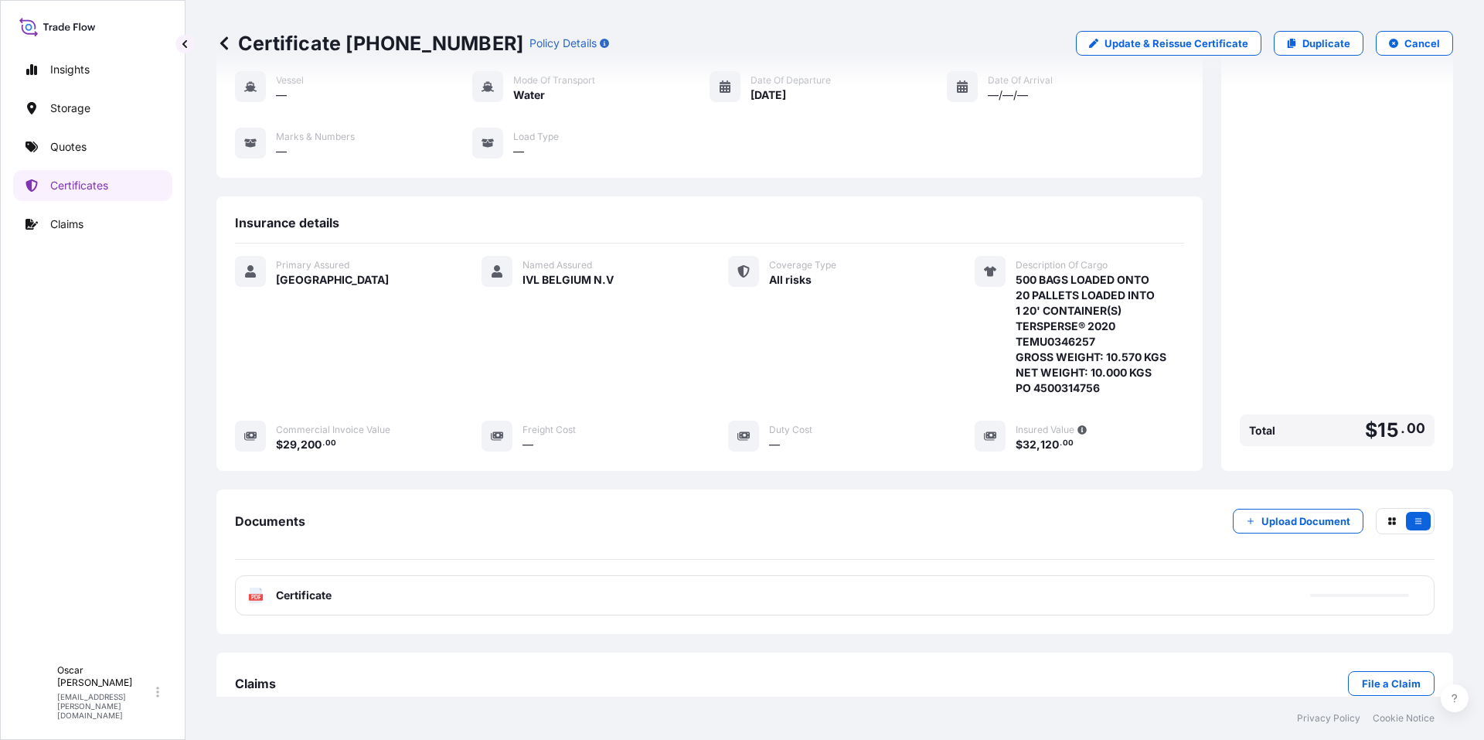
scroll to position [165, 0]
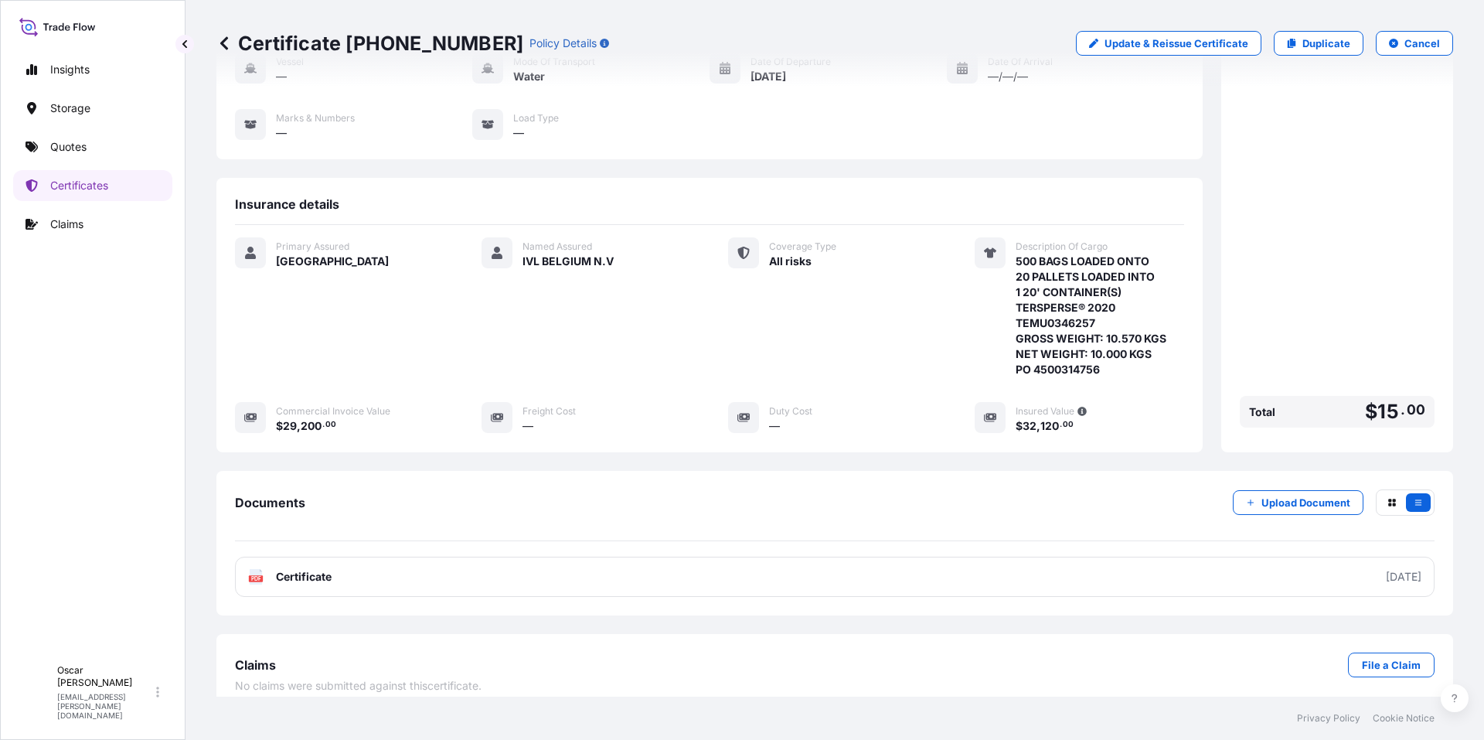
click at [490, 556] on link "PDF Certificate [DATE]" at bounding box center [834, 576] width 1199 height 40
click at [71, 185] on p "Certificates" at bounding box center [79, 185] width 58 height 15
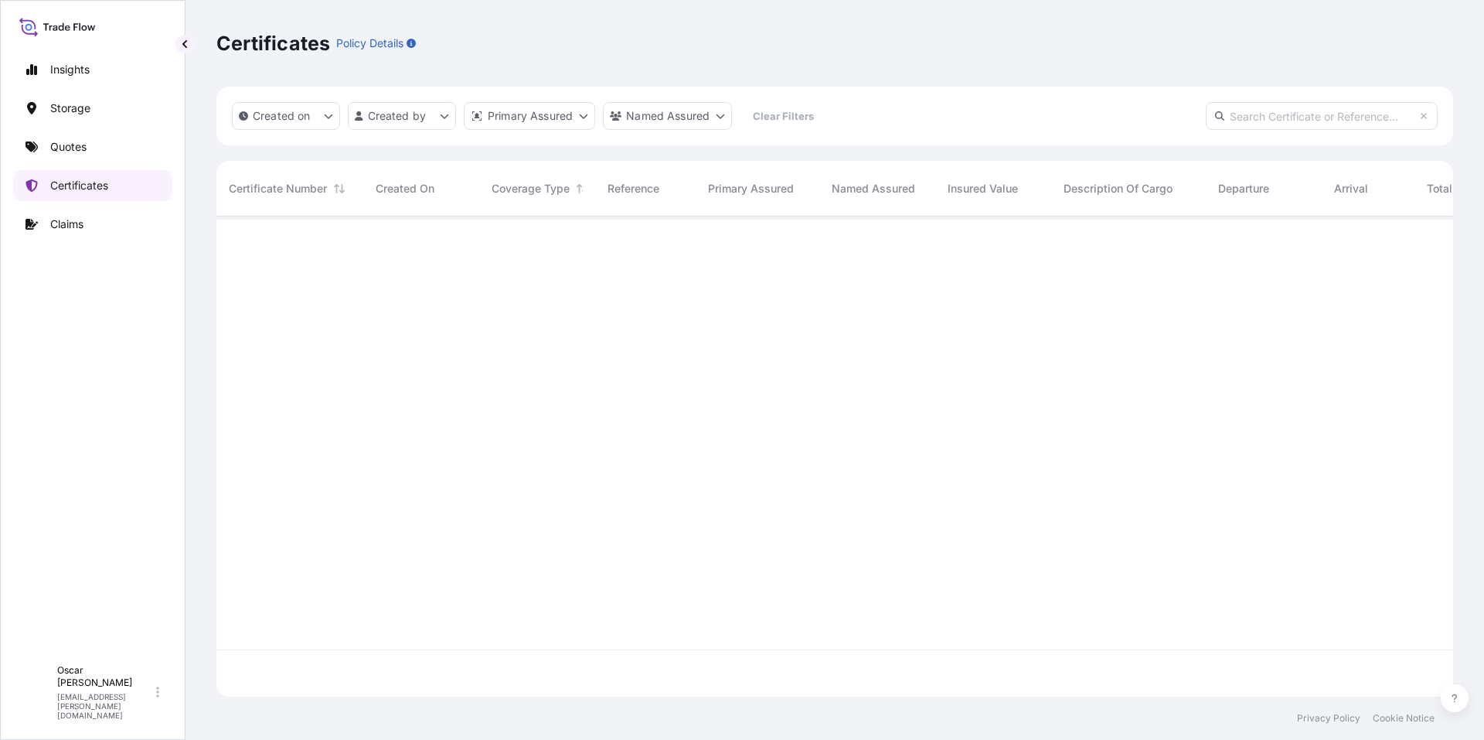
scroll to position [477, 1225]
click at [1259, 117] on input "text" at bounding box center [1322, 116] width 232 height 28
click at [1259, 114] on input "text" at bounding box center [1322, 116] width 232 height 28
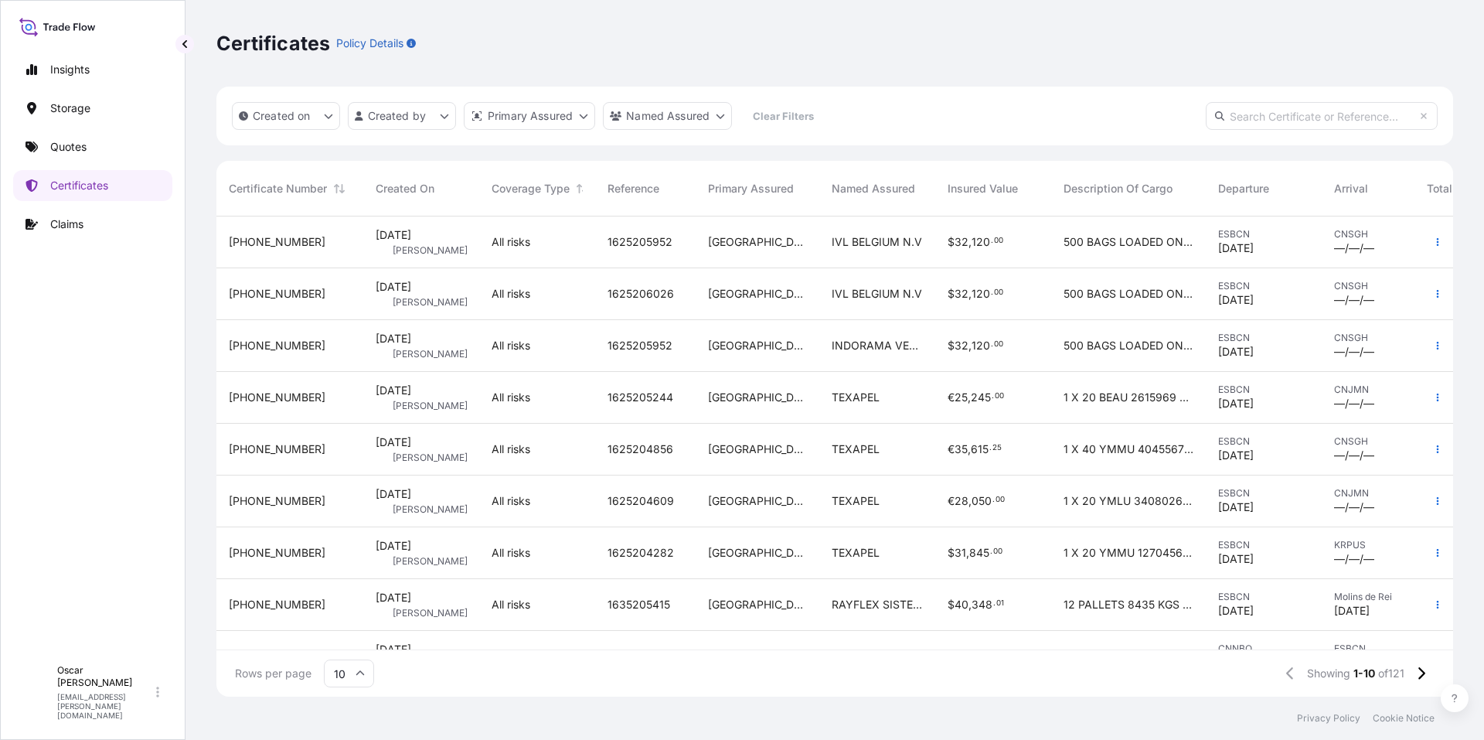
click at [1258, 114] on input "text" at bounding box center [1322, 116] width 232 height 28
paste input "[PHONE_NUMBER]"
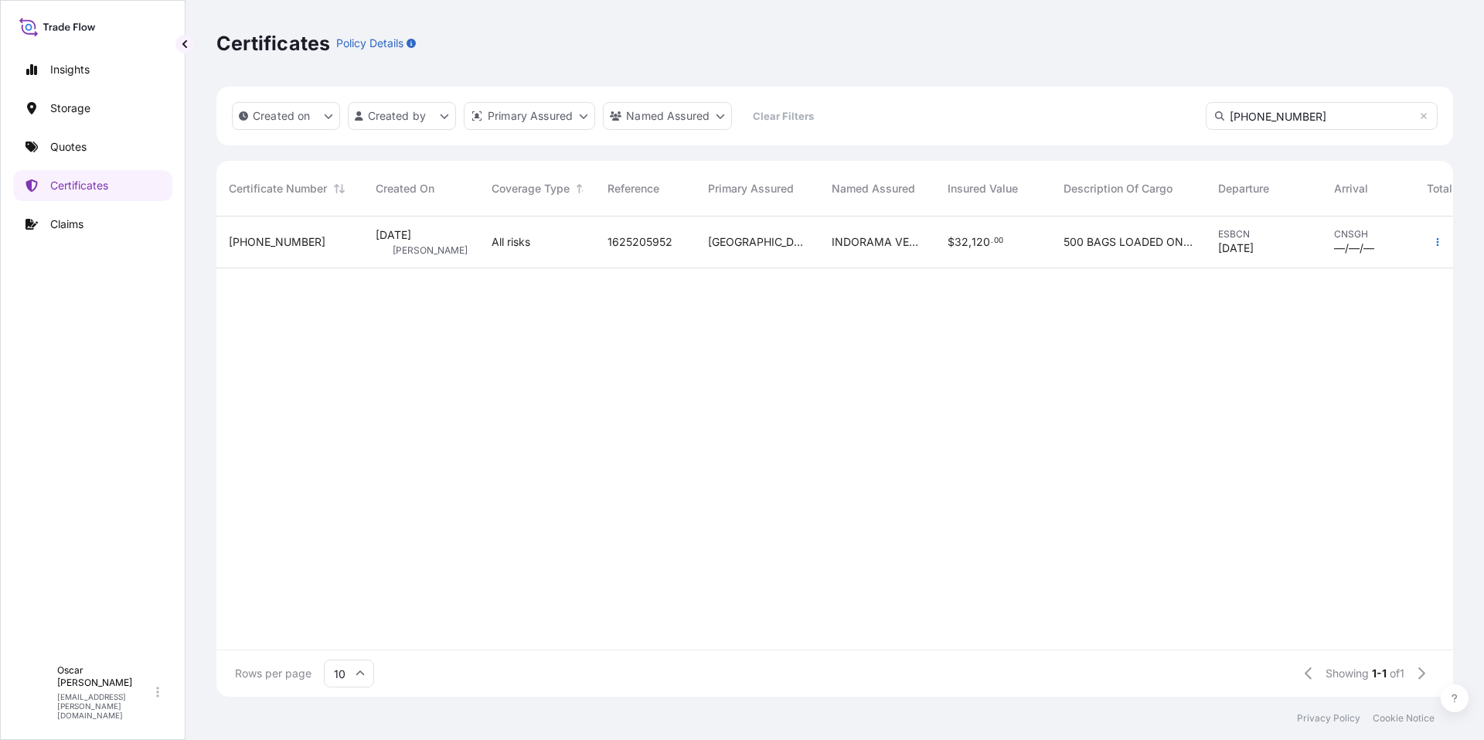
type input "[PHONE_NUMBER]"
click at [453, 244] on div "[DATE] OR [PERSON_NAME]" at bounding box center [421, 241] width 91 height 29
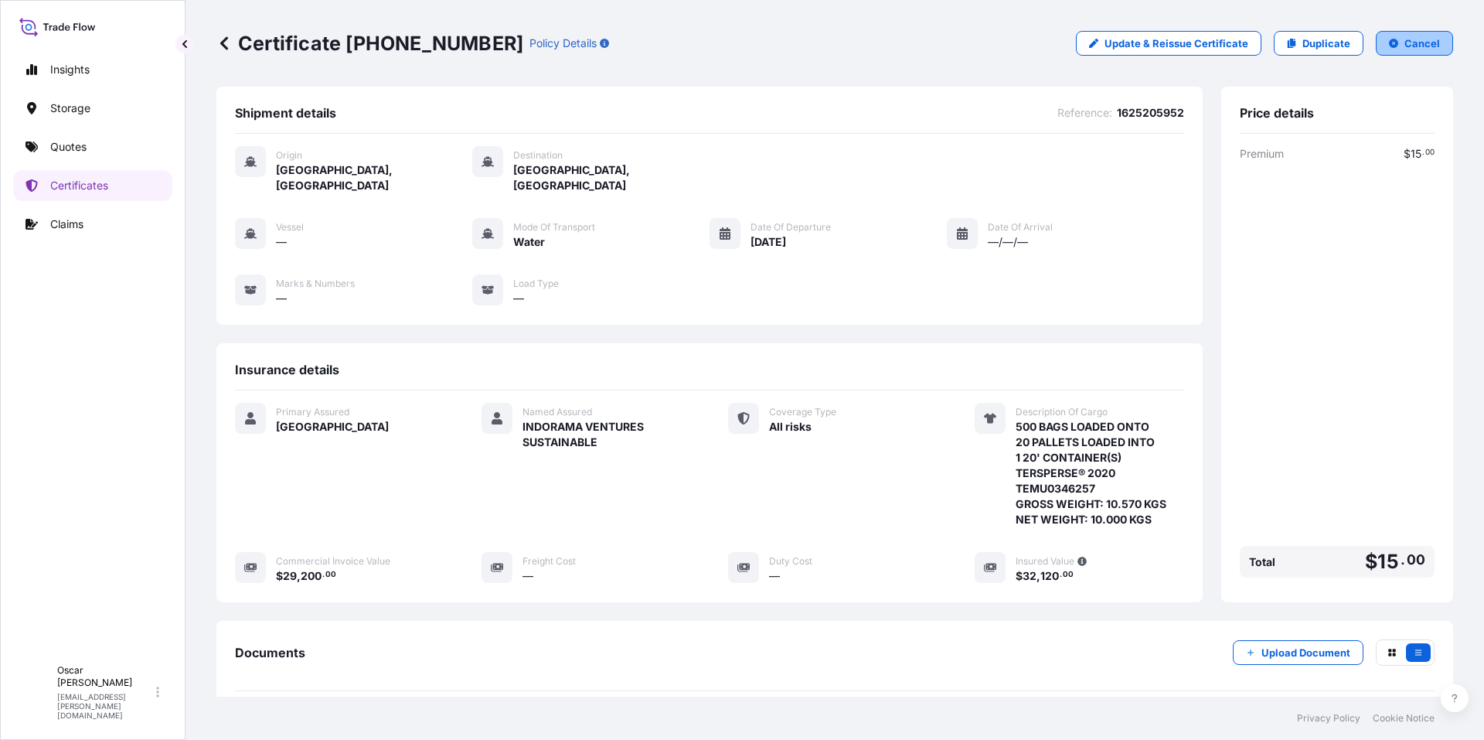
click at [1413, 40] on p "Cancel" at bounding box center [1422, 43] width 36 height 15
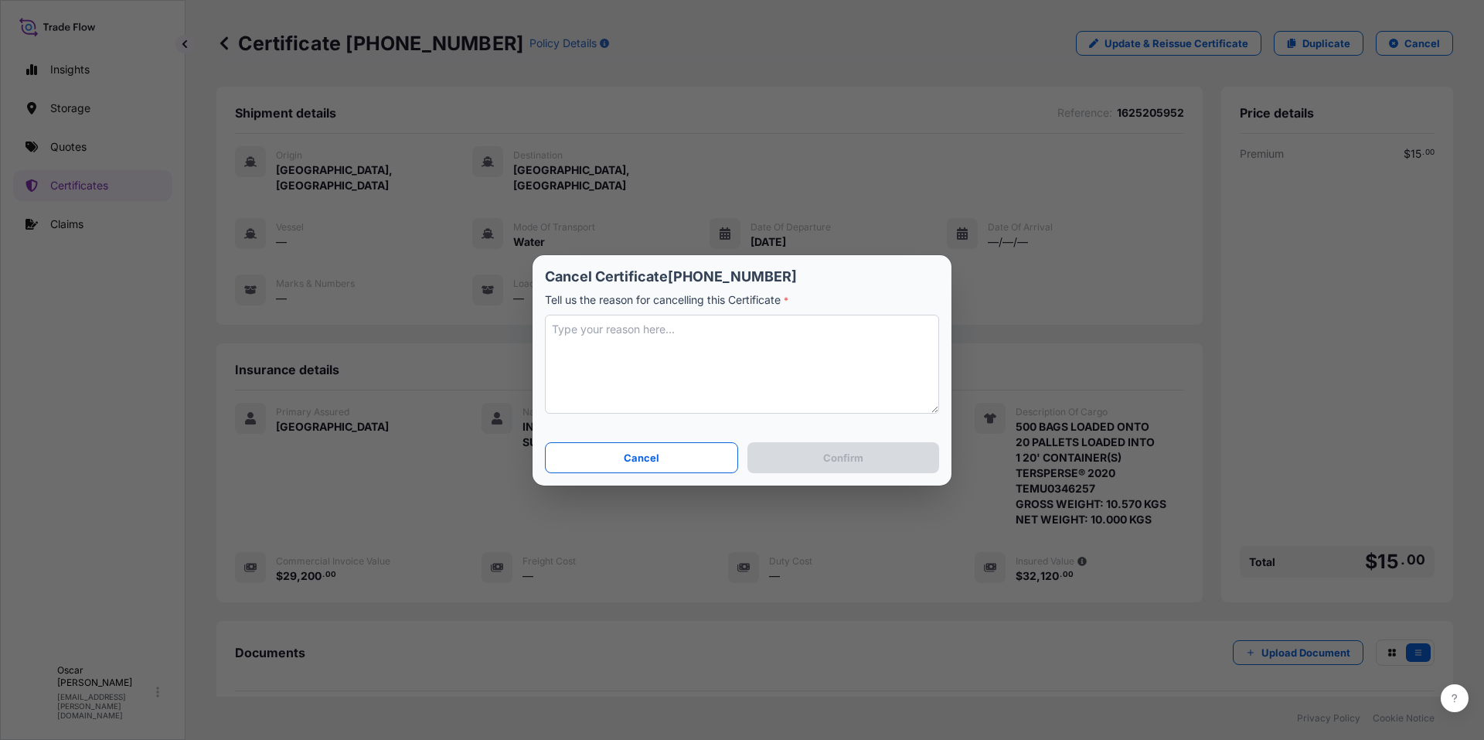
click at [631, 328] on textarea at bounding box center [742, 364] width 394 height 99
type textarea "ISSUED OTHER CERTIFICATE"
click at [846, 284] on p "Cancel Certificate [PHONE_NUMBER]" at bounding box center [742, 276] width 394 height 19
click at [812, 460] on button "Confirm" at bounding box center [843, 457] width 192 height 31
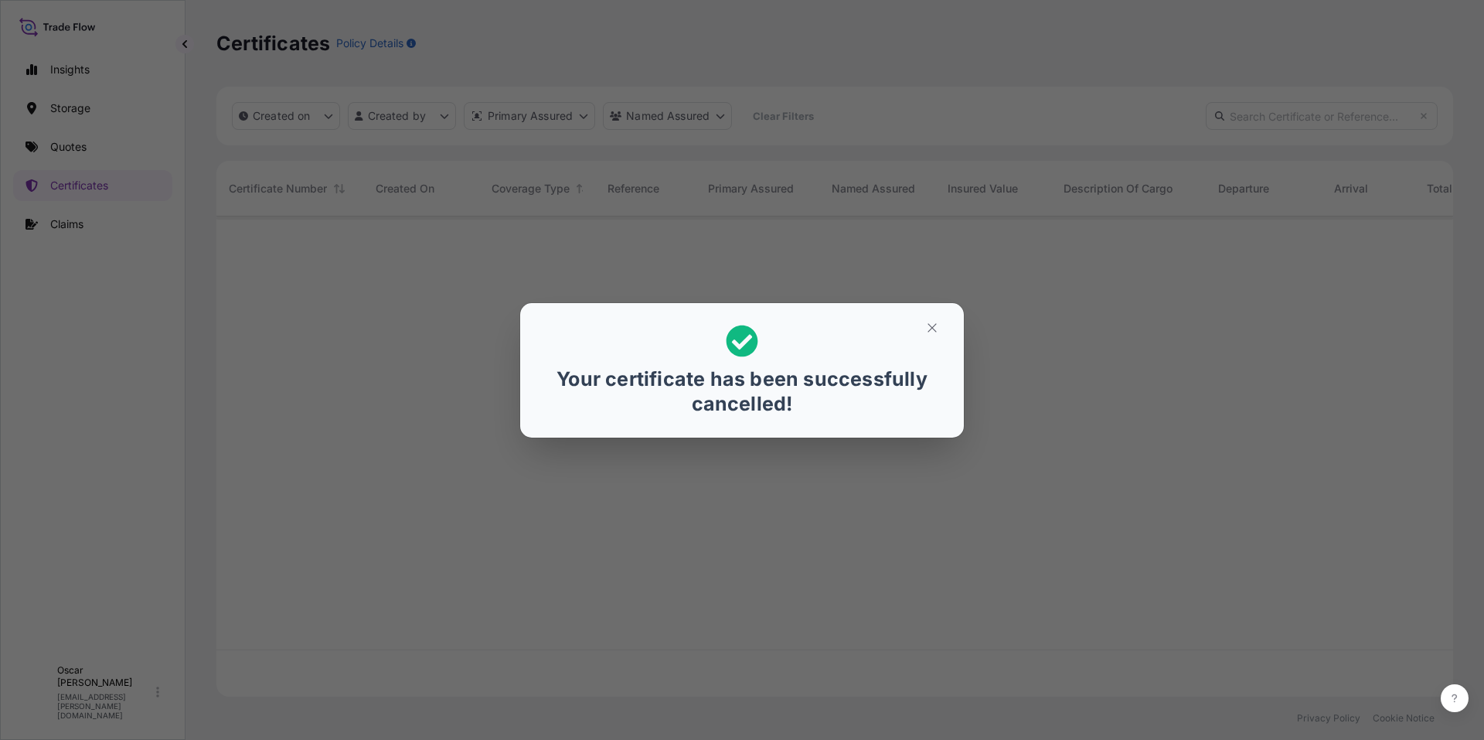
scroll to position [477, 1225]
click at [934, 325] on icon "button" at bounding box center [931, 327] width 9 height 9
click at [1122, 372] on div "Your certificate has been successfully cancelled!" at bounding box center [742, 370] width 1484 height 740
